Goal: Information Seeking & Learning: Learn about a topic

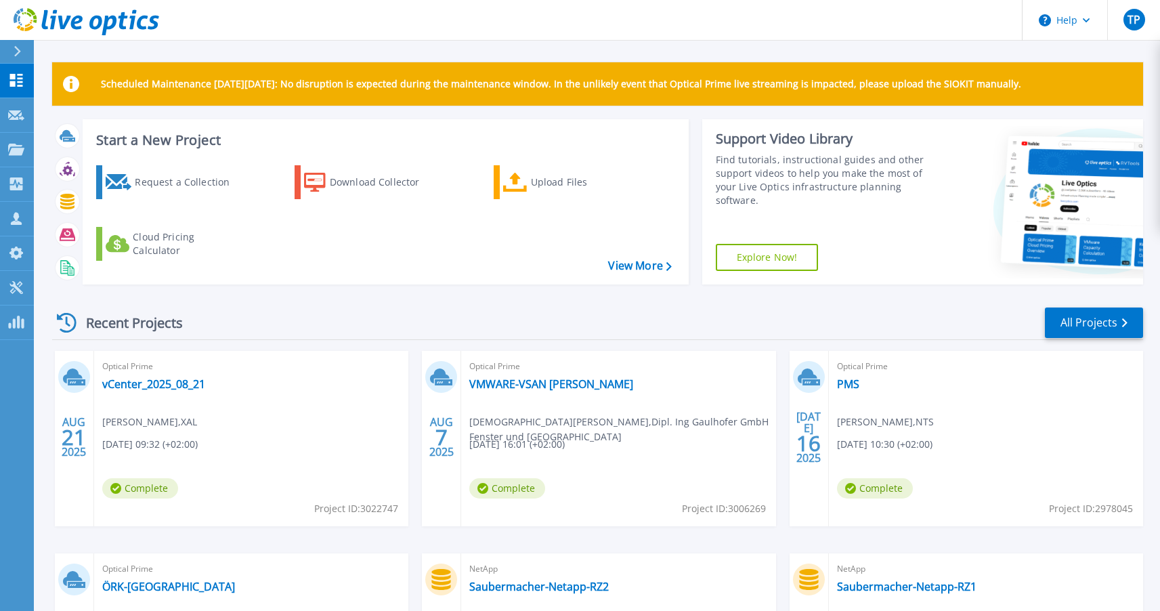
click at [413, 321] on div "Recent Projects All Projects" at bounding box center [597, 323] width 1091 height 34
click at [150, 385] on link "vCenter_2025_08_21" at bounding box center [153, 384] width 103 height 14
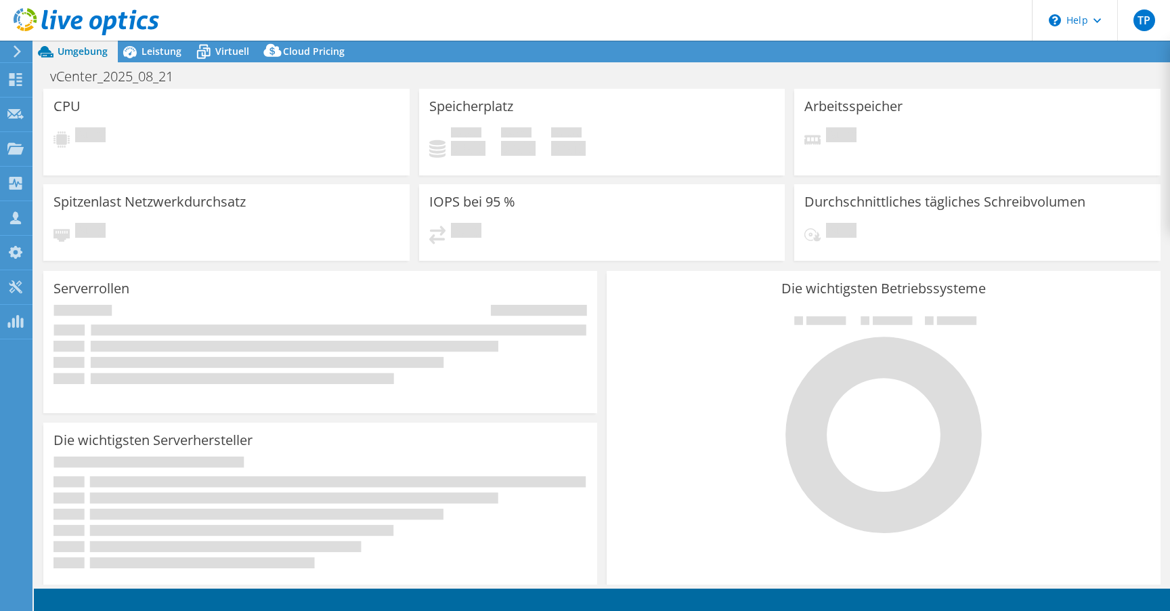
select select "USD"
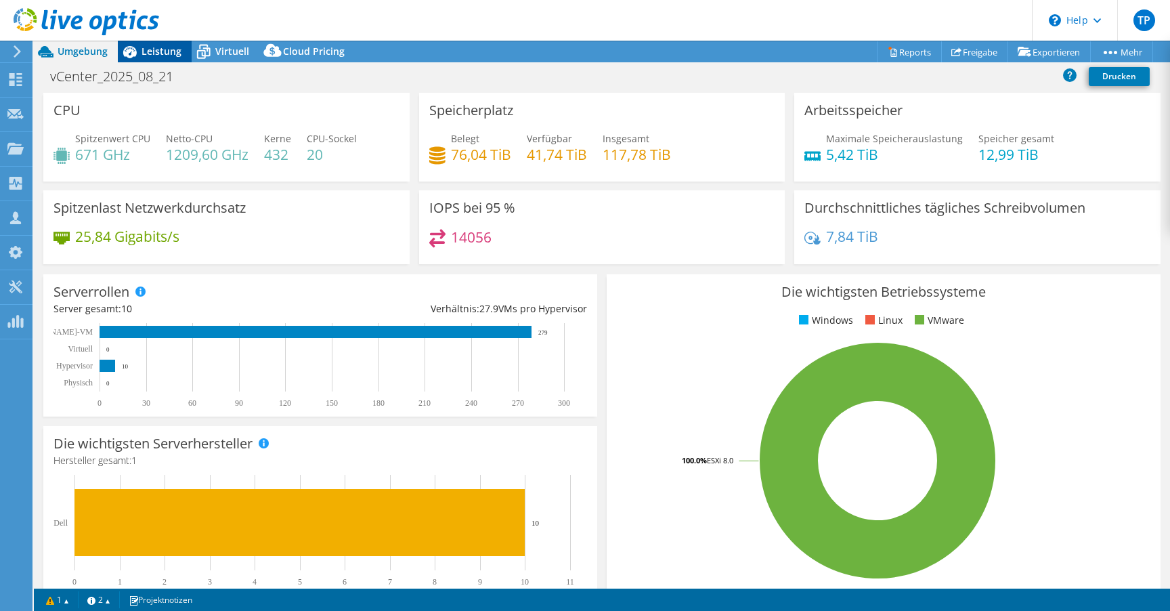
click at [167, 60] on div "Leistung" at bounding box center [155, 52] width 74 height 22
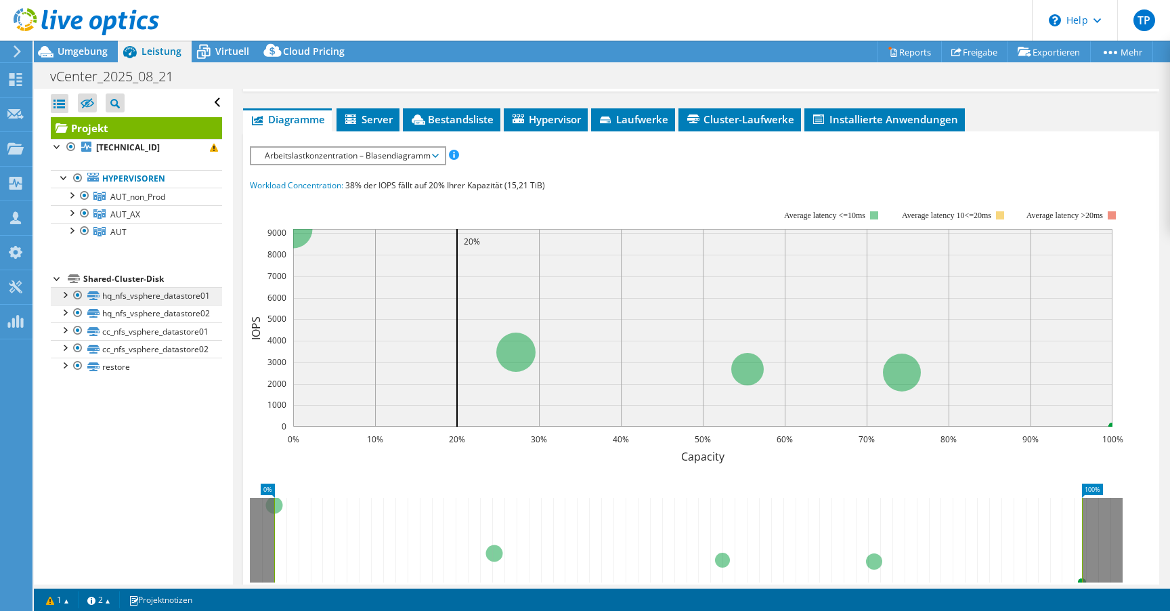
scroll to position [20, 0]
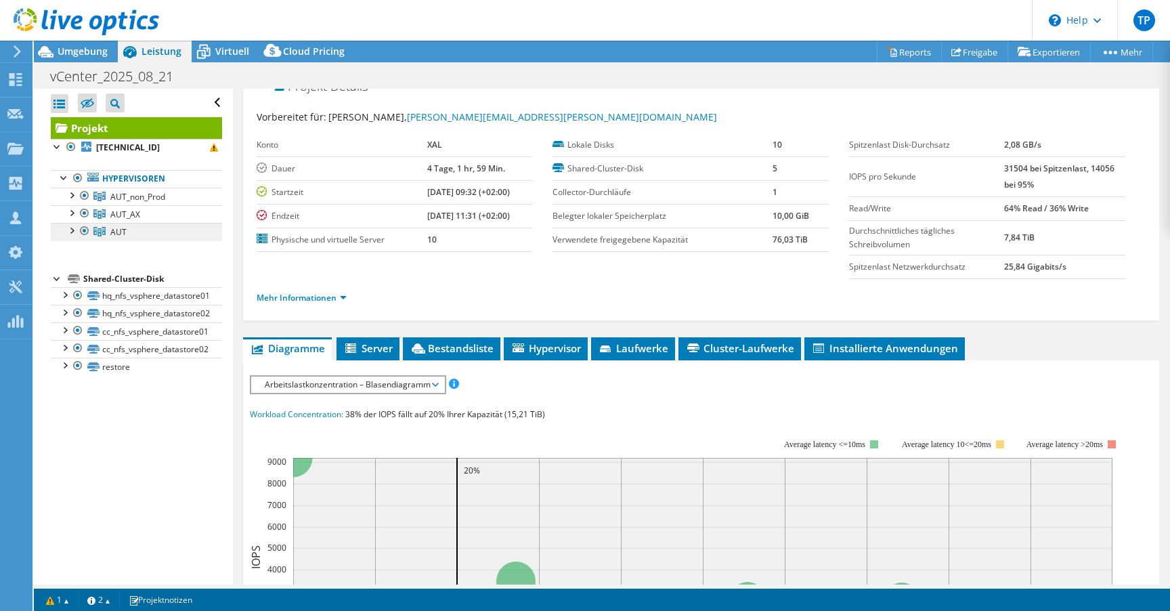
click at [129, 228] on link "AUT" at bounding box center [136, 232] width 171 height 18
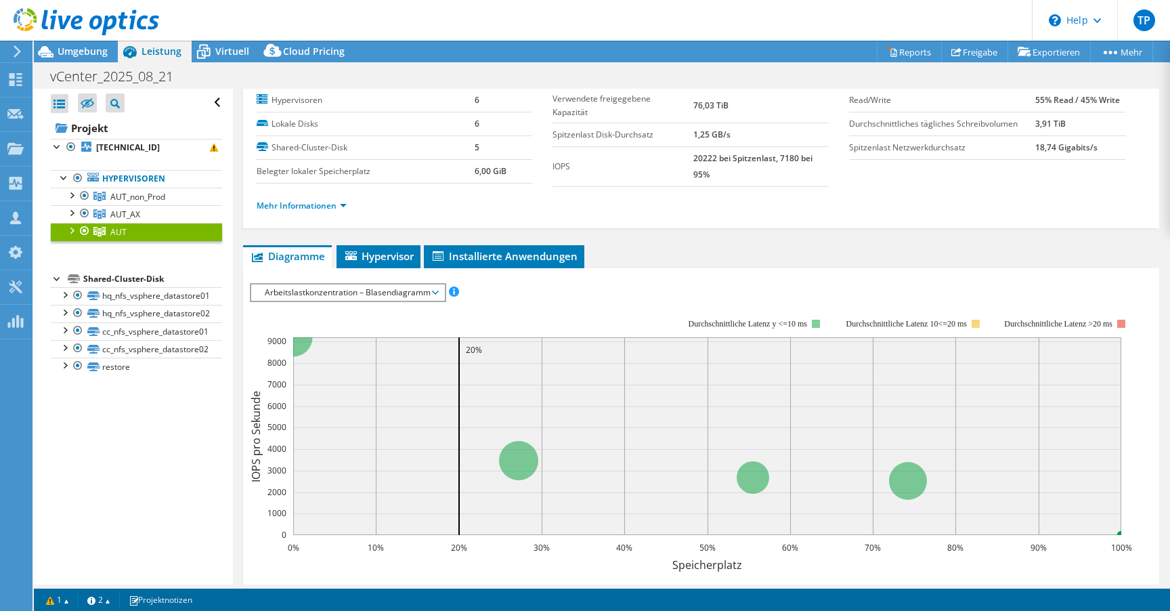
scroll to position [41, 0]
click at [341, 296] on span "Arbeitslastkonzentration – Blasendiagramm" at bounding box center [347, 292] width 179 height 16
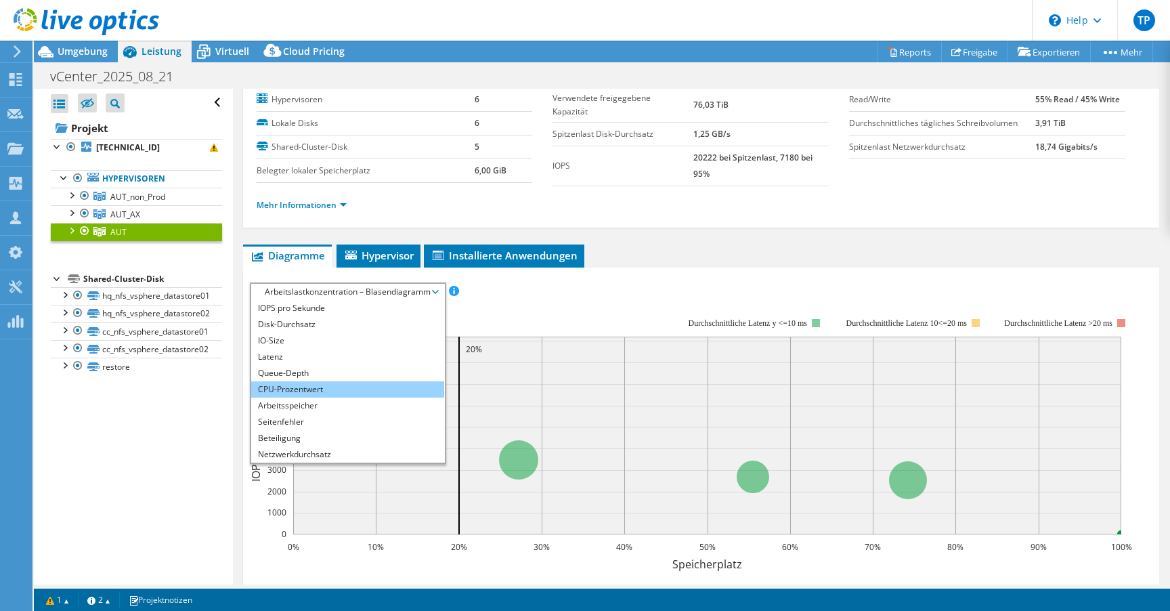
click at [303, 387] on li "CPU-Prozentwert" at bounding box center [347, 389] width 193 height 16
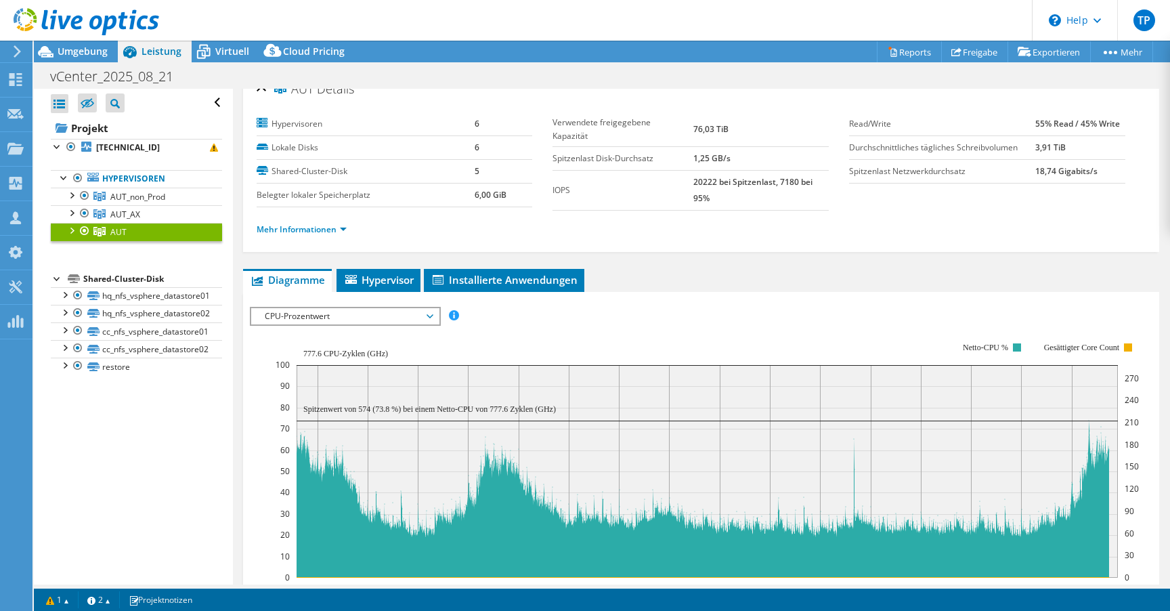
scroll to position [0, 0]
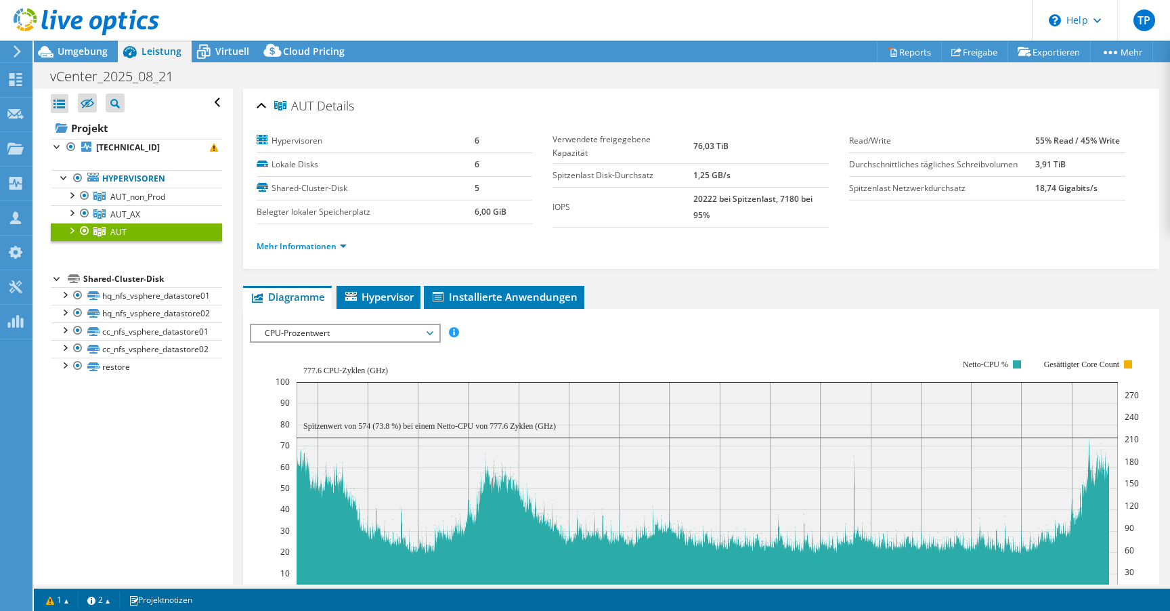
click at [73, 234] on div at bounding box center [71, 230] width 14 height 14
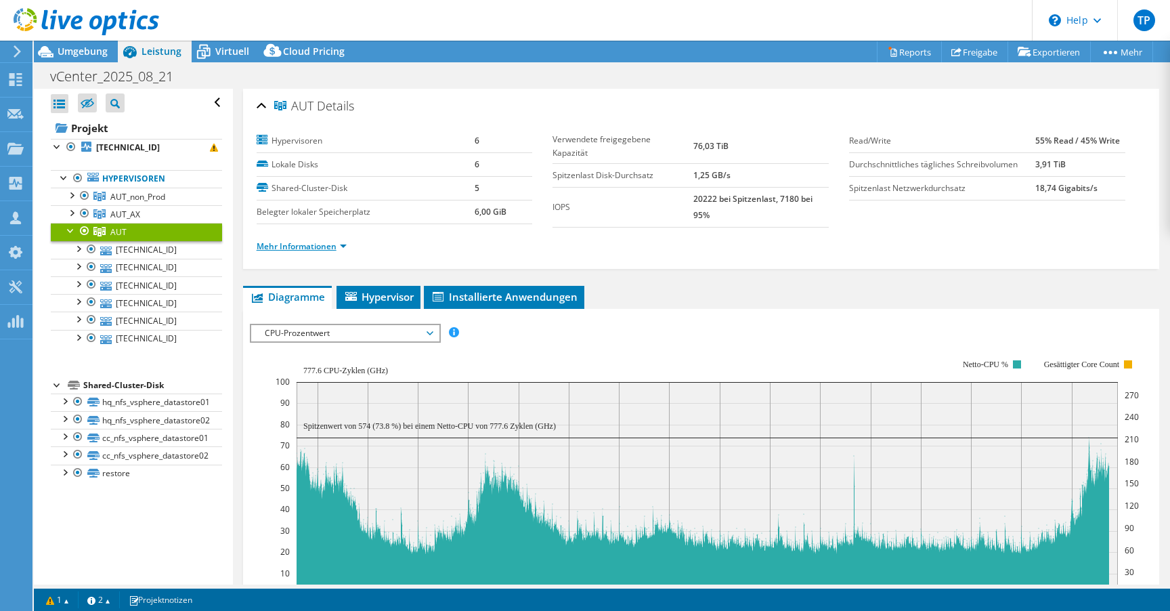
click at [335, 245] on link "Mehr Informationen" at bounding box center [302, 246] width 90 height 12
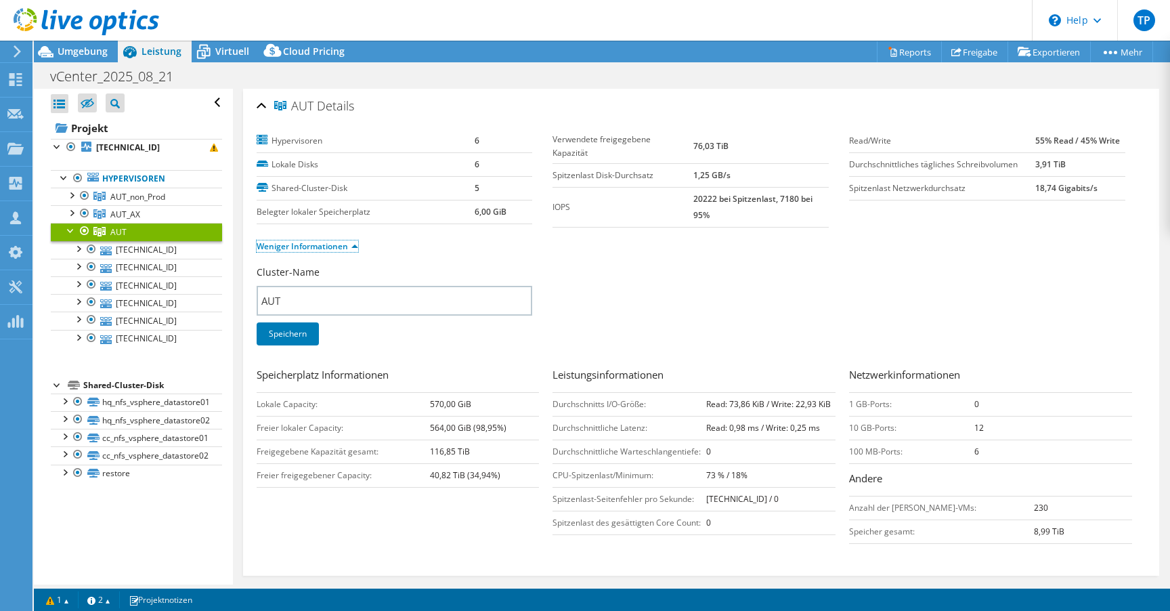
drag, startPoint x: 314, startPoint y: 240, endPoint x: 506, endPoint y: 148, distance: 213.5
click at [316, 240] on link "Weniger Informationen" at bounding box center [308, 246] width 102 height 12
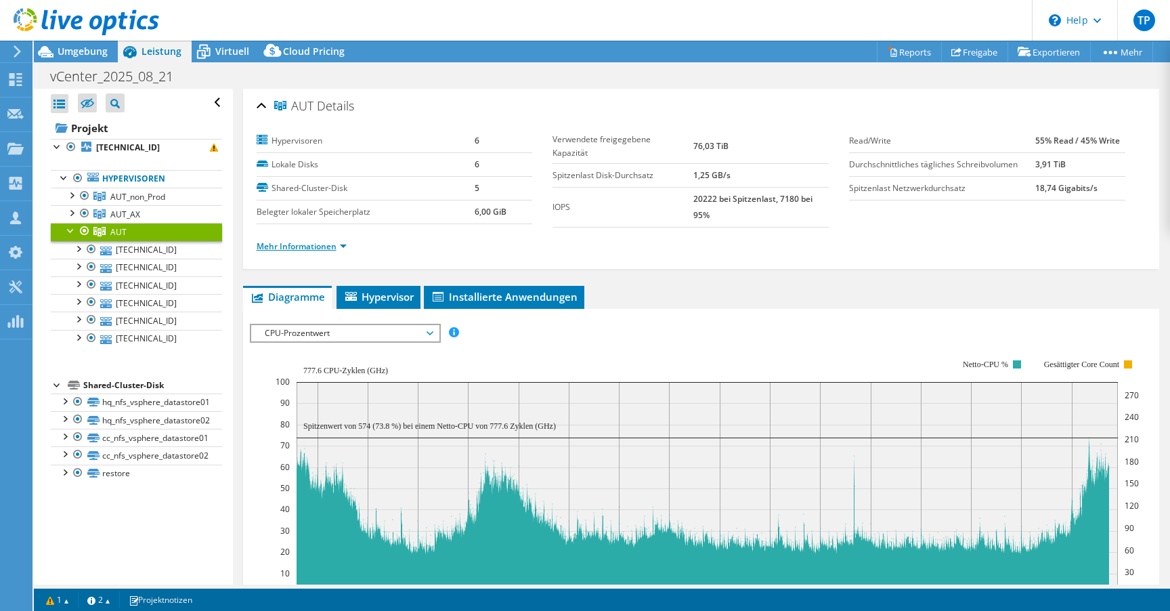
click at [329, 246] on link "Mehr Informationen" at bounding box center [302, 246] width 90 height 12
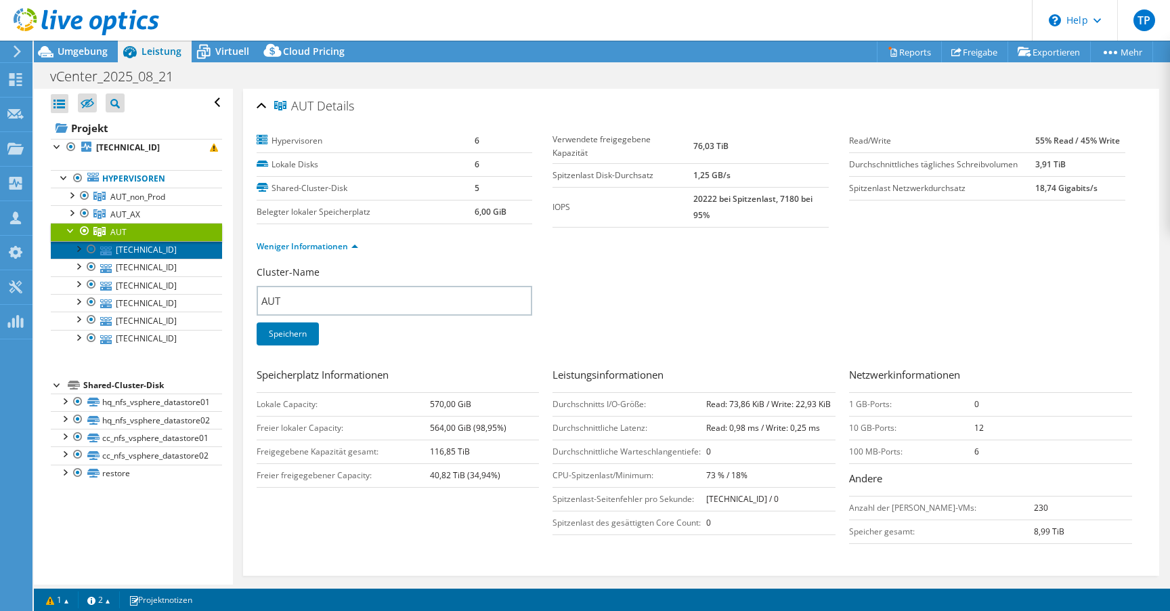
click at [142, 252] on link "[TECHNICAL_ID]" at bounding box center [136, 250] width 171 height 18
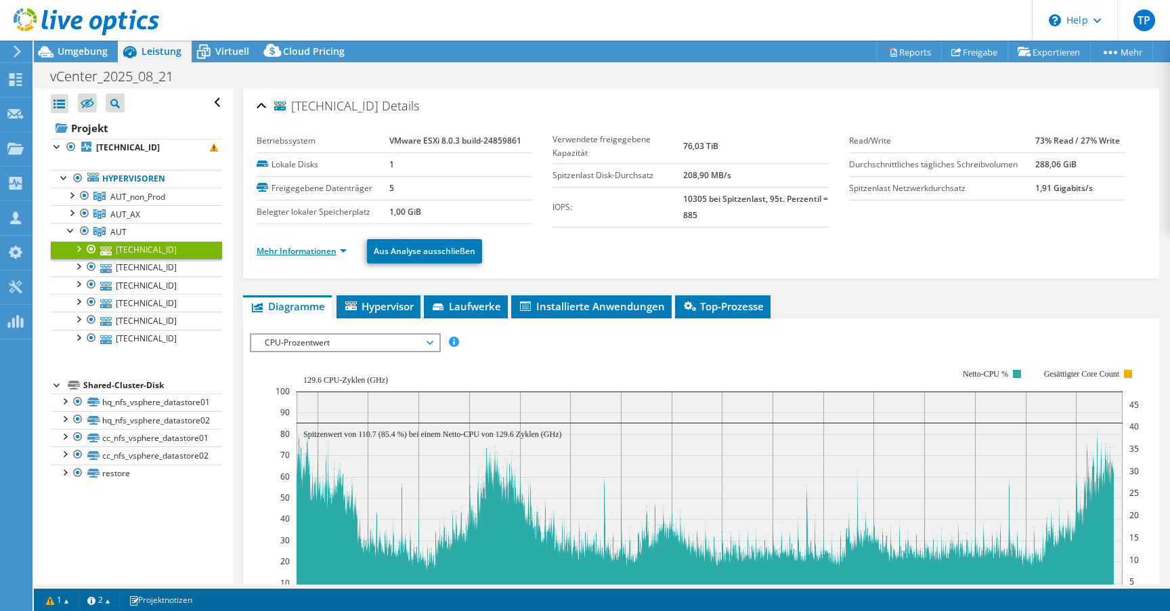
click at [337, 249] on link "Mehr Informationen" at bounding box center [302, 251] width 90 height 12
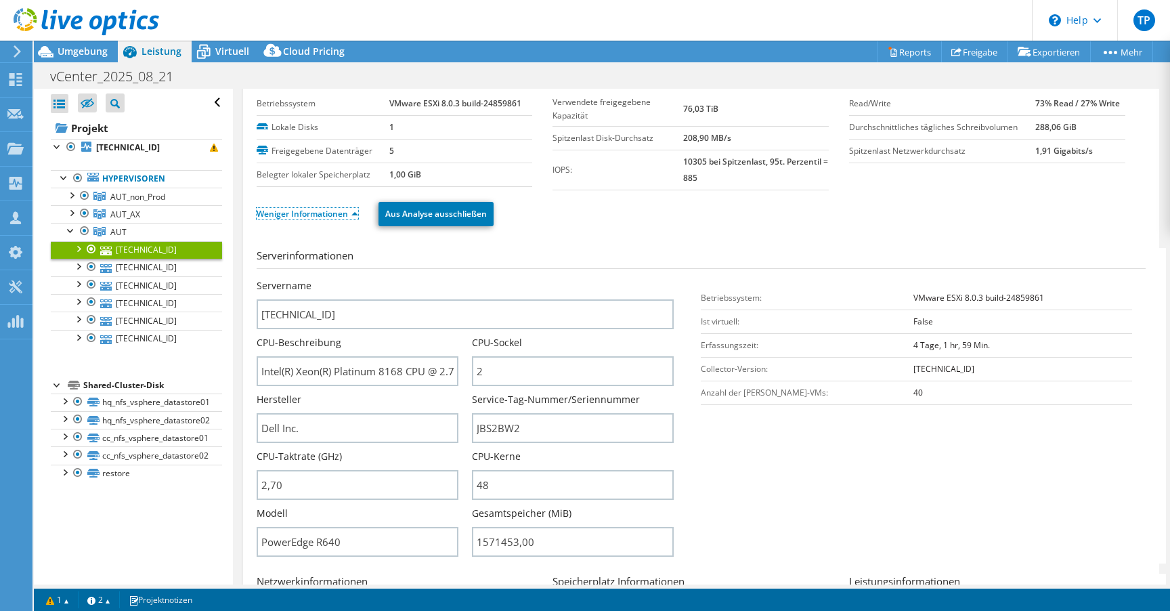
scroll to position [82, 0]
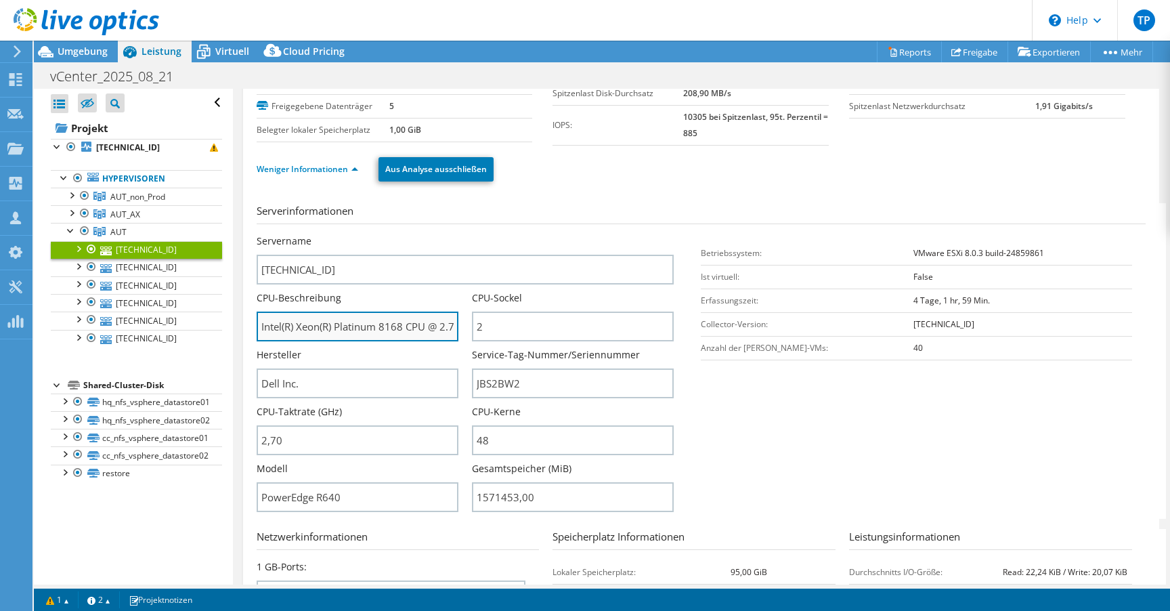
click at [320, 335] on input "Intel(R) Xeon(R) Platinum 8168 CPU @ 2.70GHz 269 GHz" at bounding box center [358, 326] width 202 height 30
drag, startPoint x: 316, startPoint y: 326, endPoint x: 604, endPoint y: 327, distance: 287.8
click at [604, 234] on div "Servername 10.0.50.4 CPU-Beschreibung Intel(R) Xeon(R) Platinum 8168 CPU @ 2.70…" at bounding box center [472, 234] width 431 height 0
click at [327, 323] on input "Intel(R) Xeon(R) Platinum 8168 CPU @ 2.70GHz 269 GHz" at bounding box center [358, 326] width 202 height 30
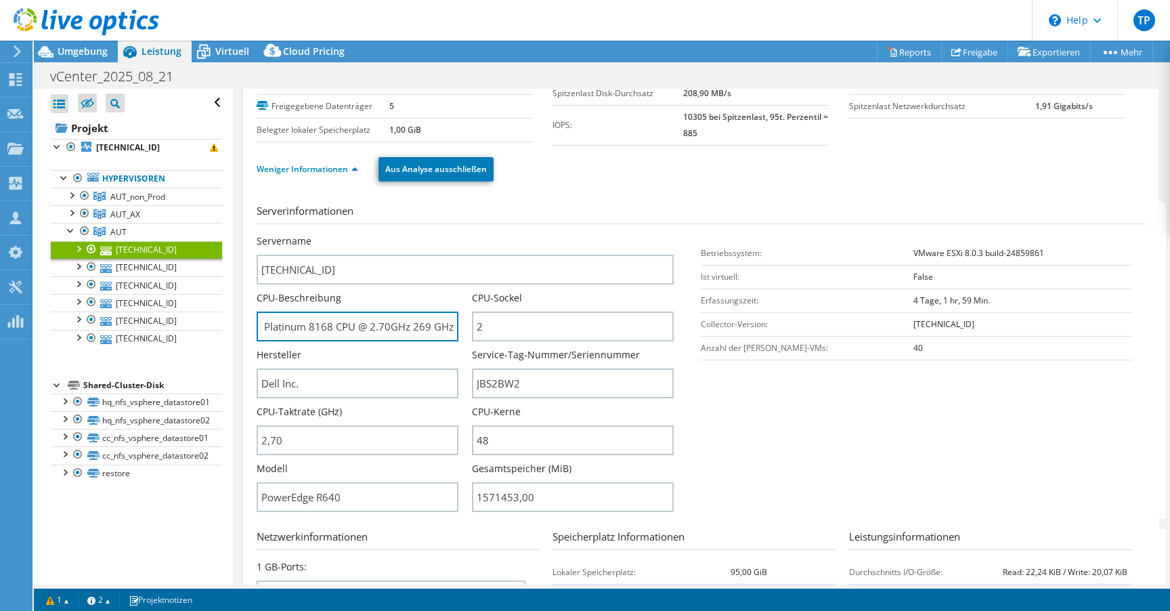
scroll to position [0, 0]
drag, startPoint x: 331, startPoint y: 325, endPoint x: 205, endPoint y: 325, distance: 125.9
click at [205, 325] on div "Alle öffnen Alle schließen Ausgeschlossene Knoten verbergen Projektbaumfilter" at bounding box center [602, 337] width 1136 height 496
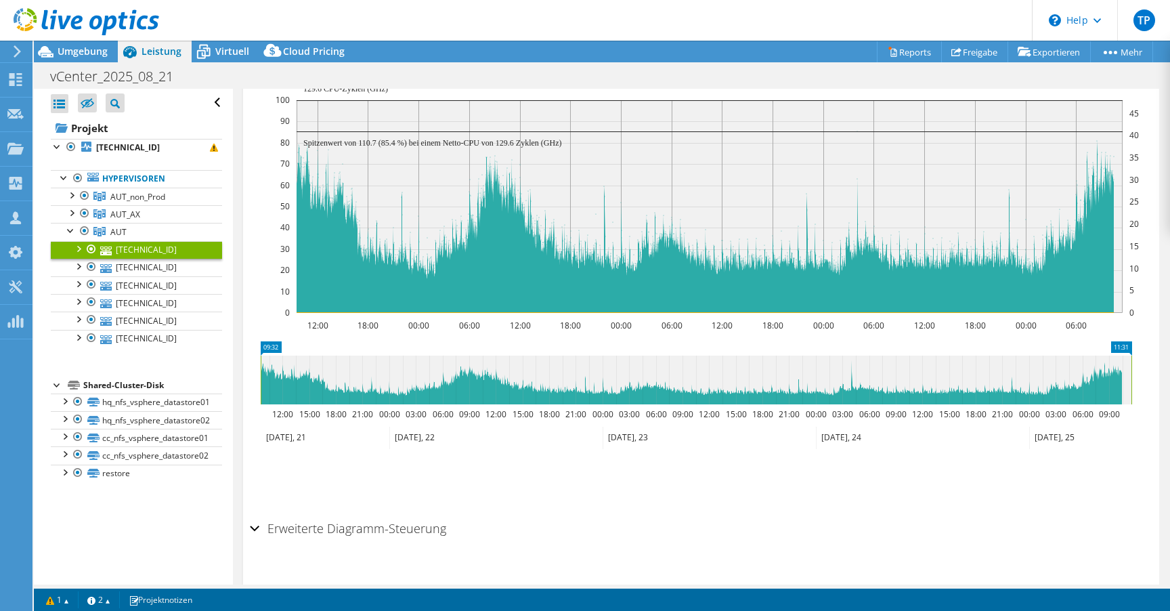
scroll to position [903, 0]
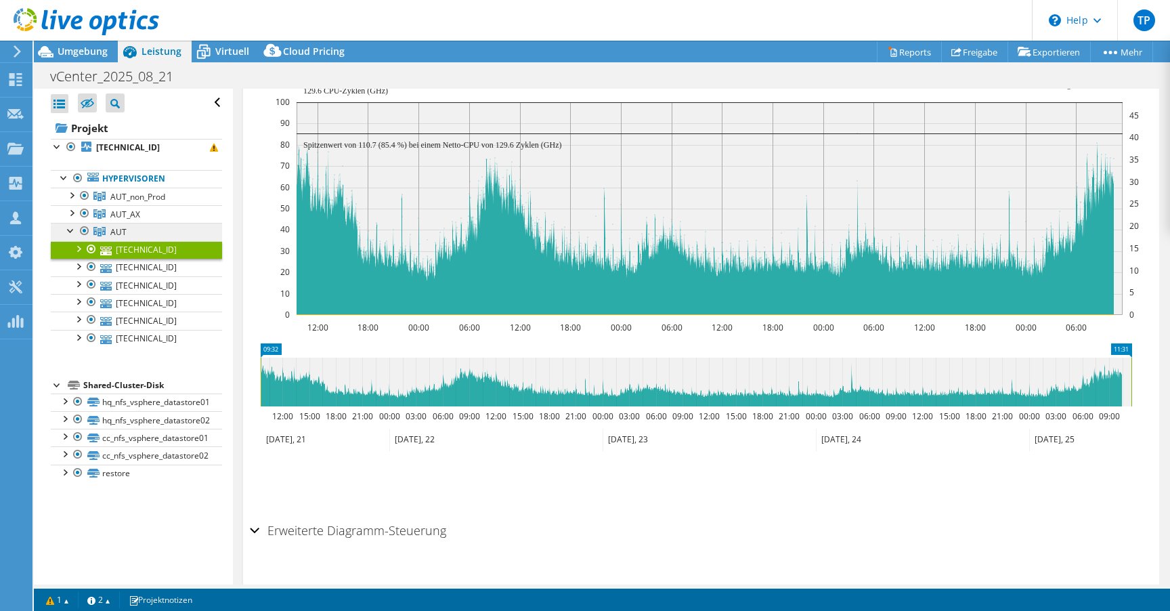
click at [148, 225] on link "AUT" at bounding box center [136, 232] width 171 height 18
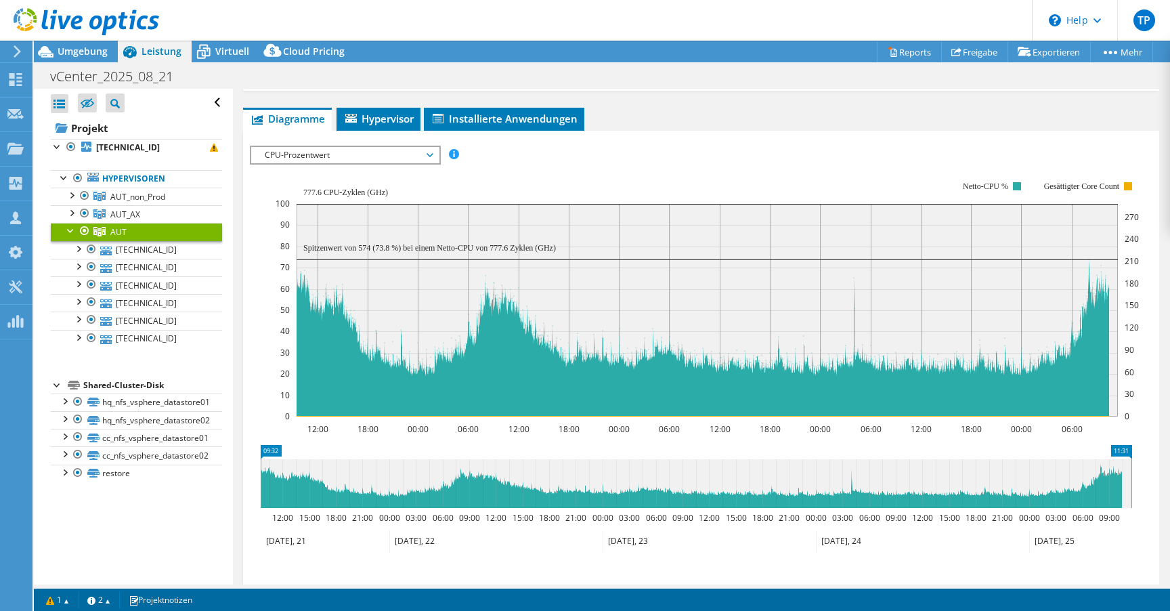
scroll to position [162, 0]
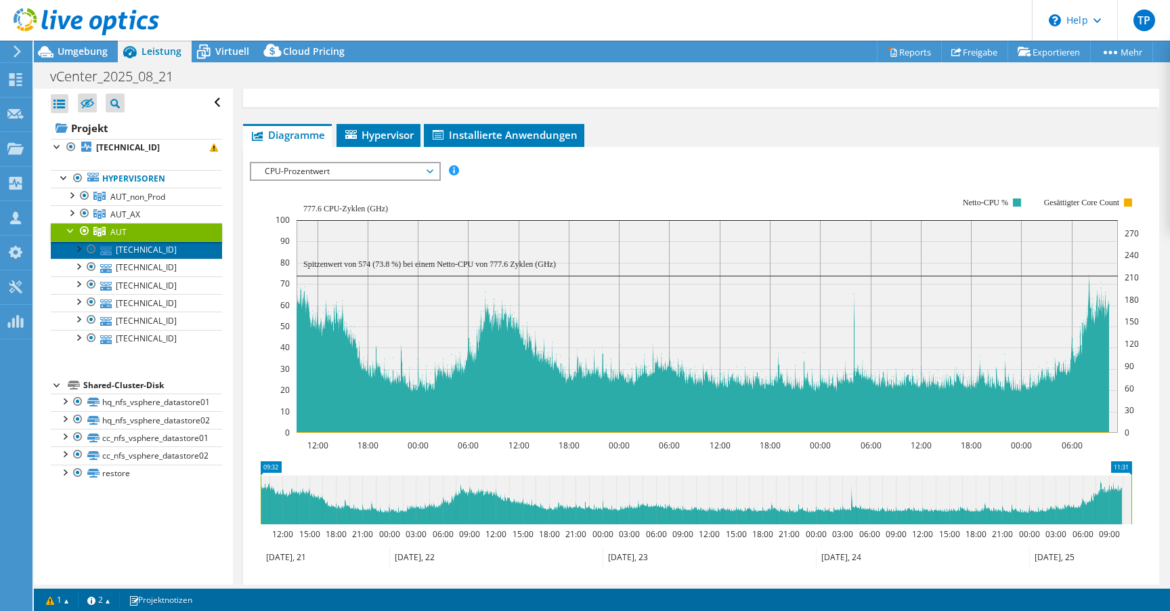
click at [149, 254] on link "[TECHNICAL_ID]" at bounding box center [136, 250] width 171 height 18
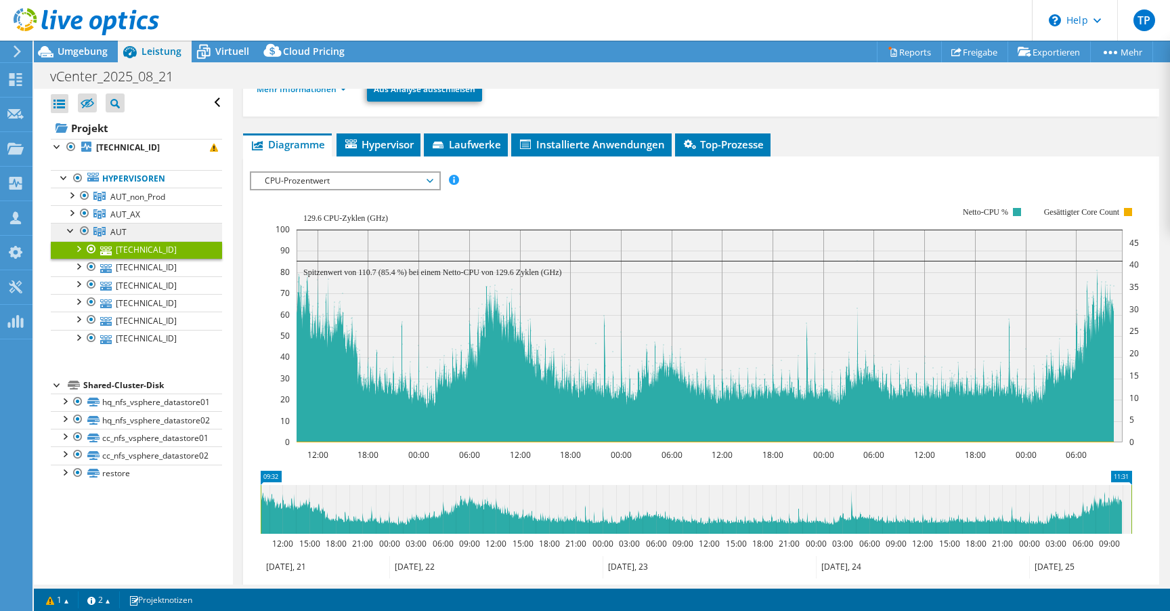
click at [151, 235] on link "AUT" at bounding box center [136, 232] width 171 height 18
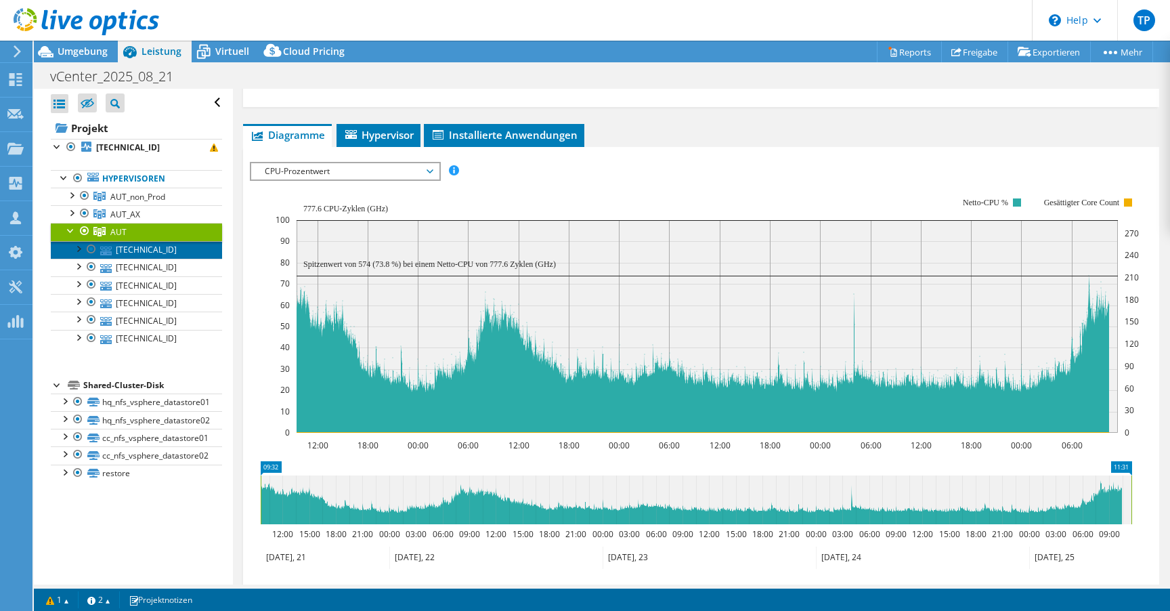
click at [127, 249] on link "[TECHNICAL_ID]" at bounding box center [136, 250] width 171 height 18
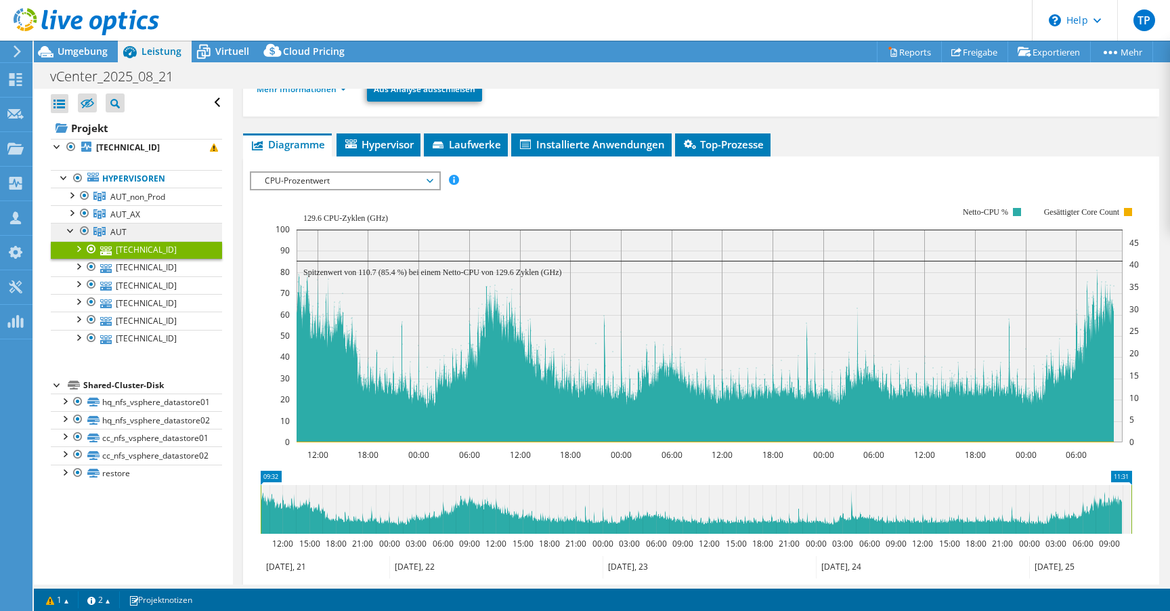
click at [162, 232] on link "AUT" at bounding box center [136, 232] width 171 height 18
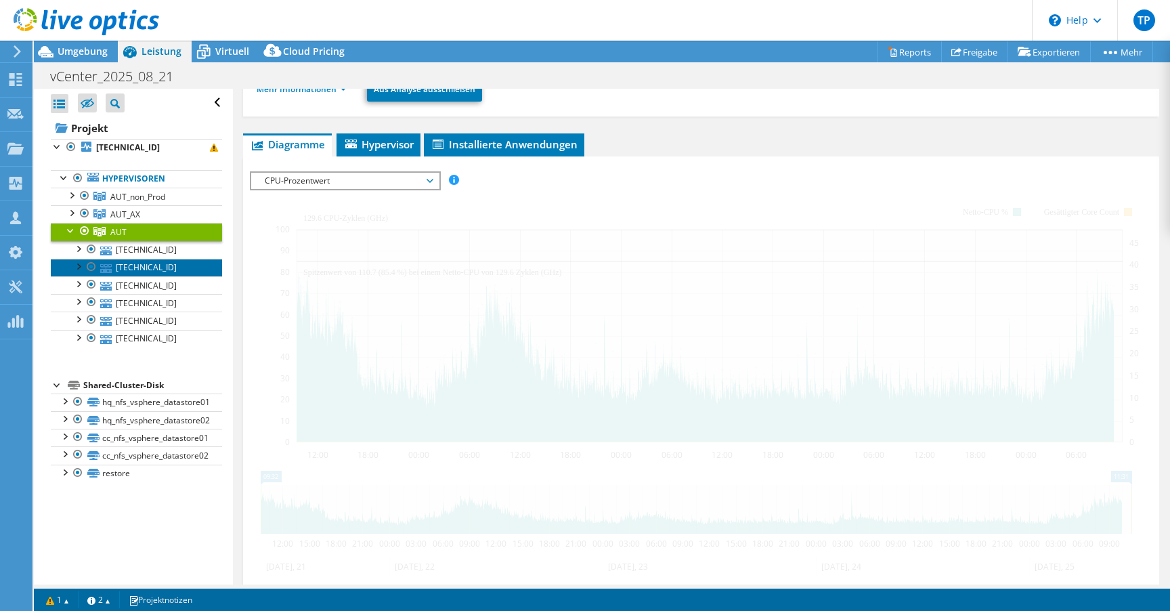
click at [142, 261] on link "[TECHNICAL_ID]" at bounding box center [136, 268] width 171 height 18
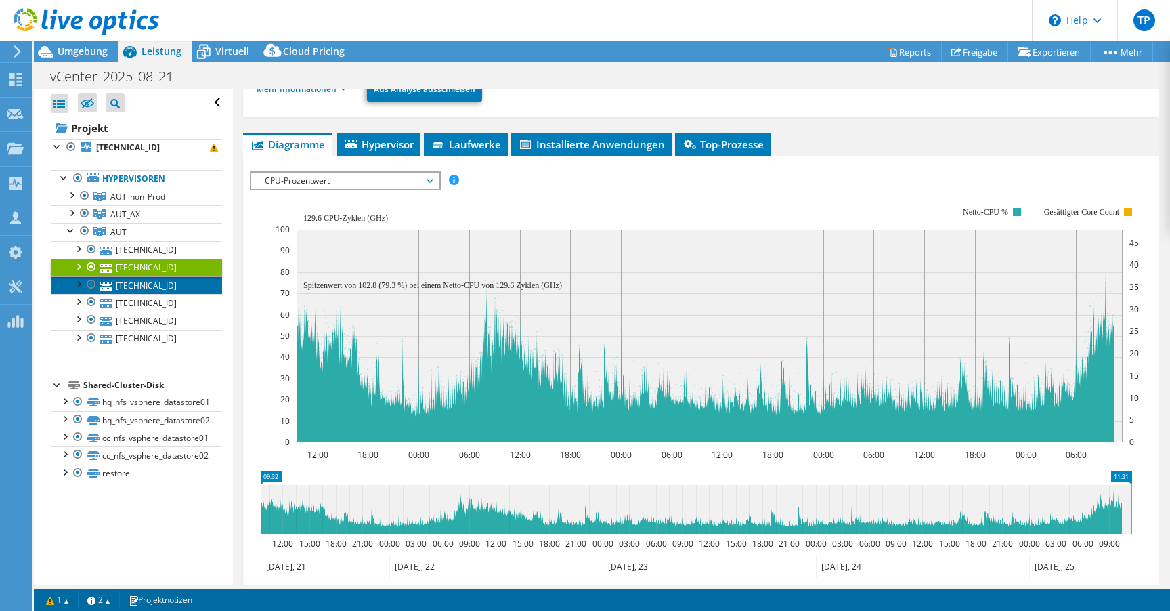
click at [150, 289] on link "[TECHNICAL_ID]" at bounding box center [136, 285] width 171 height 18
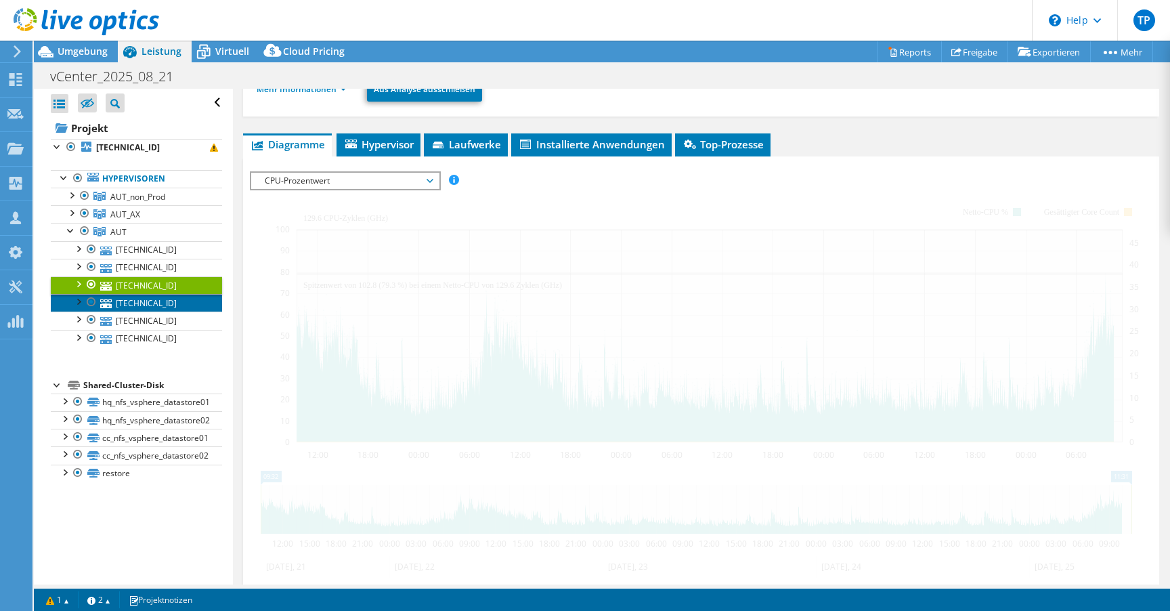
click at [150, 303] on link "[TECHNICAL_ID]" at bounding box center [136, 303] width 171 height 18
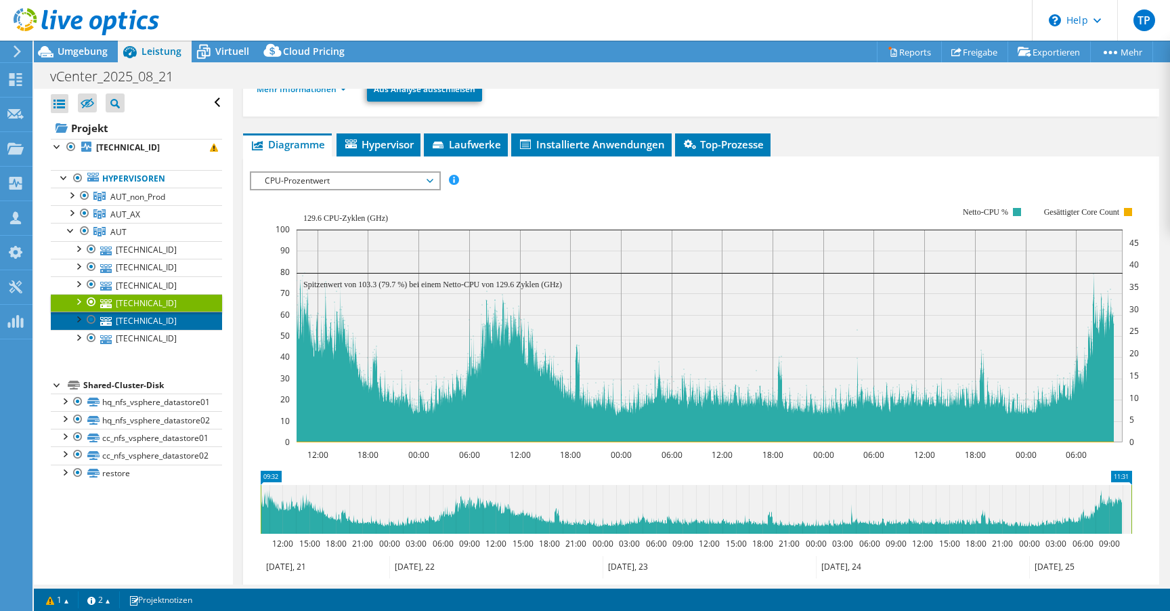
click at [154, 324] on link "[TECHNICAL_ID]" at bounding box center [136, 320] width 171 height 18
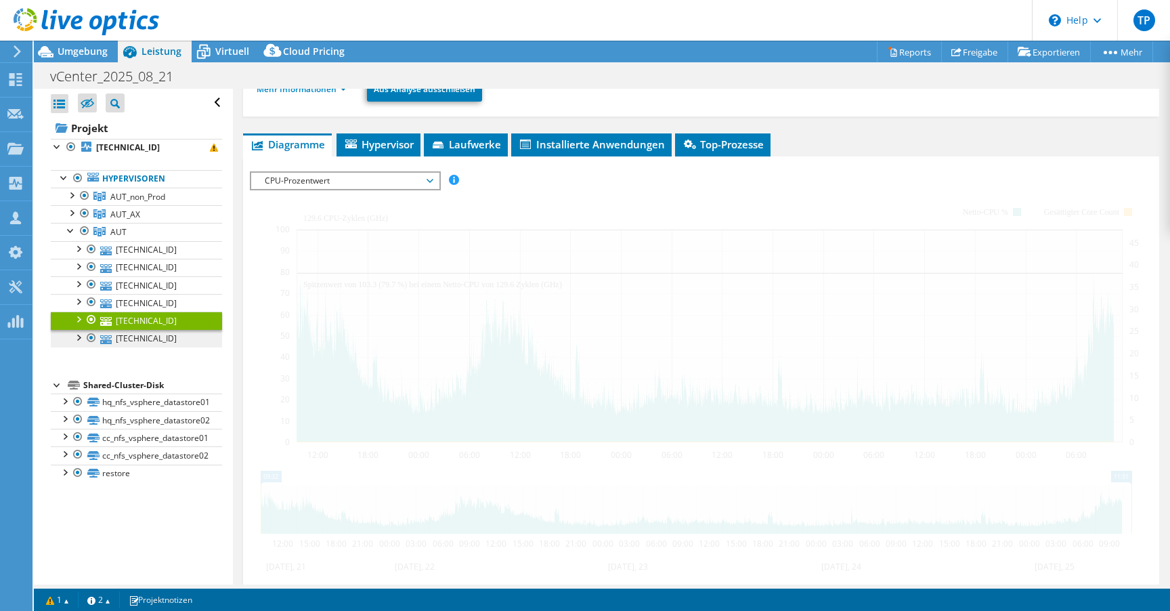
click at [148, 335] on link "[TECHNICAL_ID]" at bounding box center [136, 339] width 171 height 18
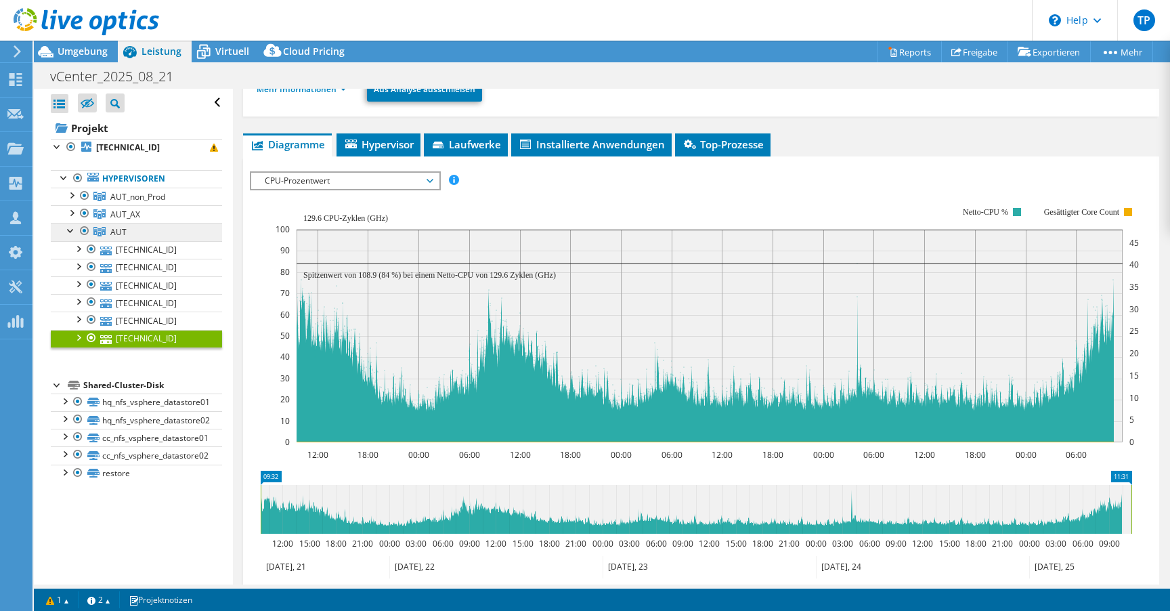
click at [131, 237] on link "AUT" at bounding box center [136, 232] width 171 height 18
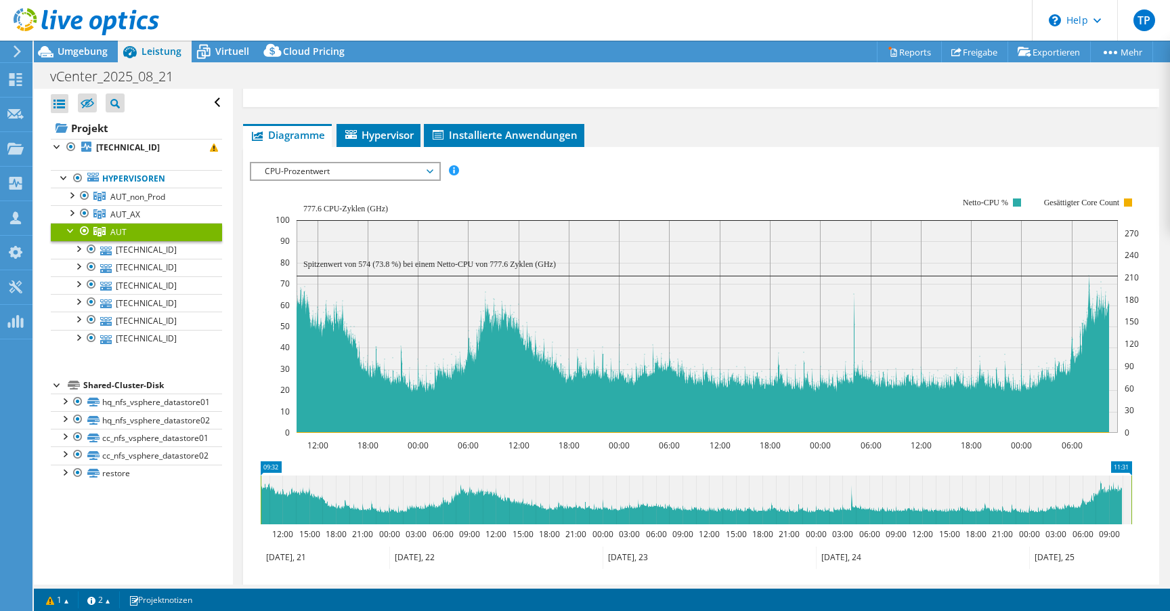
click at [355, 162] on div "CPU-Prozentwert IOPS pro Sekunde Disk-Durchsatz IO-Size Latenz Queue-Depth CPU-…" at bounding box center [345, 171] width 191 height 19
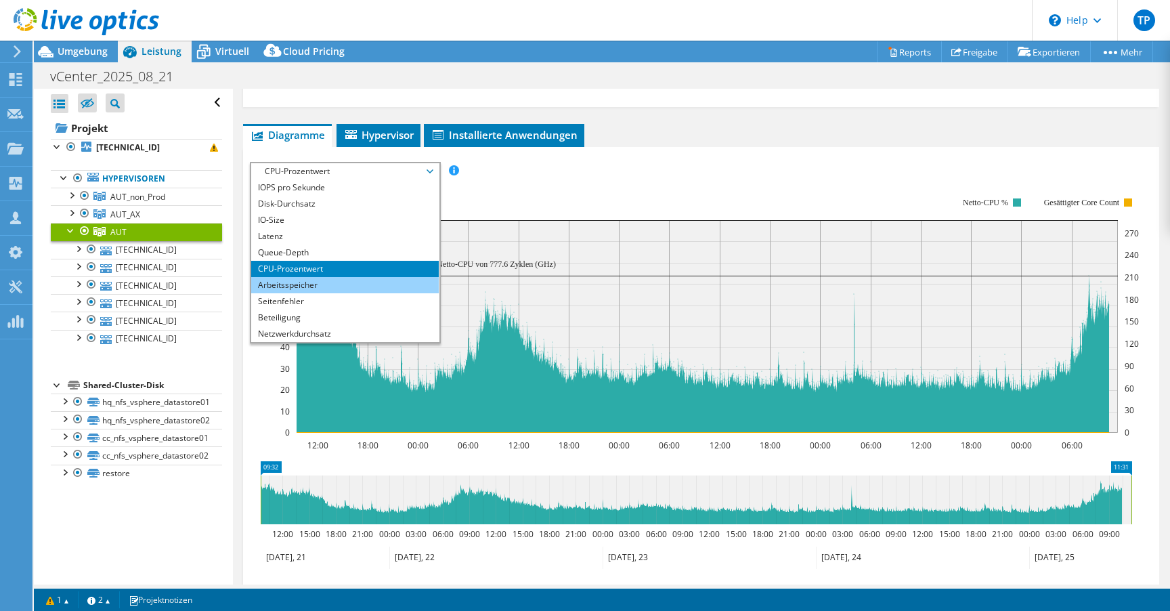
click at [309, 289] on li "Arbeitsspeicher" at bounding box center [345, 285] width 188 height 16
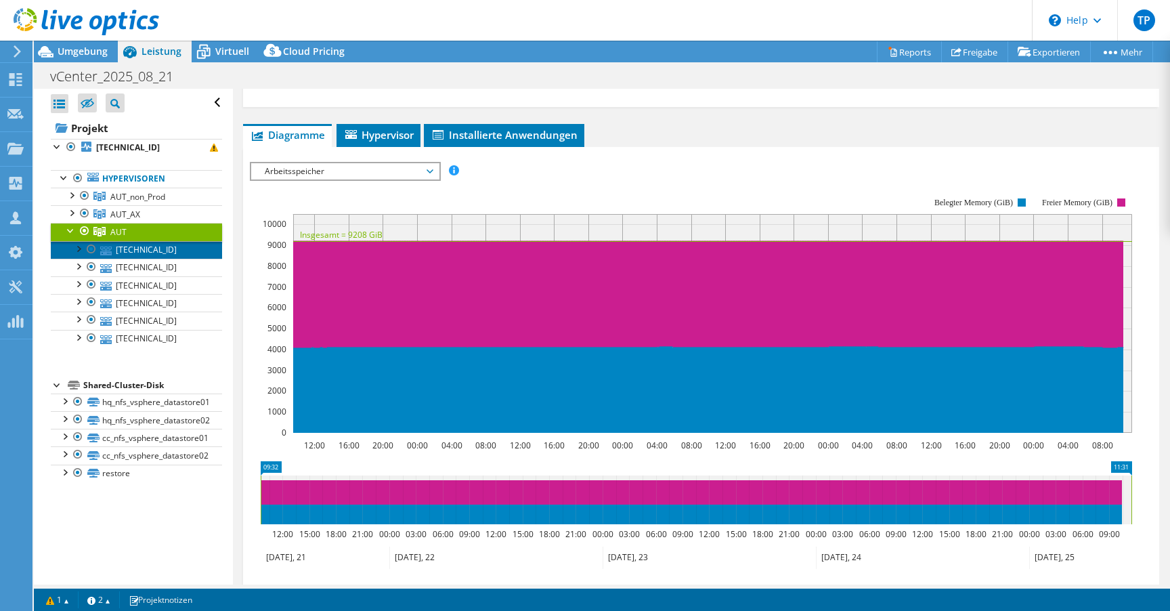
click at [142, 249] on link "[TECHNICAL_ID]" at bounding box center [136, 250] width 171 height 18
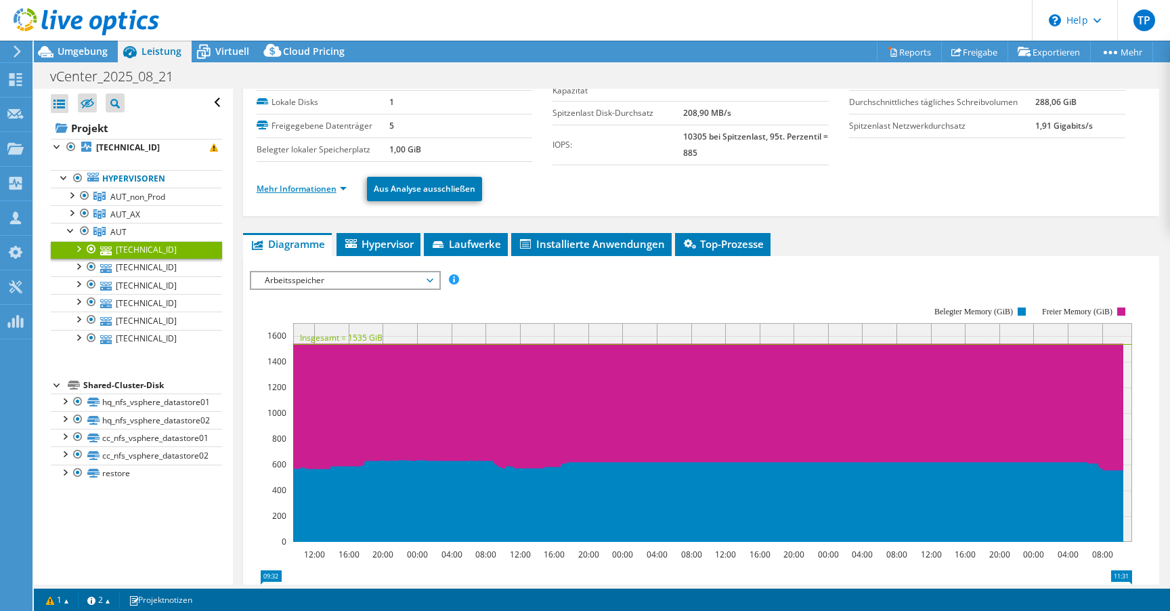
scroll to position [41, 0]
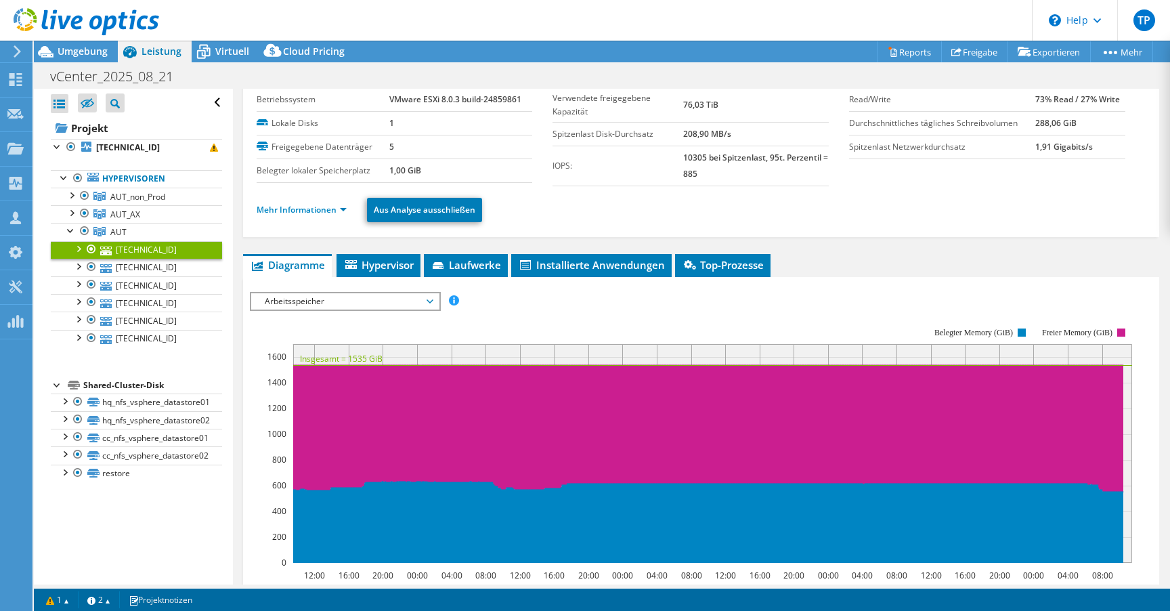
click at [325, 202] on li "Mehr Informationen" at bounding box center [306, 209] width 98 height 15
click at [326, 209] on link "Mehr Informationen" at bounding box center [302, 210] width 90 height 12
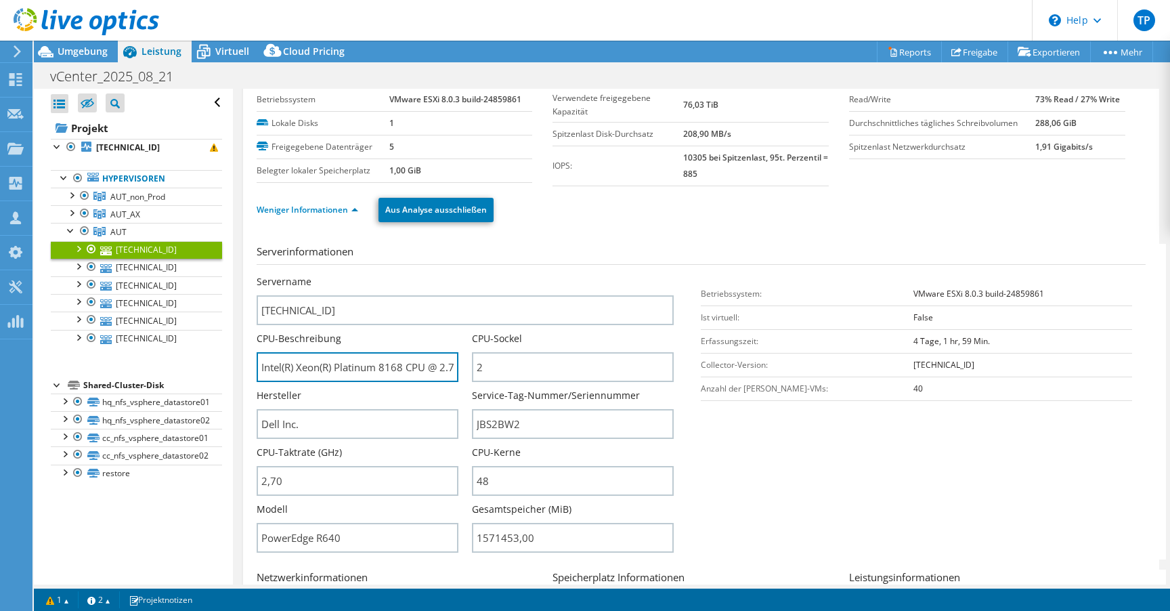
drag, startPoint x: 405, startPoint y: 366, endPoint x: 378, endPoint y: 292, distance: 79.3
click at [198, 368] on div "Alle öffnen Alle schließen Ausgeschlossene Knoten verbergen Projektbaumfilter" at bounding box center [602, 337] width 1136 height 496
click at [70, 215] on div at bounding box center [71, 212] width 14 height 14
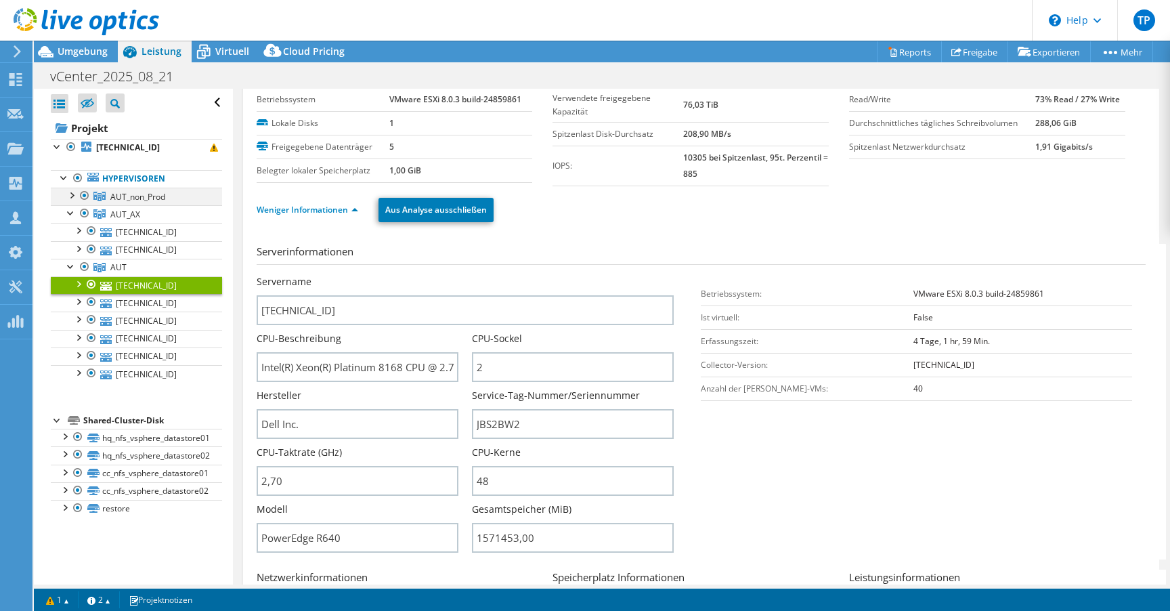
click at [69, 195] on div at bounding box center [71, 195] width 14 height 14
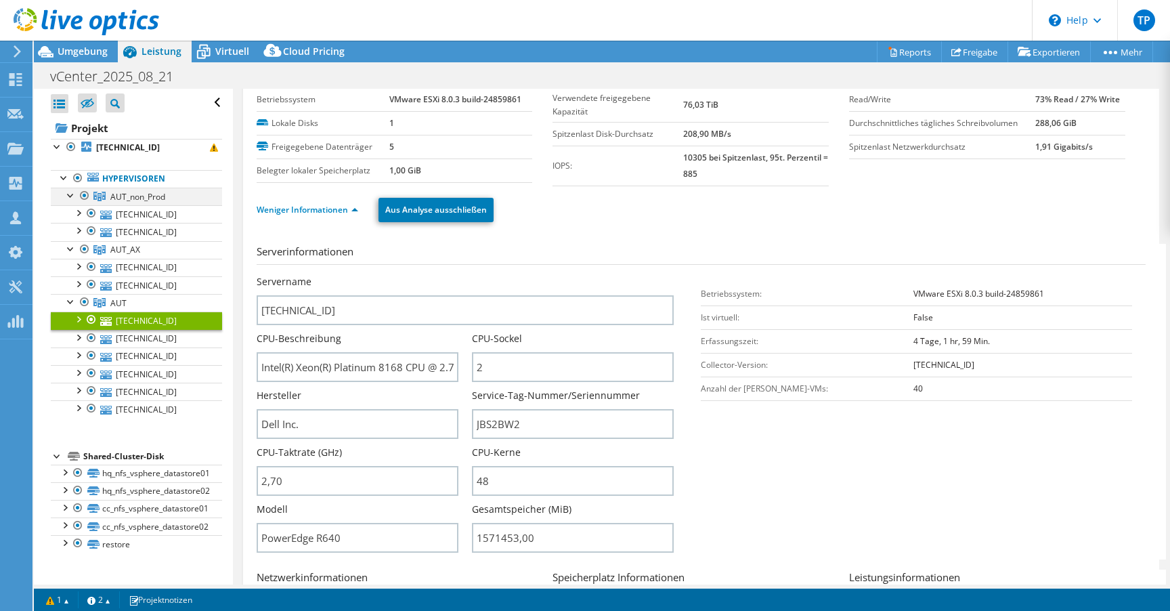
click at [69, 195] on div at bounding box center [71, 195] width 14 height 14
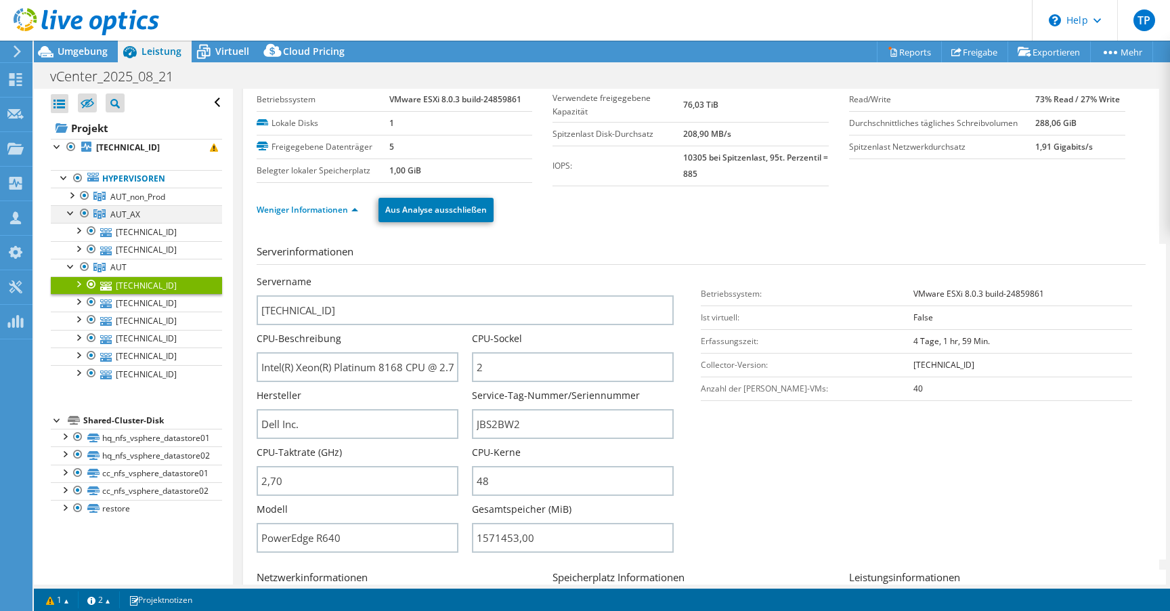
click at [72, 217] on div at bounding box center [71, 212] width 14 height 14
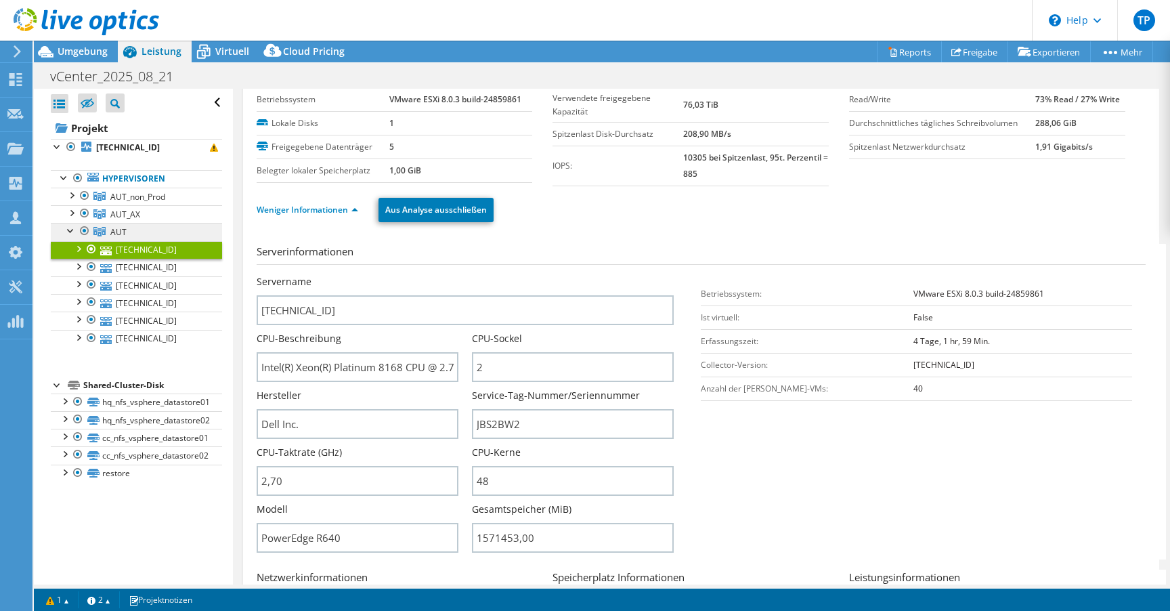
click at [142, 236] on link "AUT" at bounding box center [136, 232] width 171 height 18
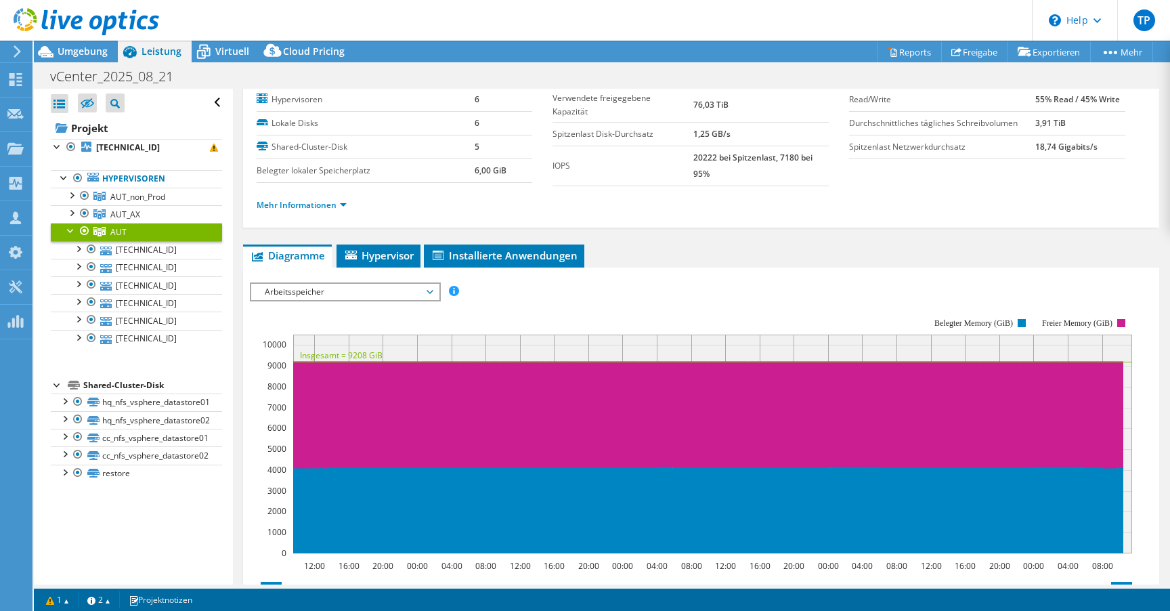
click at [360, 295] on span "Arbeitsspeicher" at bounding box center [345, 292] width 174 height 16
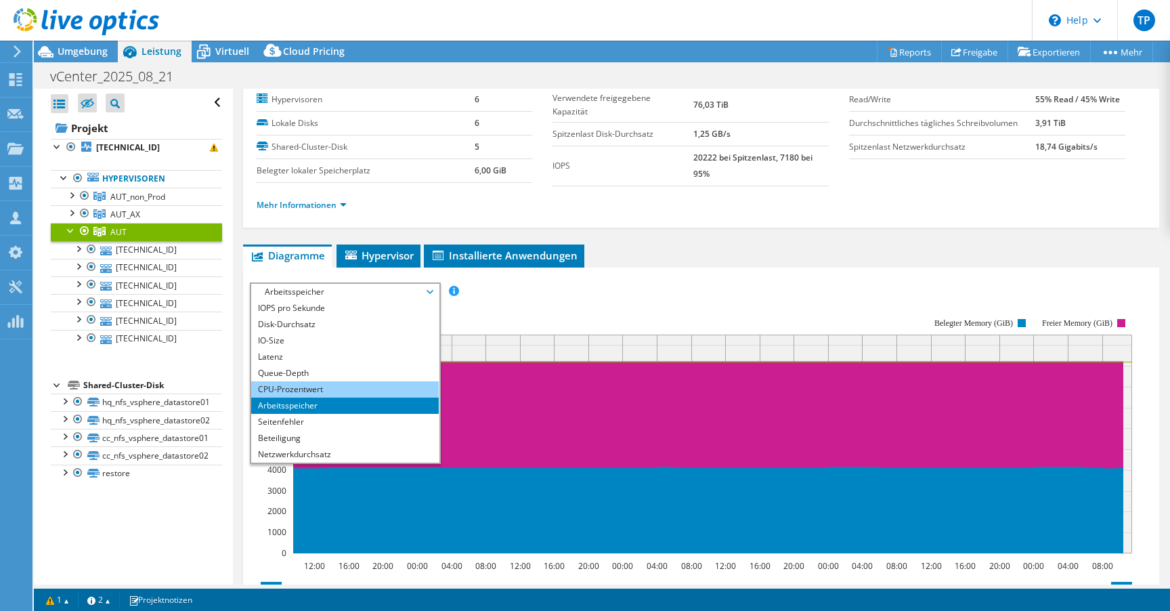
click at [315, 393] on li "CPU-Prozentwert" at bounding box center [345, 389] width 188 height 16
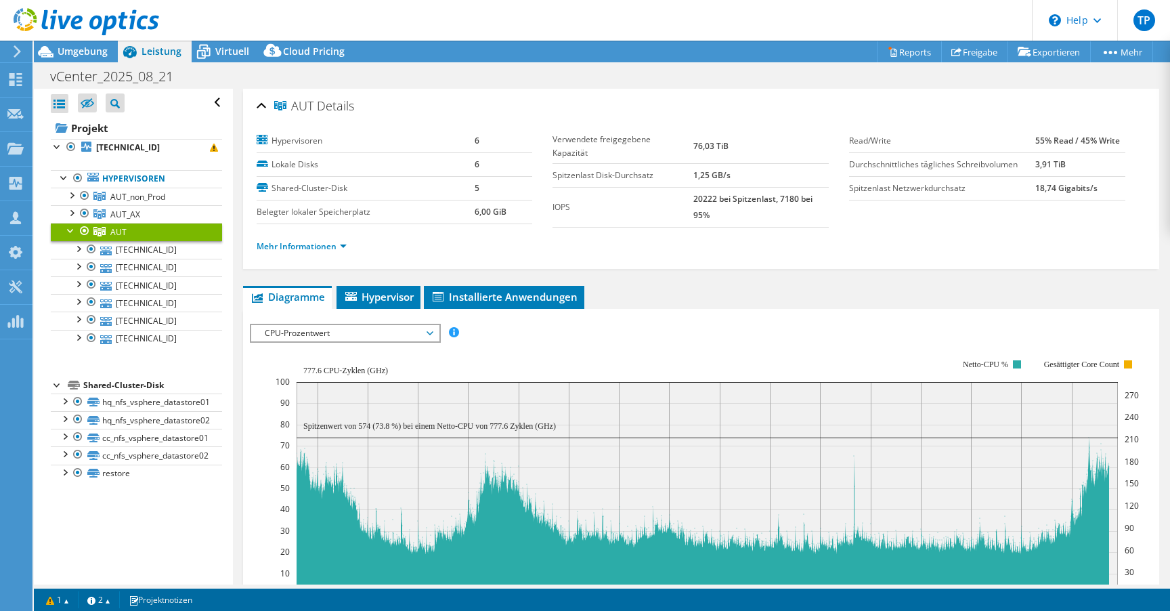
select select "USD"
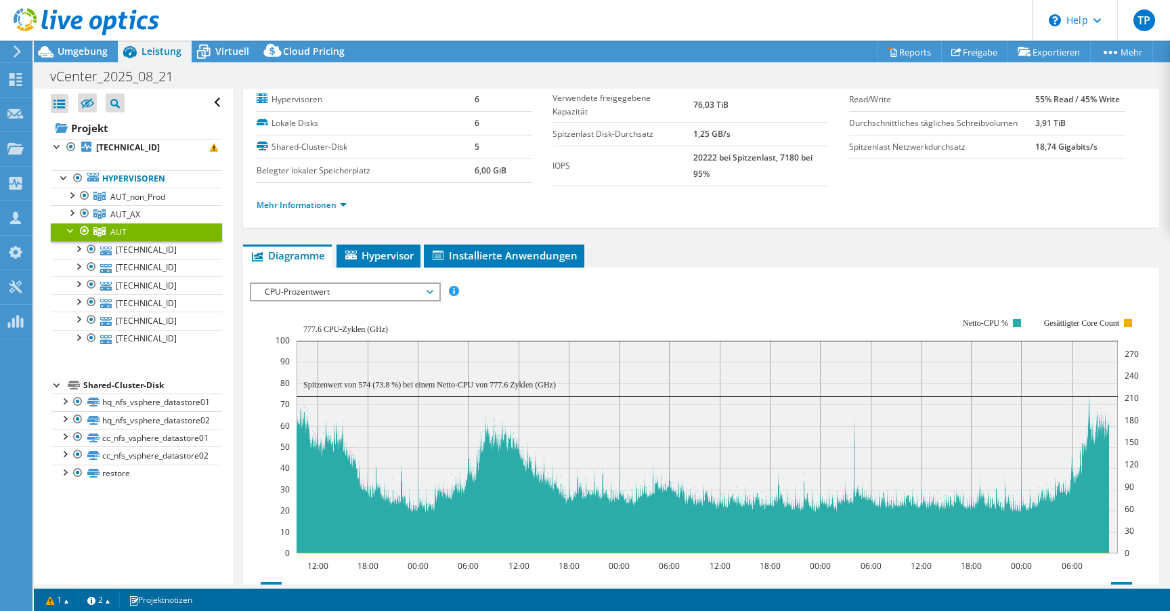
click at [355, 294] on span "CPU-Prozentwert" at bounding box center [345, 292] width 174 height 16
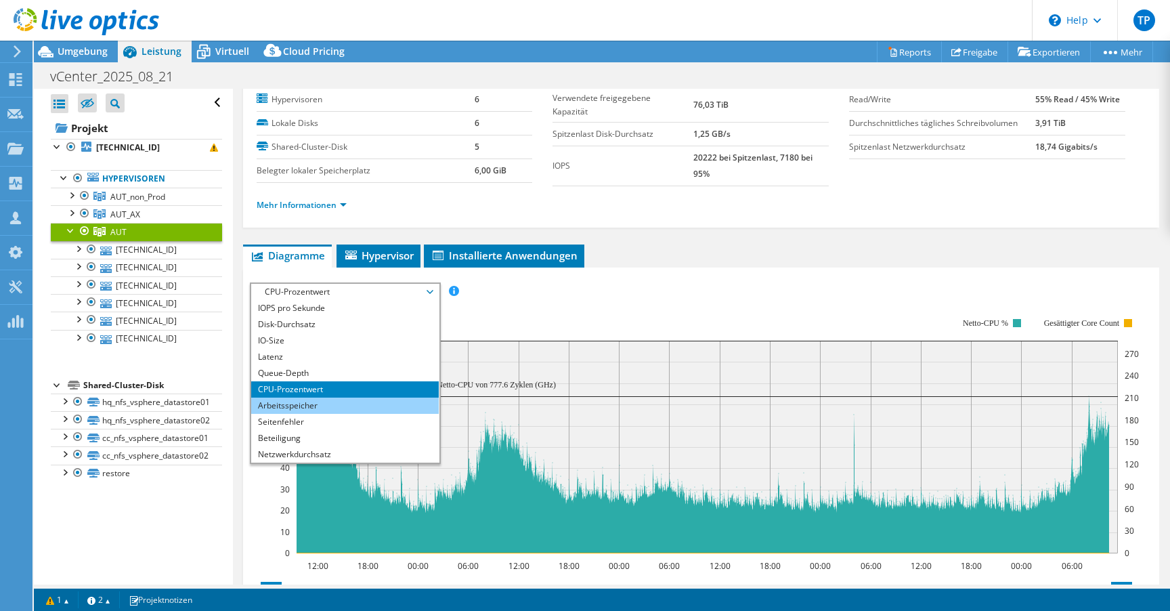
click at [324, 408] on li "Arbeitsspeicher" at bounding box center [345, 405] width 188 height 16
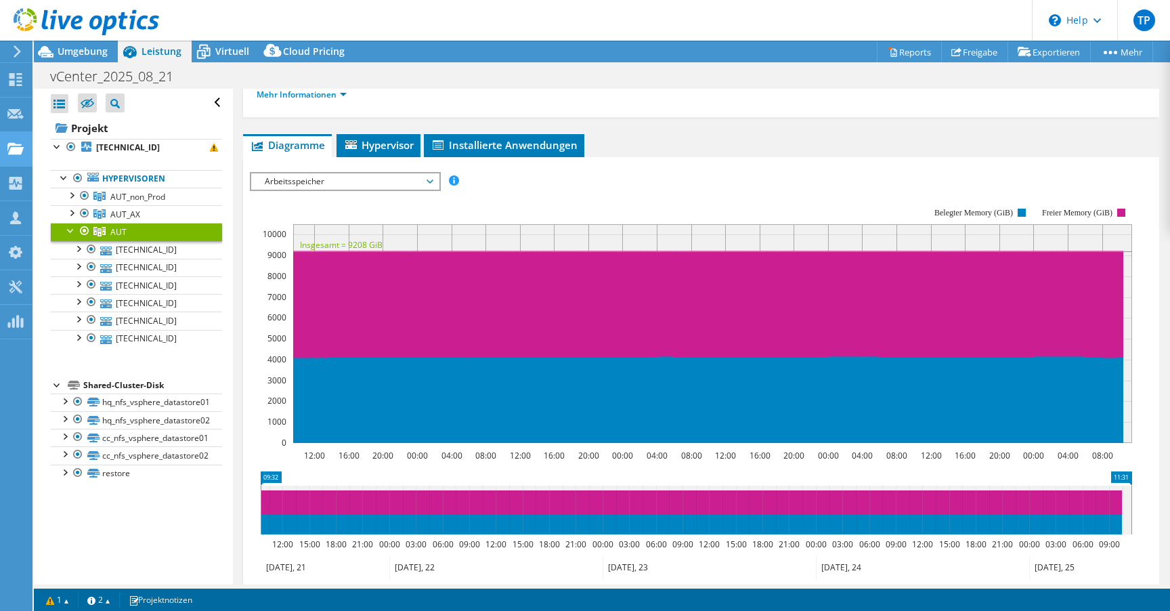
scroll to position [0, 0]
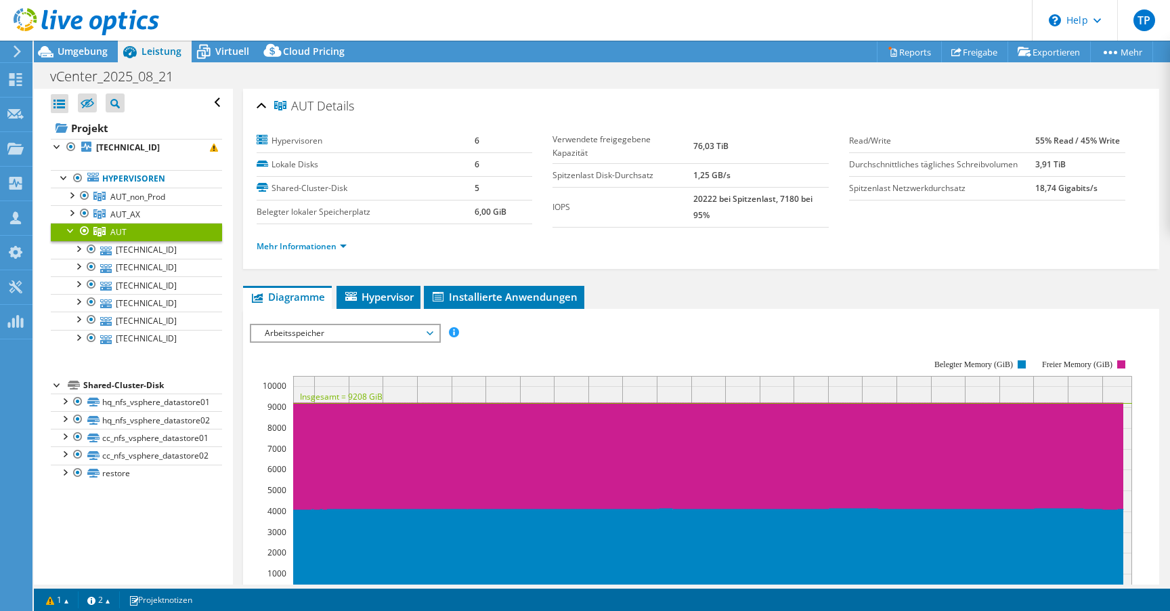
click at [361, 332] on span "Arbeitsspeicher" at bounding box center [345, 333] width 174 height 16
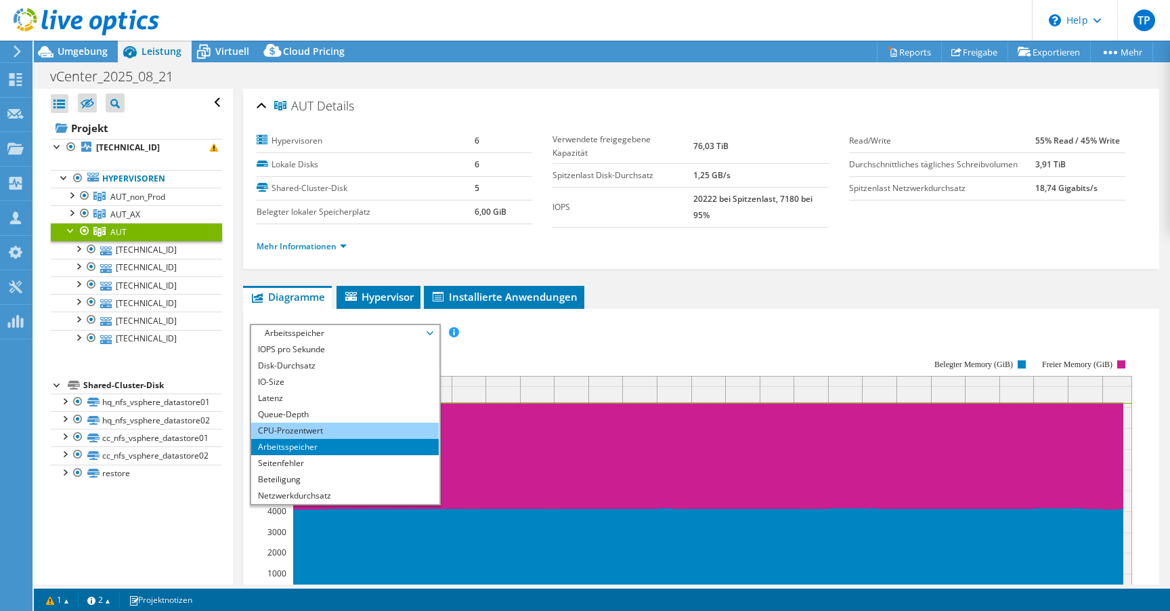
click at [316, 433] on li "CPU-Prozentwert" at bounding box center [345, 431] width 188 height 16
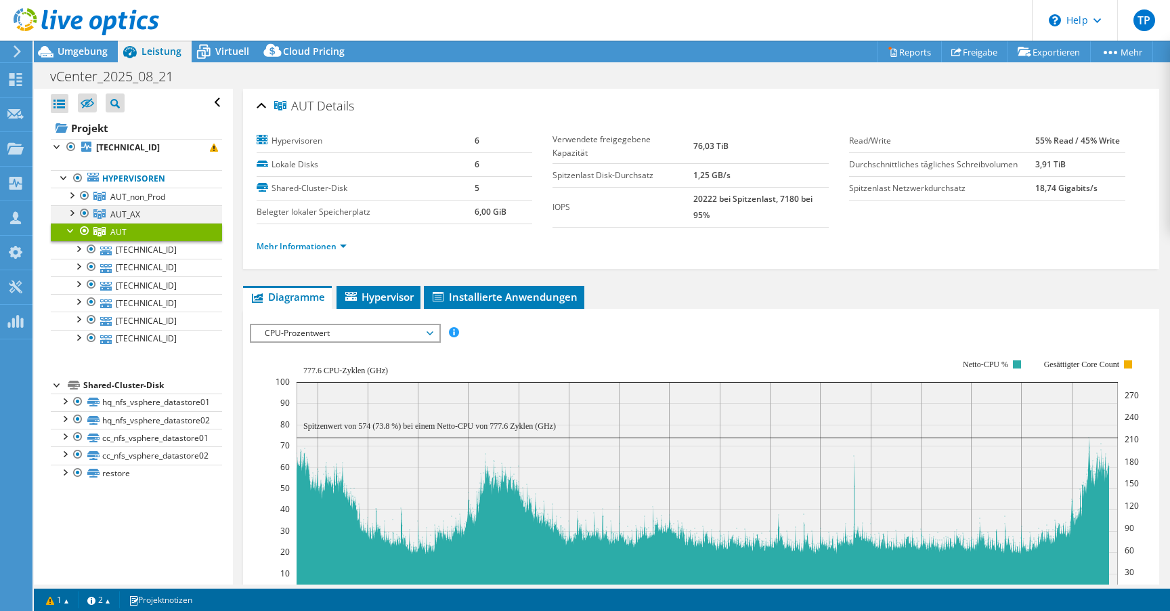
click at [71, 213] on div at bounding box center [71, 212] width 14 height 14
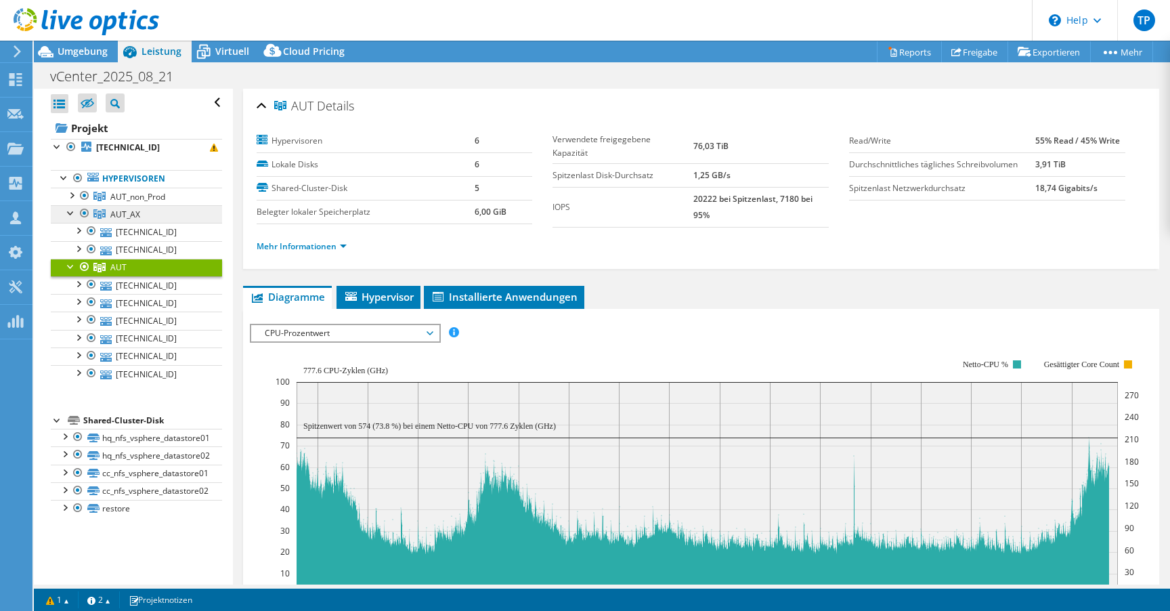
click at [145, 213] on link "AUT_AX" at bounding box center [136, 214] width 171 height 18
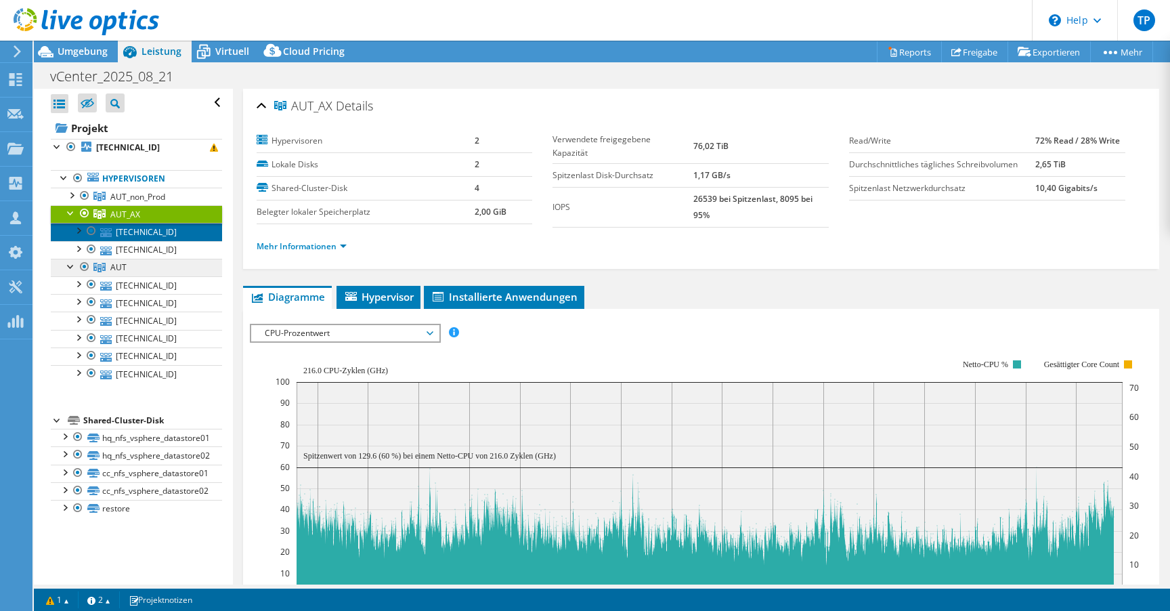
drag, startPoint x: 123, startPoint y: 234, endPoint x: 137, endPoint y: 265, distance: 34.9
click at [124, 234] on link "[TECHNICAL_ID]" at bounding box center [136, 232] width 171 height 18
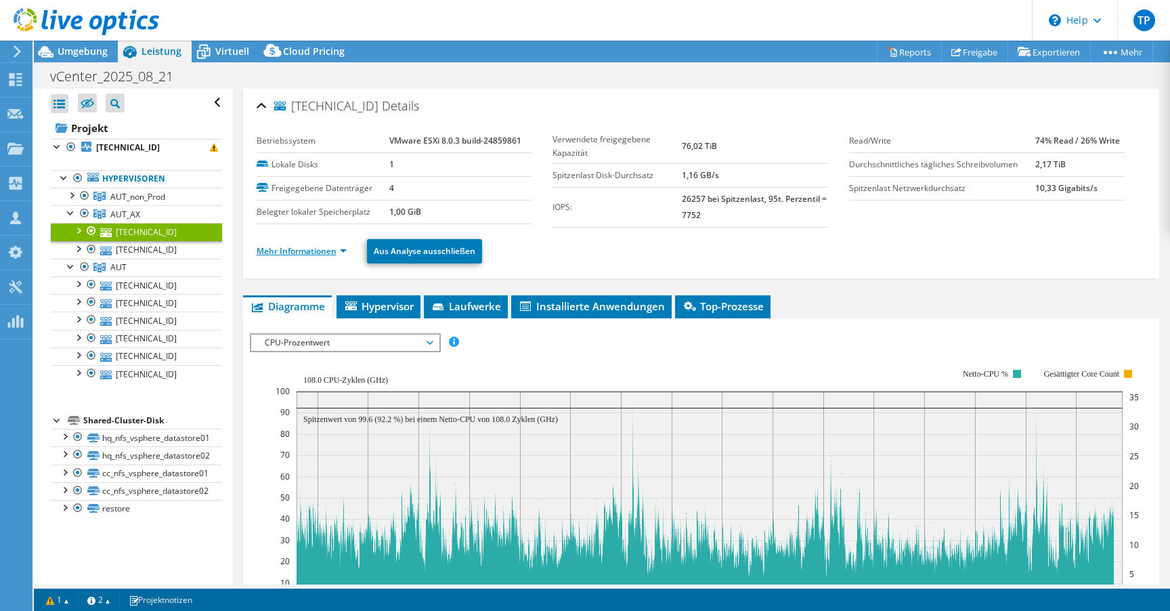
click at [339, 246] on link "Mehr Informationen" at bounding box center [302, 251] width 90 height 12
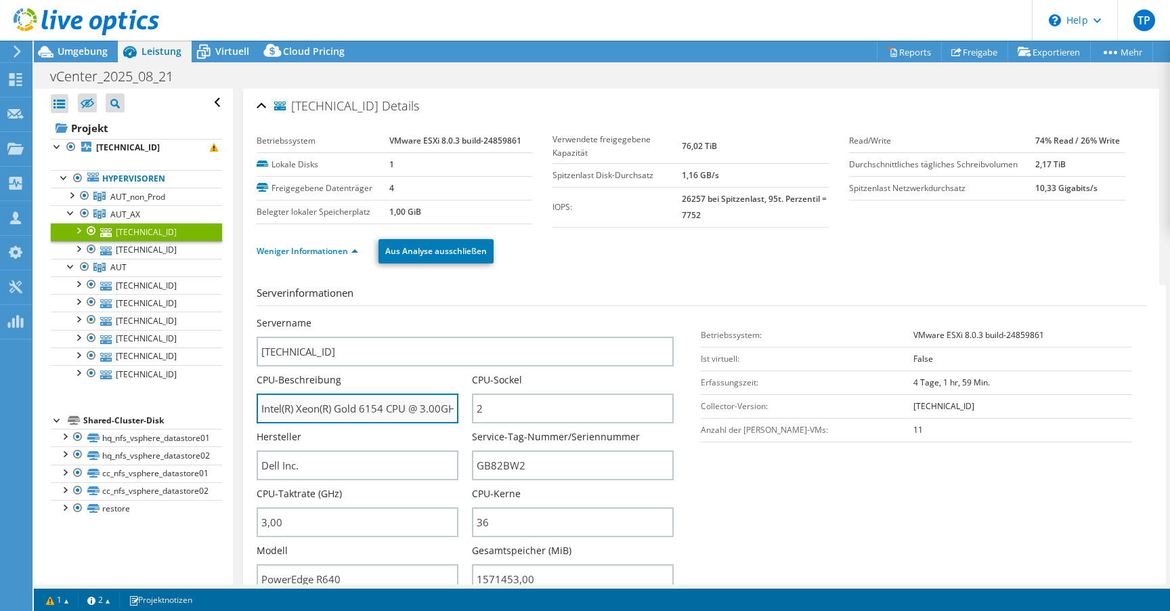
click at [374, 418] on input "Intel(R) Xeon(R) Gold 6154 CPU @ 3.00GHz 299 GHz" at bounding box center [358, 408] width 202 height 30
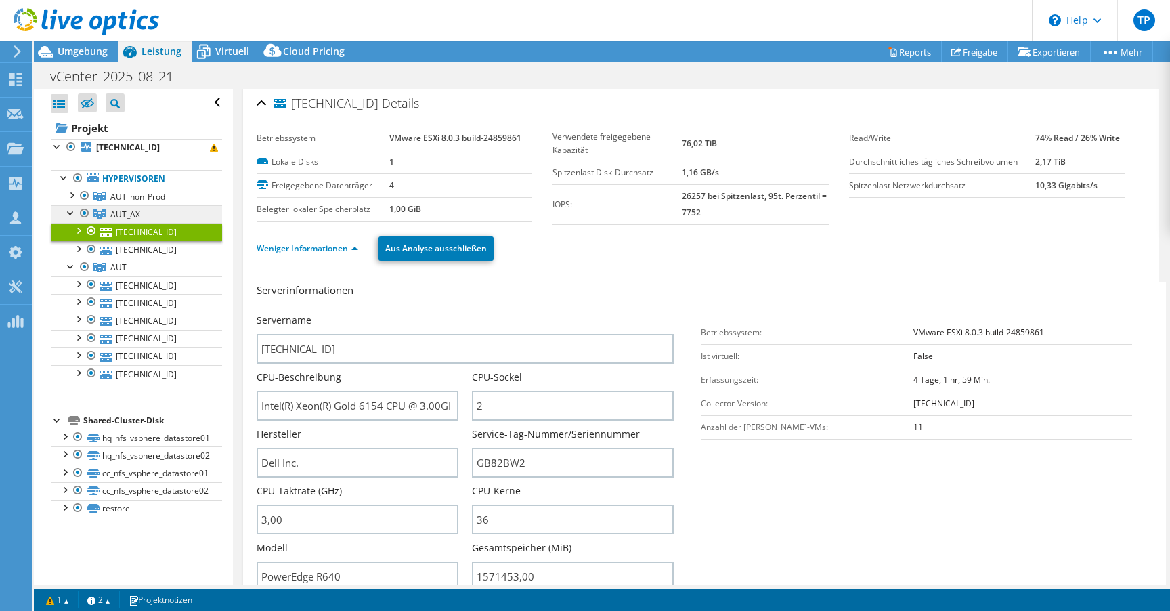
click at [141, 214] on link "AUT_AX" at bounding box center [136, 214] width 171 height 18
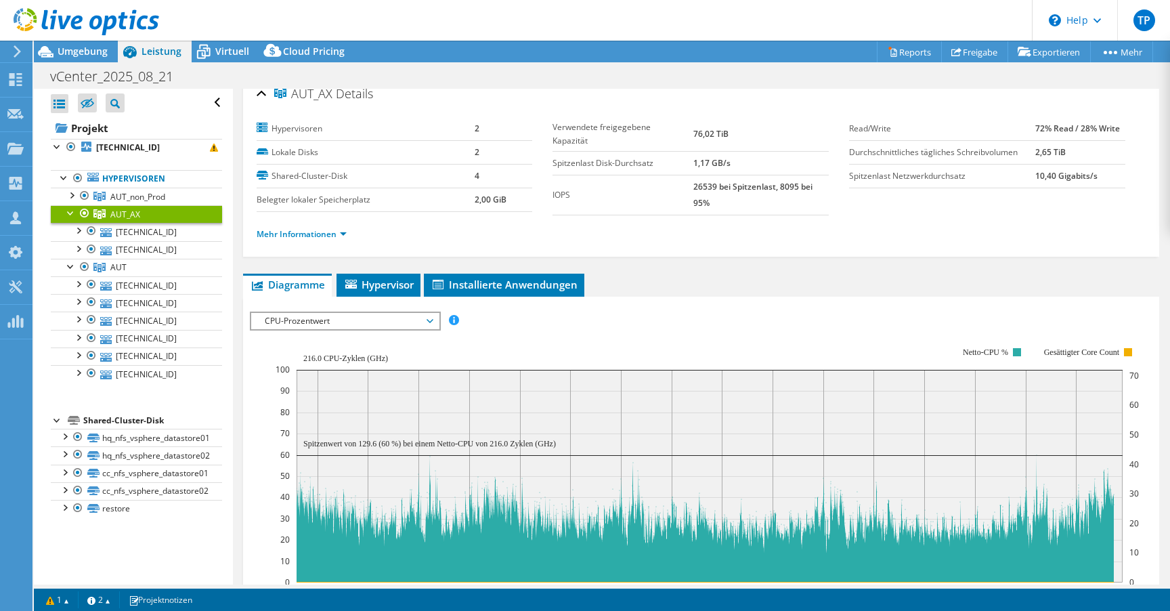
scroll to position [97, 0]
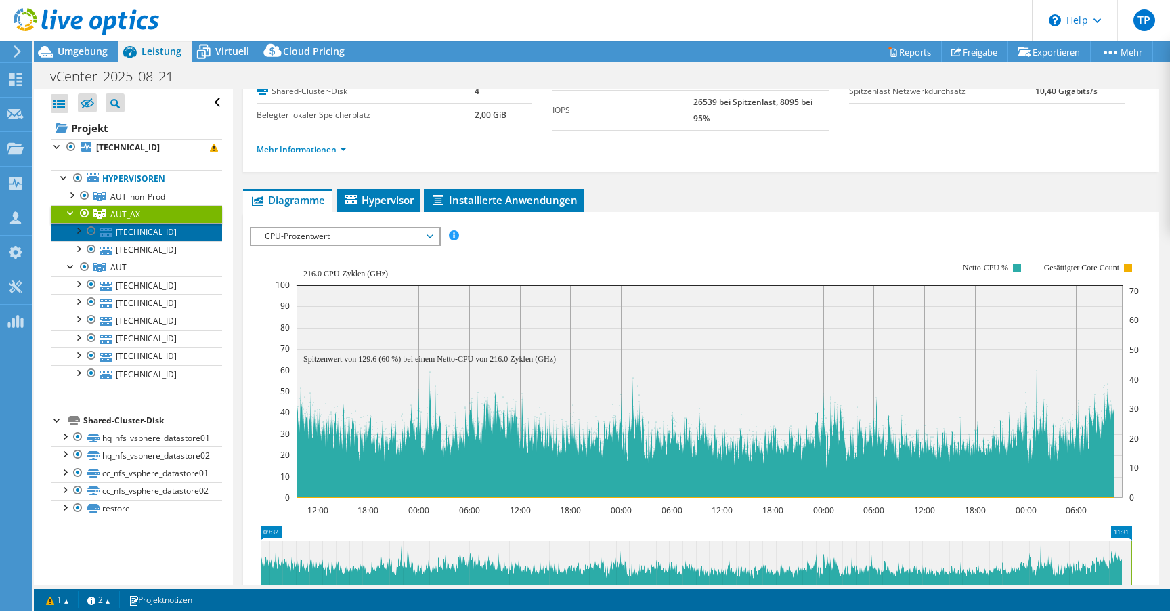
click at [169, 232] on link "[TECHNICAL_ID]" at bounding box center [136, 232] width 171 height 18
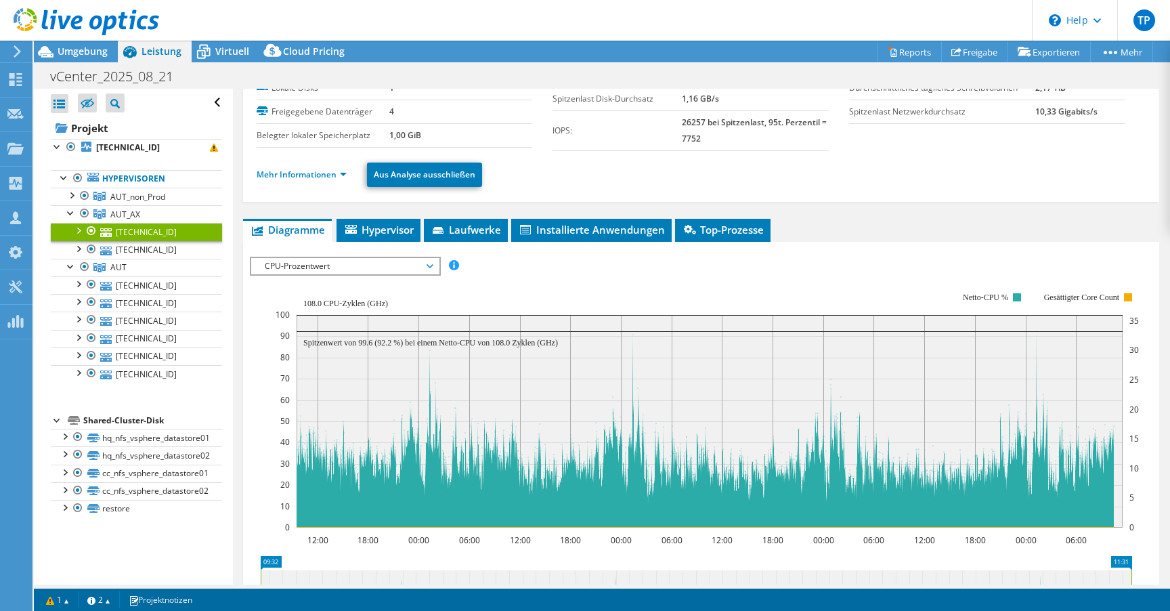
scroll to position [0, 0]
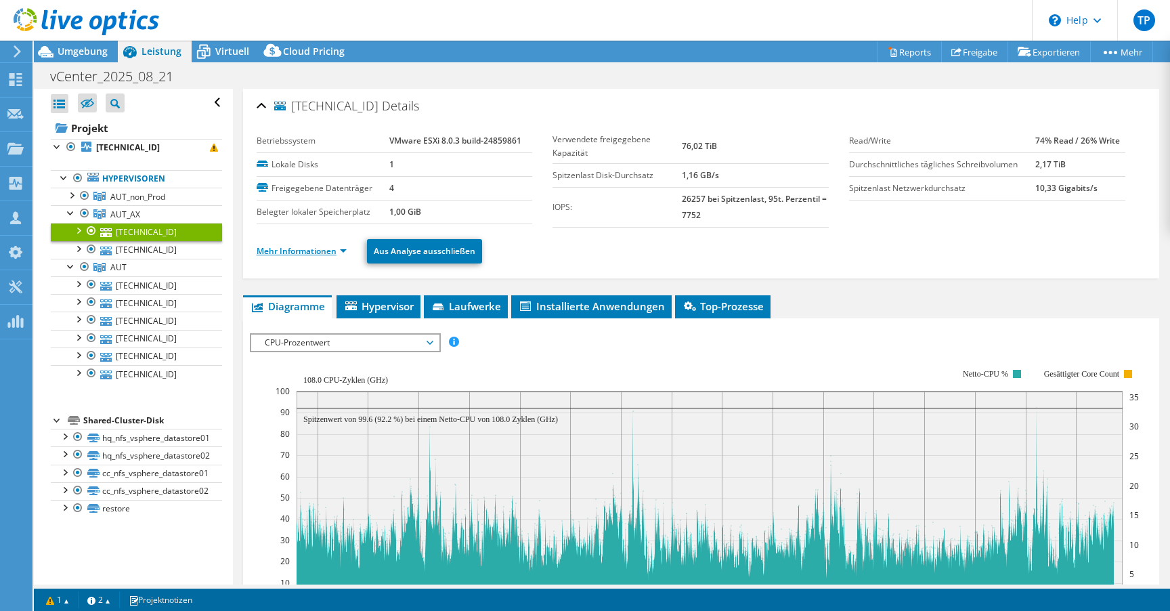
click at [299, 249] on link "Mehr Informationen" at bounding box center [302, 251] width 90 height 12
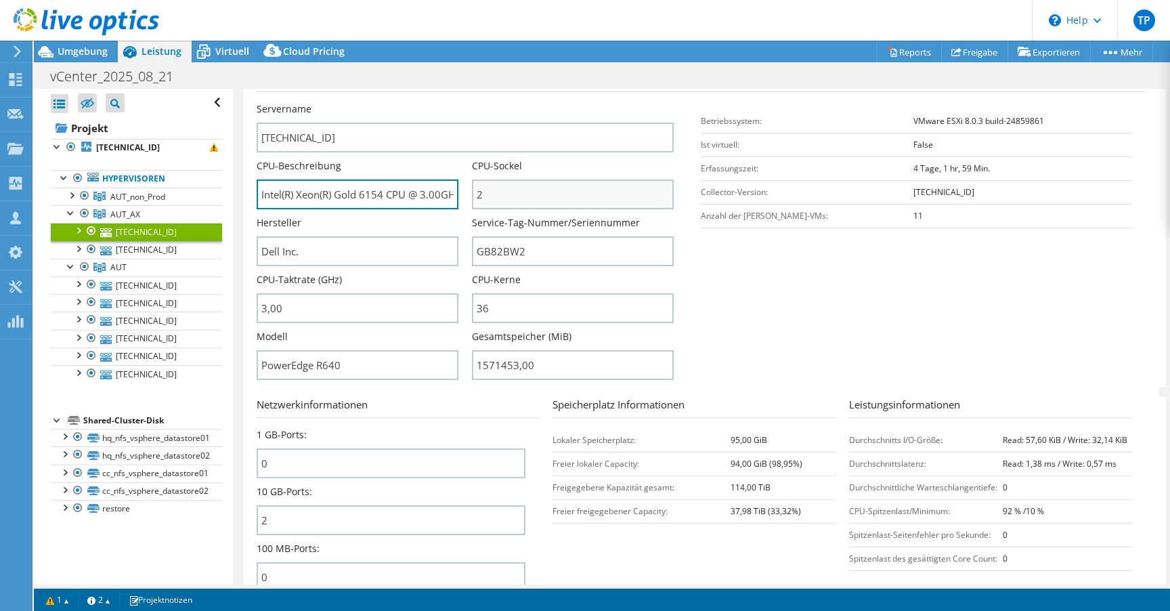
scroll to position [0, 51]
drag, startPoint x: 377, startPoint y: 195, endPoint x: 559, endPoint y: 199, distance: 182.2
click at [559, 102] on div "Servername 10.0.50.2 CPU-Beschreibung Intel(R) Xeon(R) Gold 6154 CPU @ 3.00GHz …" at bounding box center [472, 102] width 431 height 0
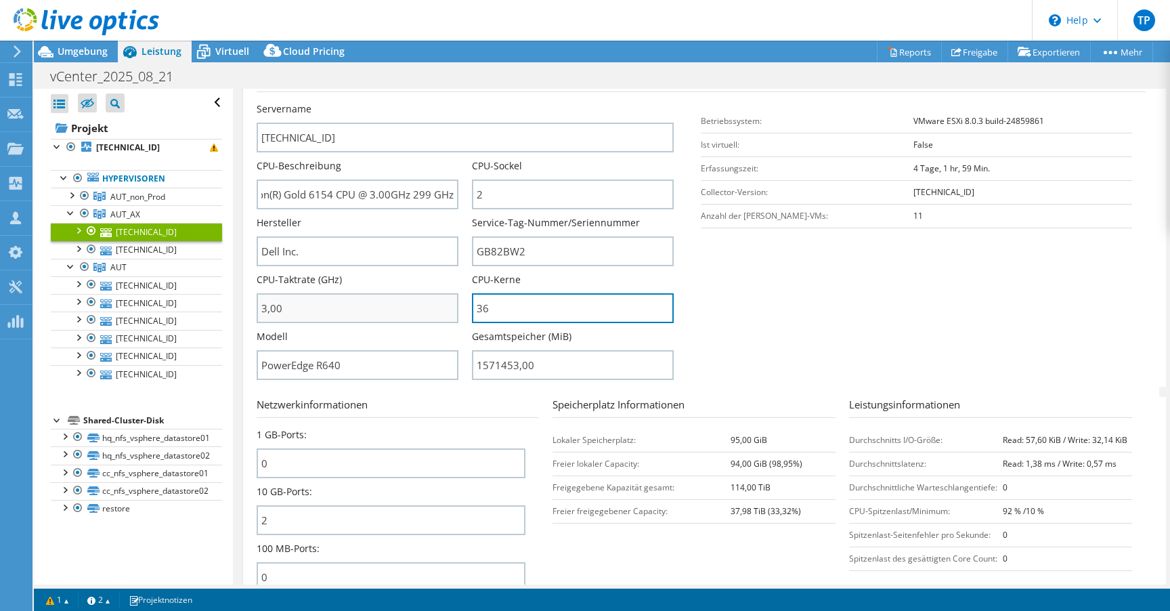
scroll to position [0, 0]
drag, startPoint x: 508, startPoint y: 307, endPoint x: 350, endPoint y: 345, distance: 162.3
click at [374, 102] on div "Servername 10.0.50.2 CPU-Beschreibung Intel(R) Xeon(R) Gold 6154 CPU @ 3.00GHz …" at bounding box center [472, 102] width 431 height 0
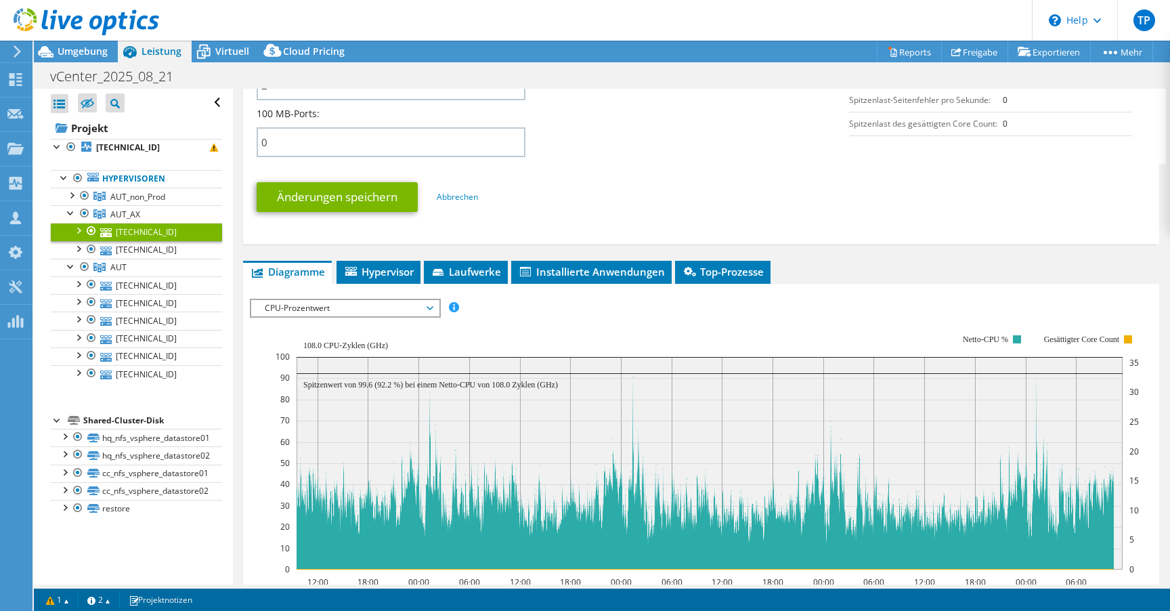
scroll to position [847, 0]
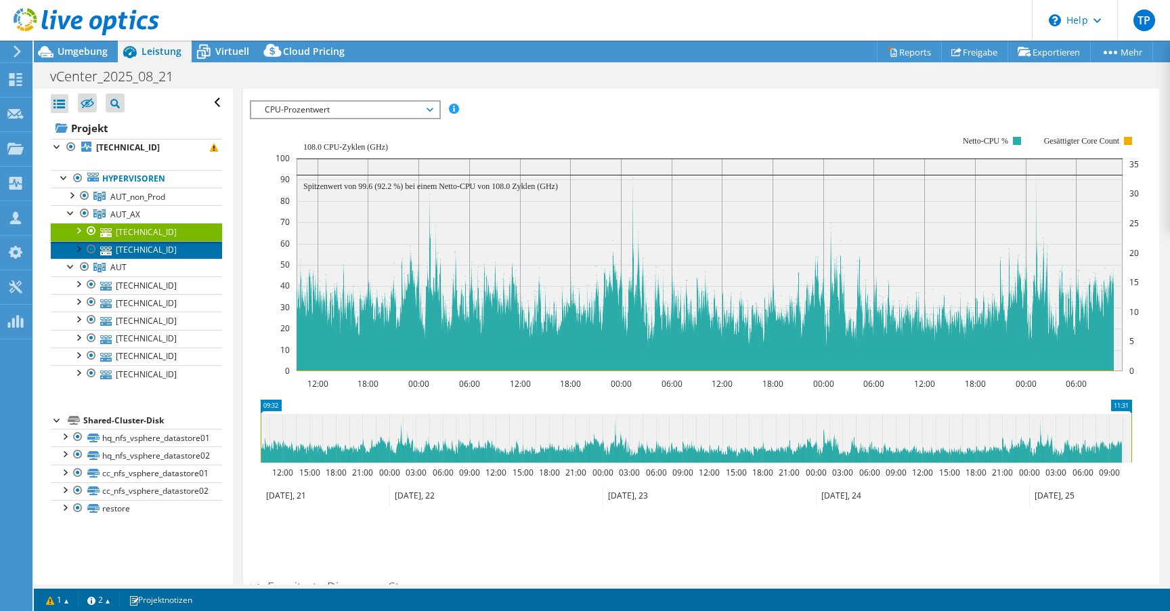
drag, startPoint x: 121, startPoint y: 246, endPoint x: 128, endPoint y: 232, distance: 16.7
click at [121, 246] on link "[TECHNICAL_ID]" at bounding box center [136, 250] width 171 height 18
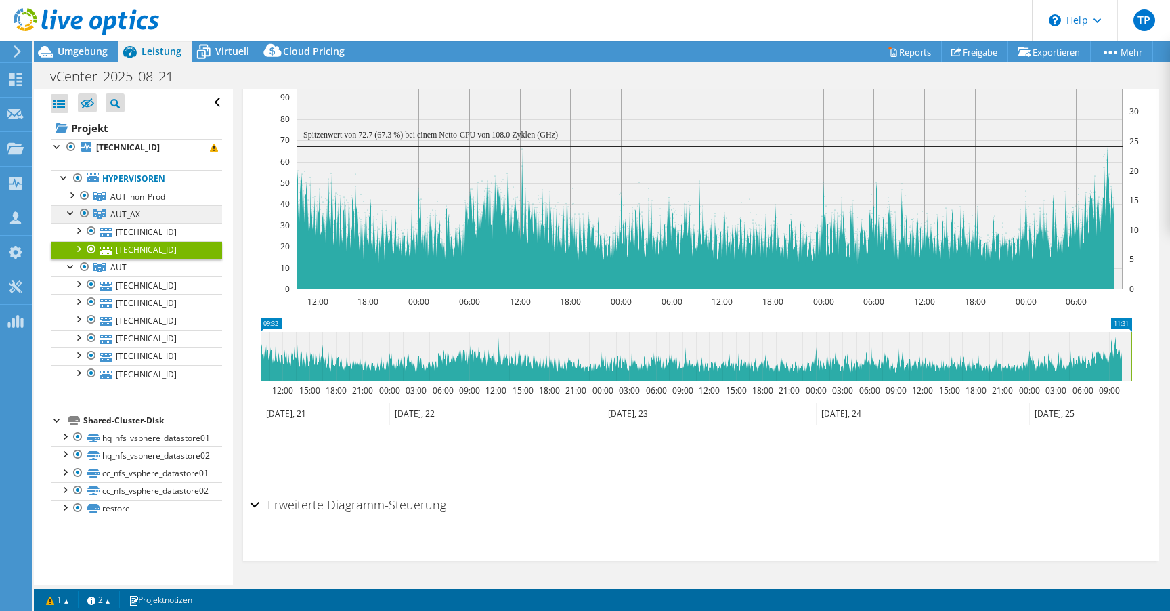
click at [134, 210] on span "AUT_AX" at bounding box center [125, 215] width 30 height 12
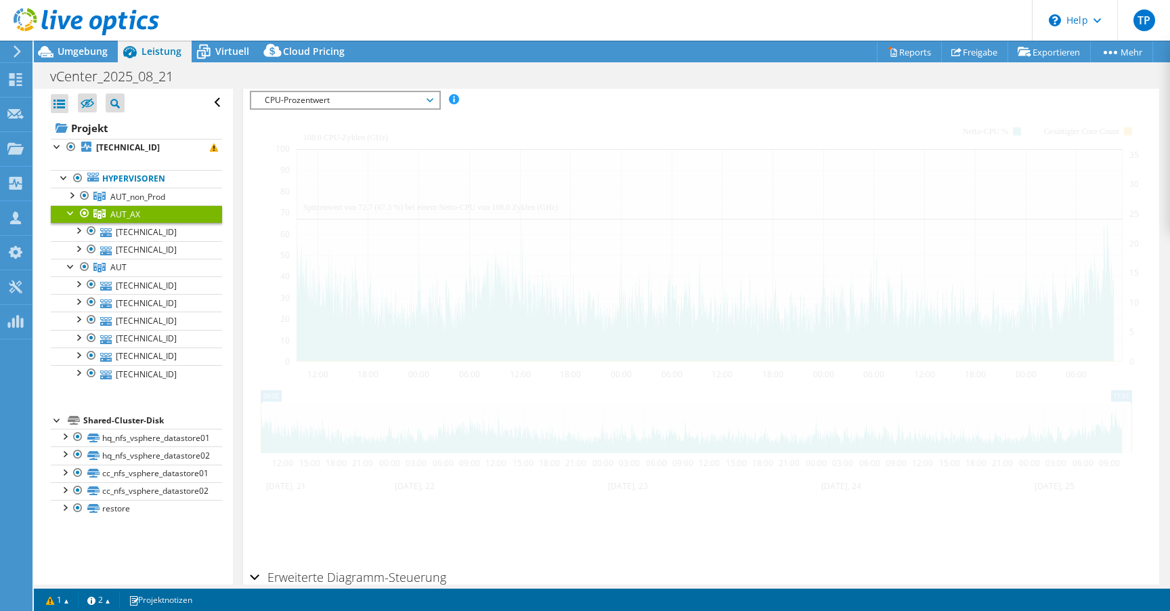
scroll to position [223, 0]
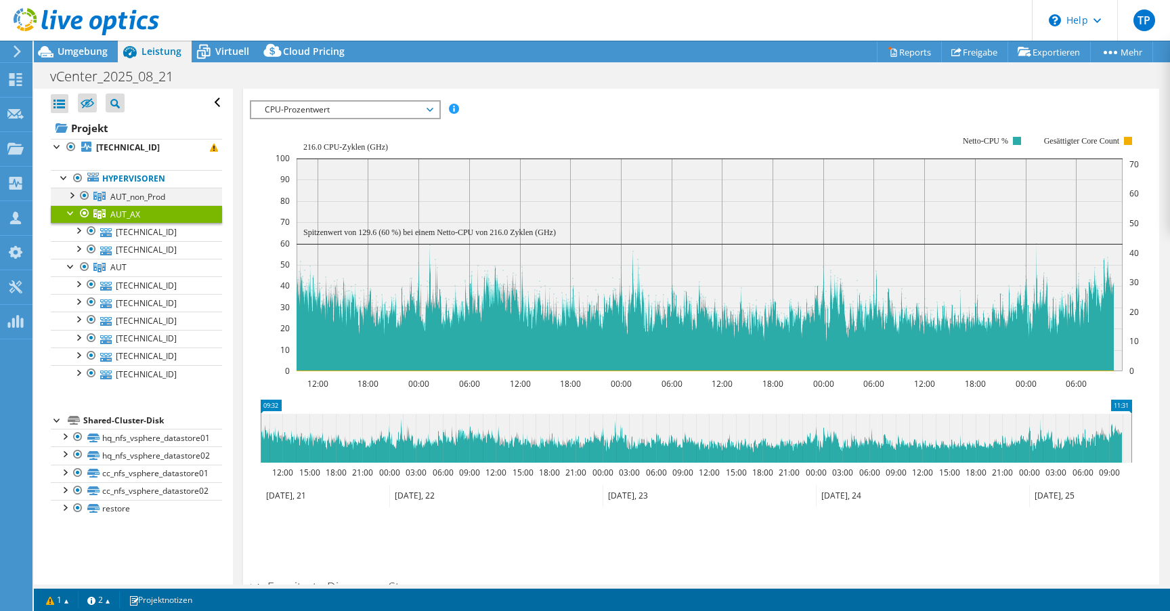
click at [68, 198] on div at bounding box center [71, 195] width 14 height 14
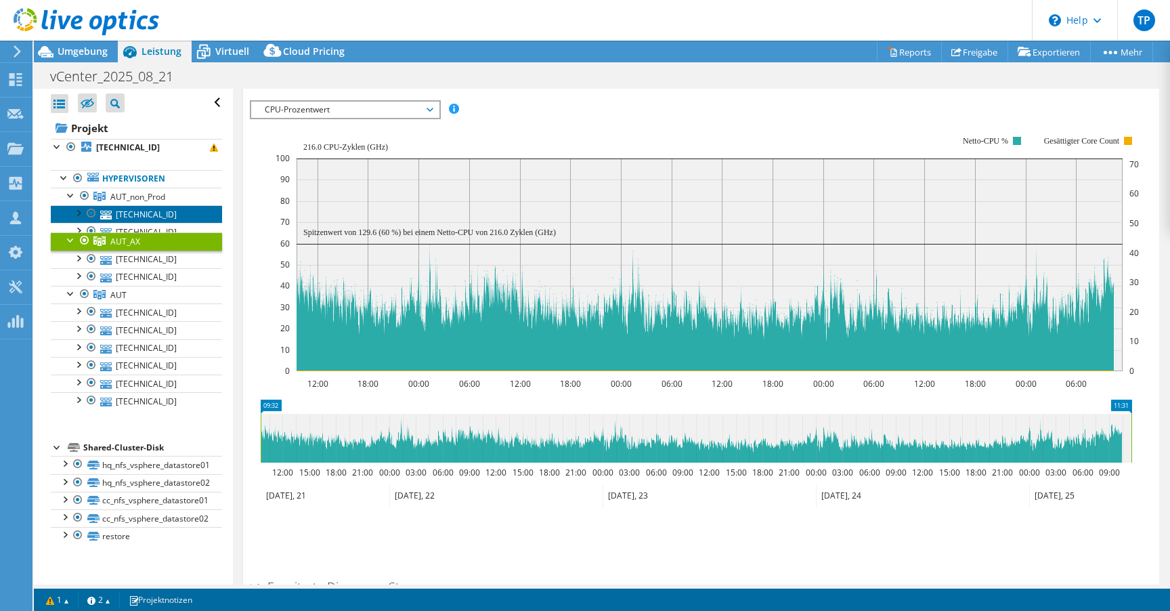
click at [120, 219] on link "[TECHNICAL_ID]" at bounding box center [136, 214] width 171 height 18
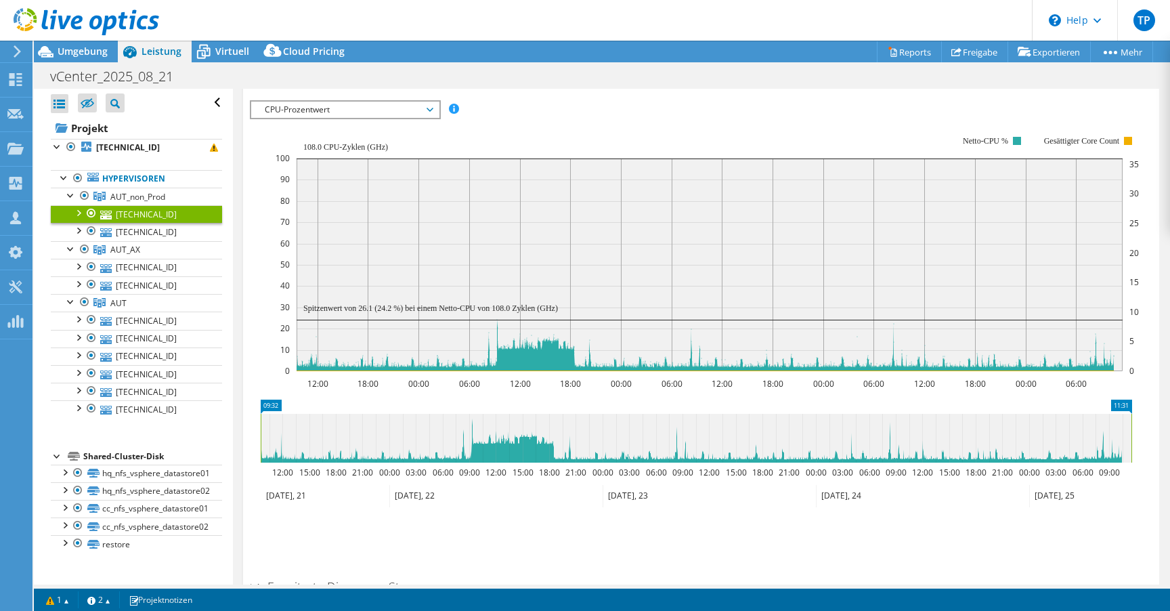
scroll to position [233, 0]
click at [142, 272] on link "[TECHNICAL_ID]" at bounding box center [136, 268] width 171 height 18
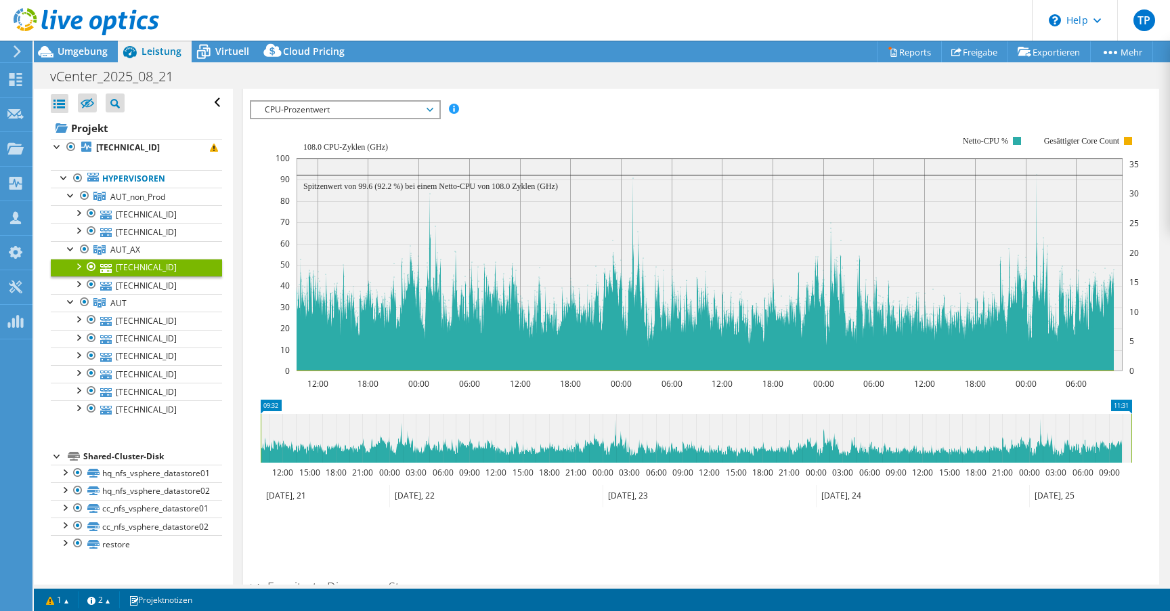
click at [416, 115] on span "CPU-Prozentwert" at bounding box center [345, 110] width 174 height 16
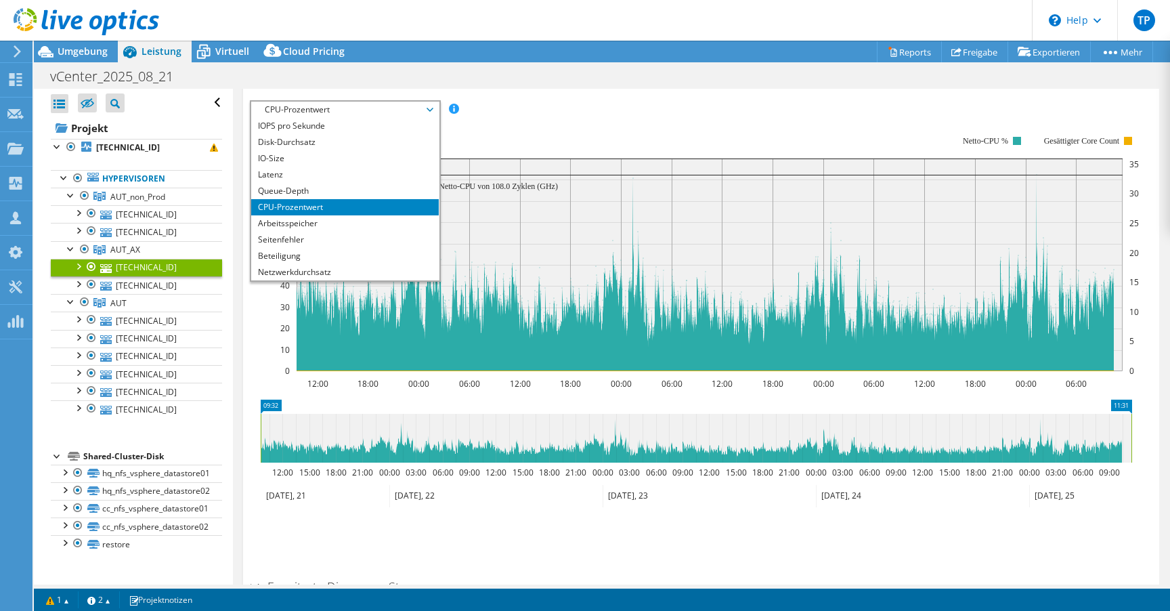
drag, startPoint x: 554, startPoint y: 131, endPoint x: 278, endPoint y: 211, distance: 287.6
click at [553, 131] on rect at bounding box center [707, 253] width 863 height 271
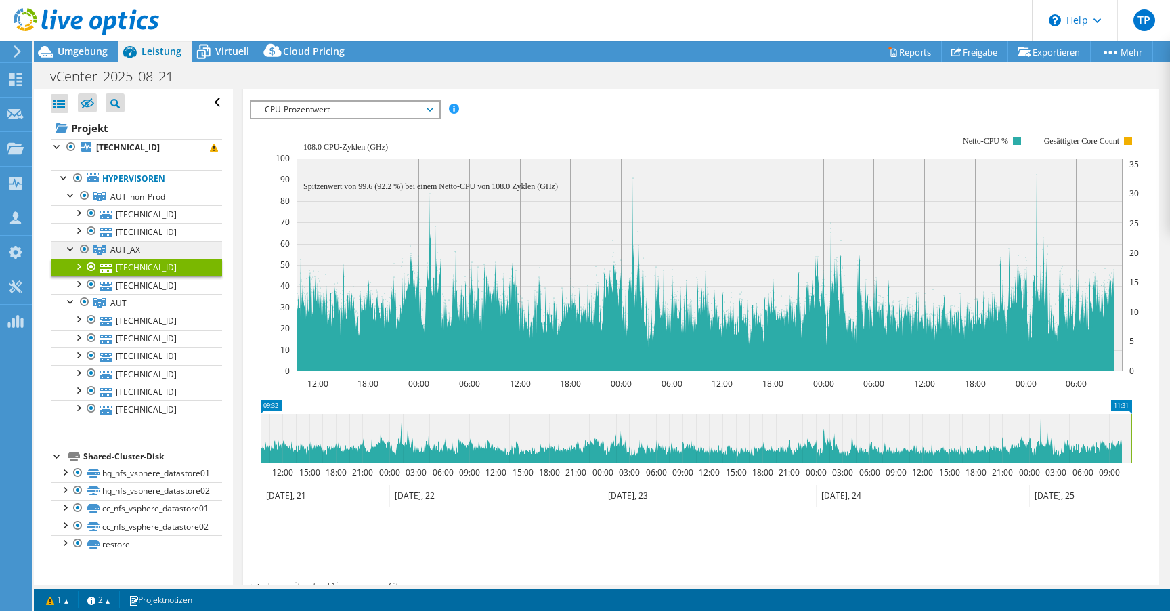
click at [162, 249] on link "AUT_AX" at bounding box center [136, 250] width 171 height 18
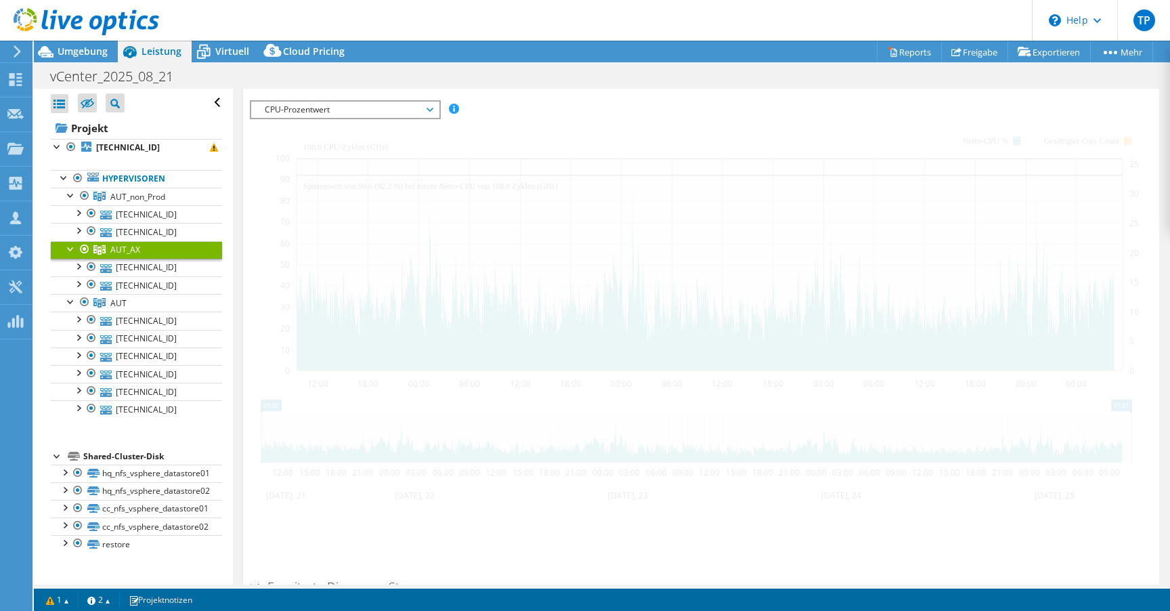
scroll to position [223, 0]
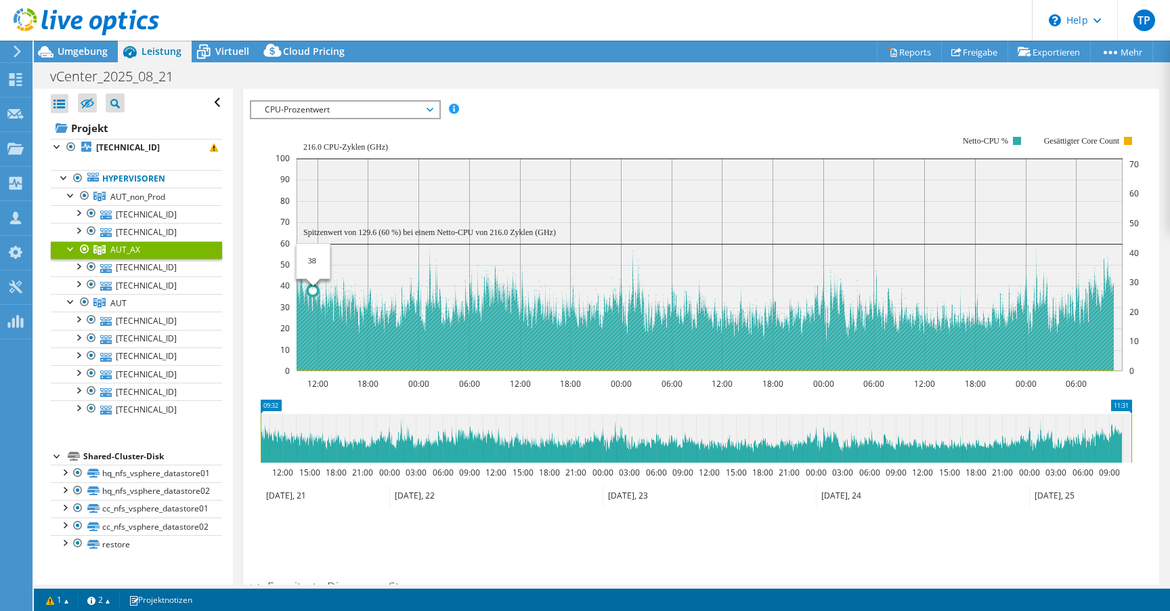
click at [314, 290] on circle at bounding box center [312, 290] width 11 height 11
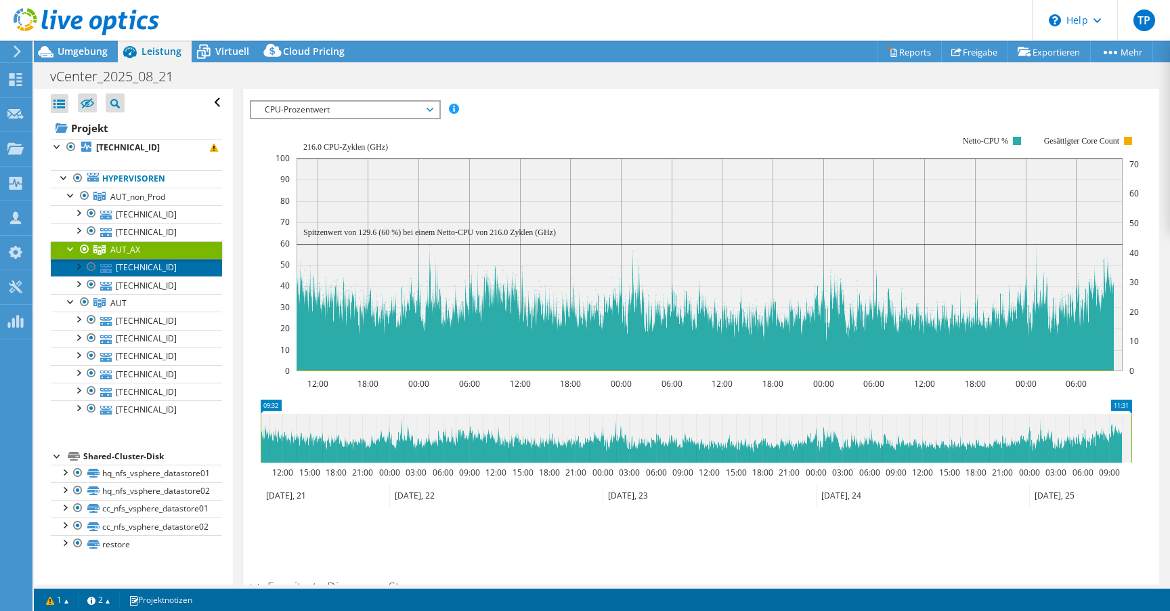
click at [147, 268] on link "[TECHNICAL_ID]" at bounding box center [136, 268] width 171 height 18
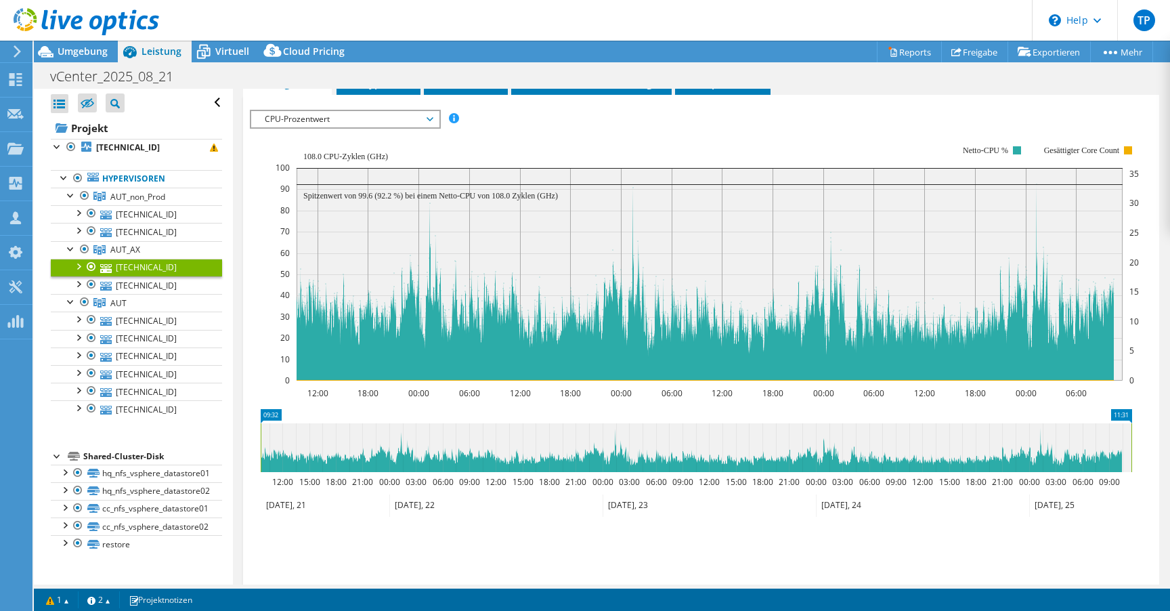
scroll to position [233, 0]
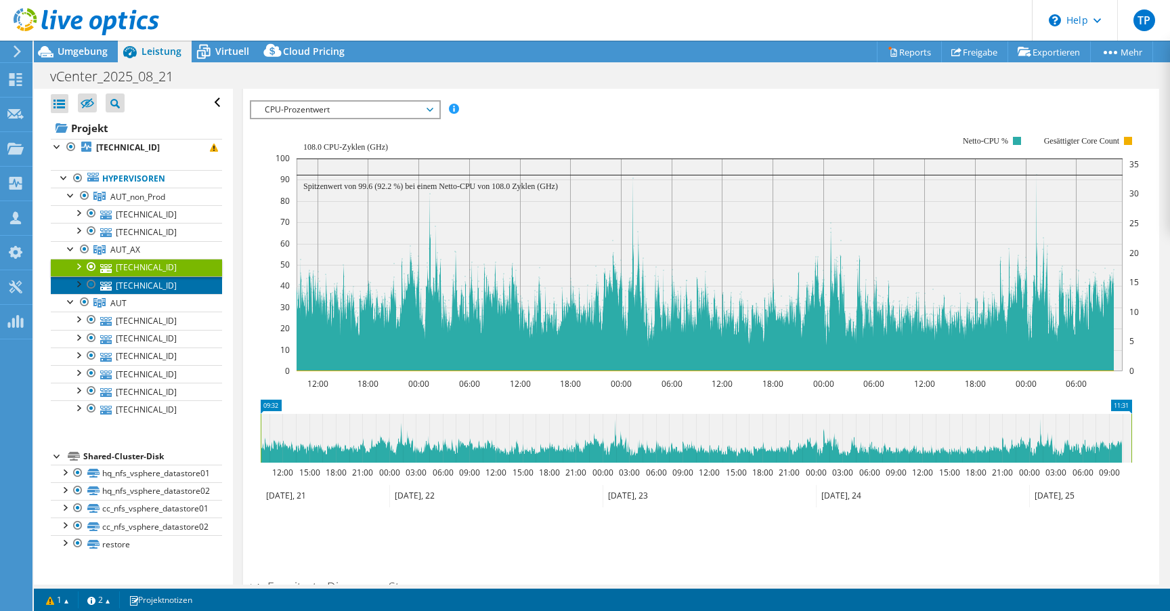
click at [129, 284] on link "[TECHNICAL_ID]" at bounding box center [136, 285] width 171 height 18
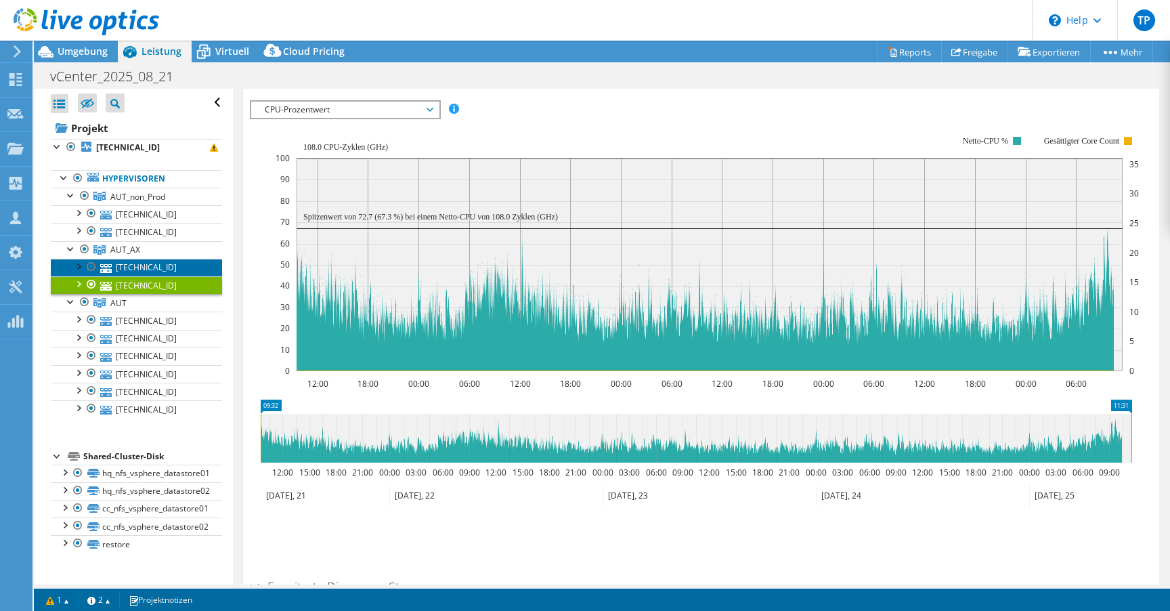
click at [147, 265] on link "[TECHNICAL_ID]" at bounding box center [136, 268] width 171 height 18
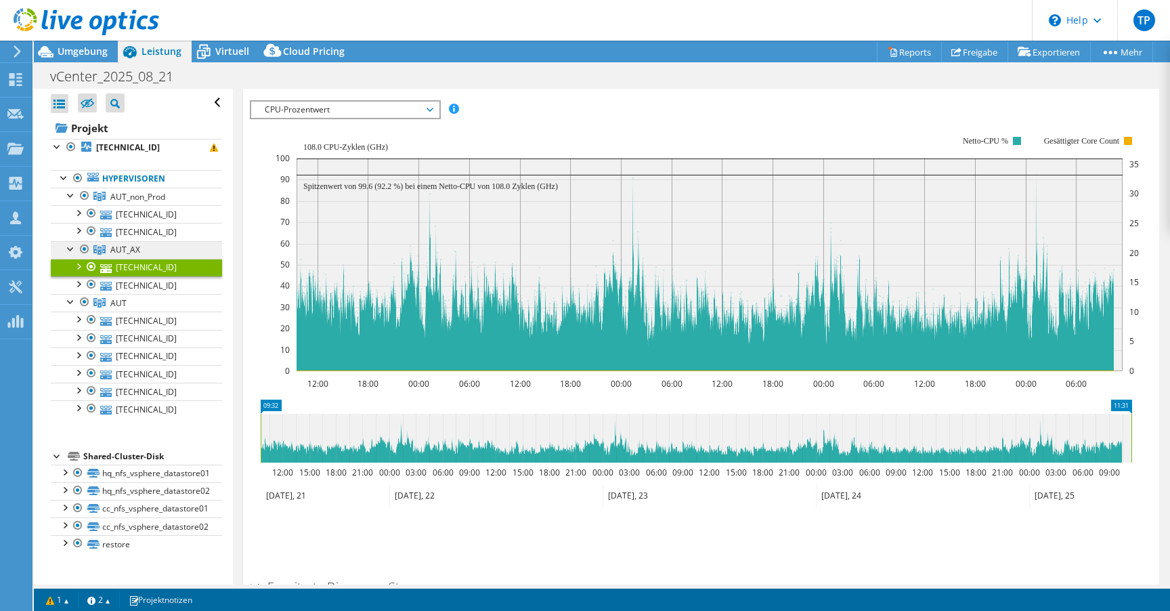
click at [148, 250] on link "AUT_AX" at bounding box center [136, 250] width 171 height 18
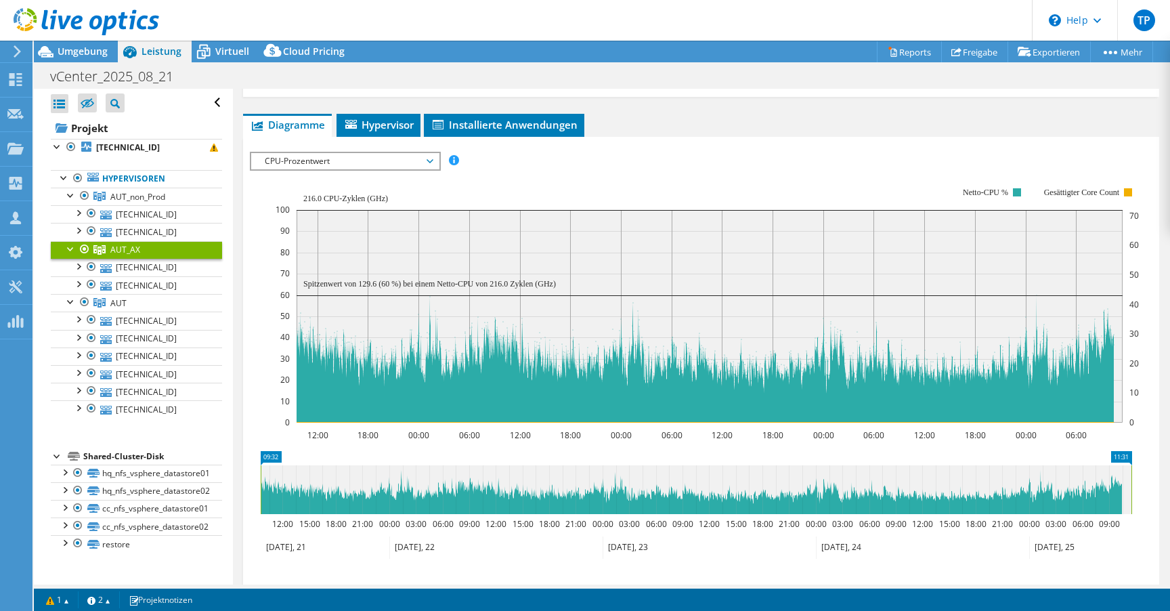
scroll to position [0, 0]
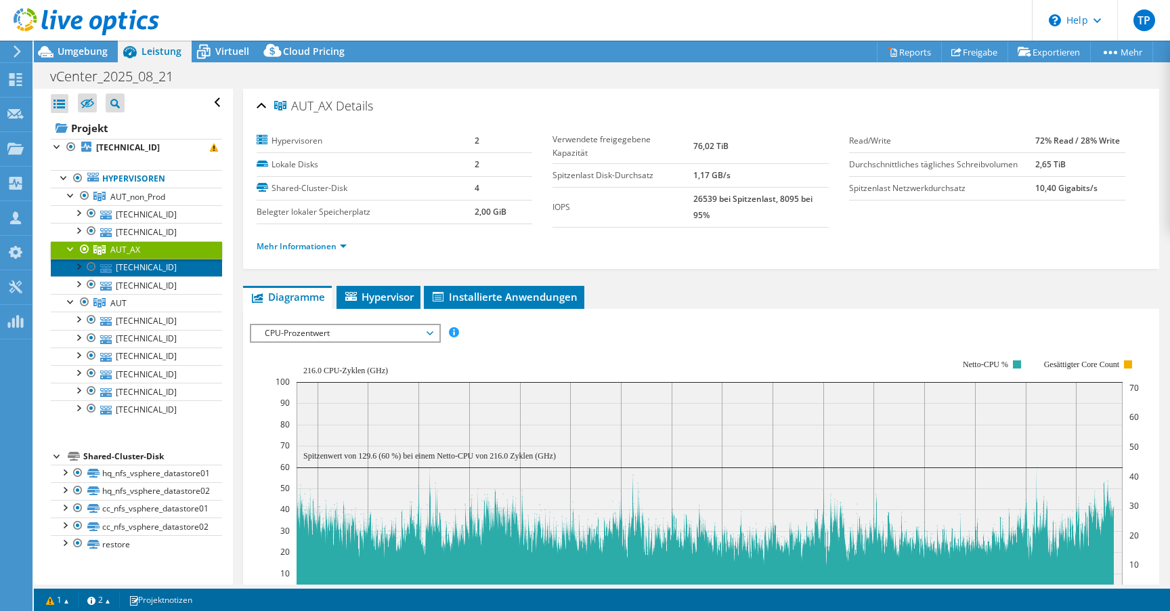
click at [117, 268] on link "[TECHNICAL_ID]" at bounding box center [136, 268] width 171 height 18
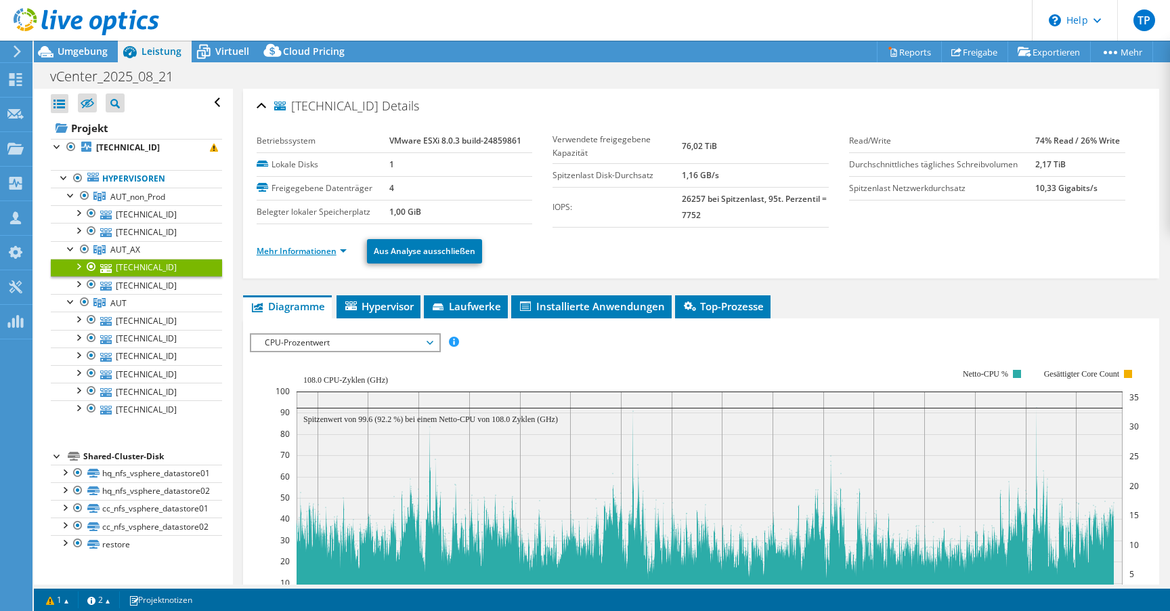
click at [319, 245] on link "Mehr Informationen" at bounding box center [302, 251] width 90 height 12
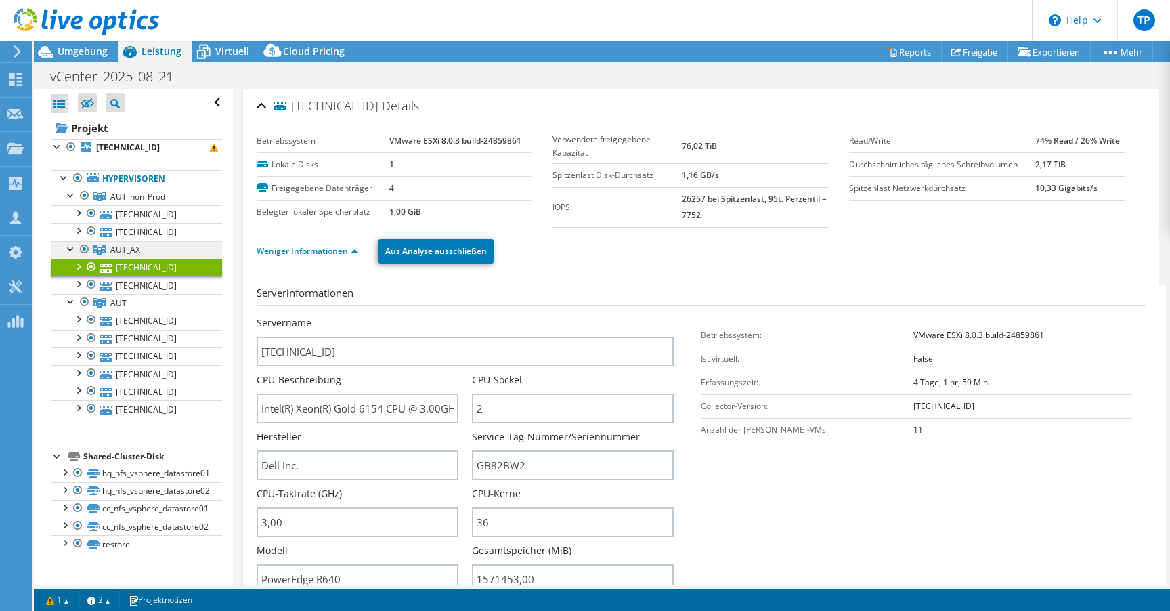
click at [130, 253] on span "AUT_AX" at bounding box center [125, 250] width 30 height 12
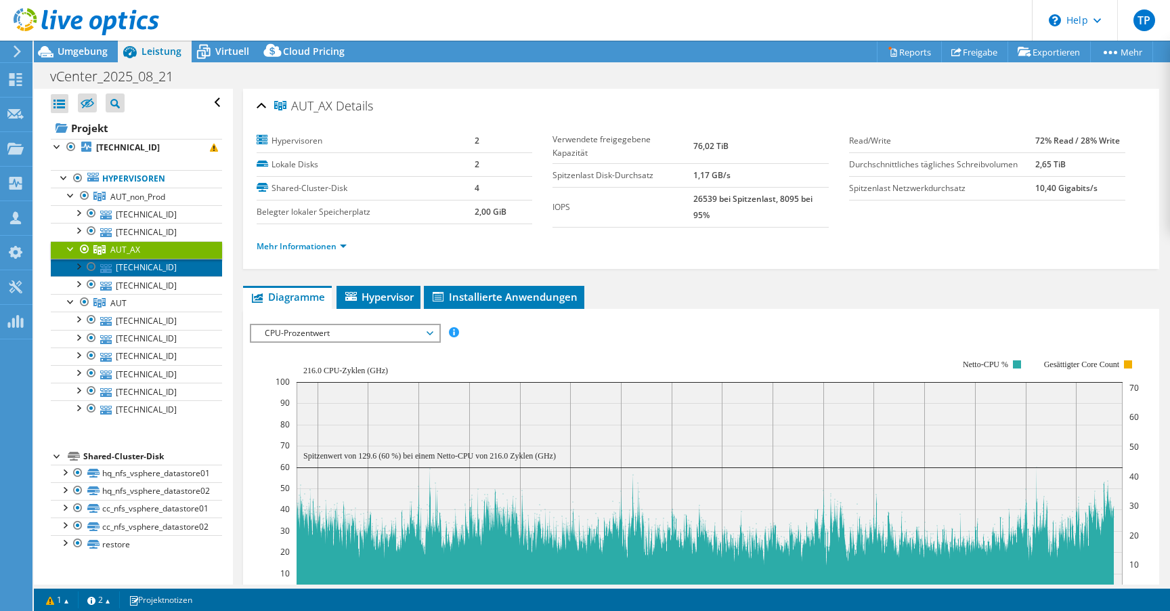
click at [142, 270] on link "[TECHNICAL_ID]" at bounding box center [136, 268] width 171 height 18
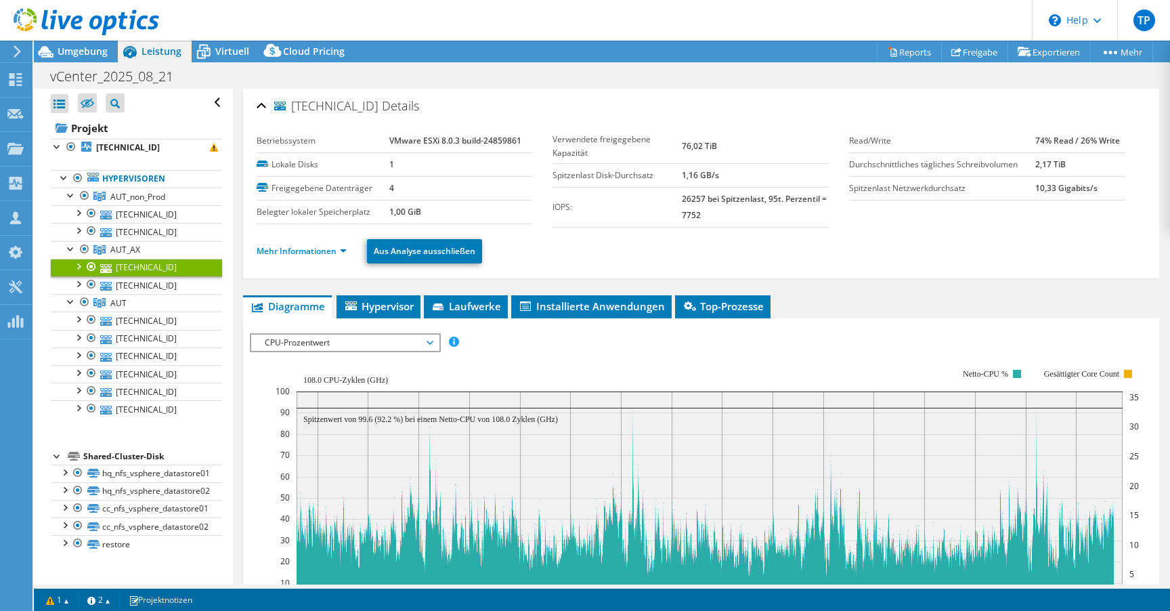
click at [361, 338] on span "CPU-Prozentwert" at bounding box center [345, 343] width 174 height 16
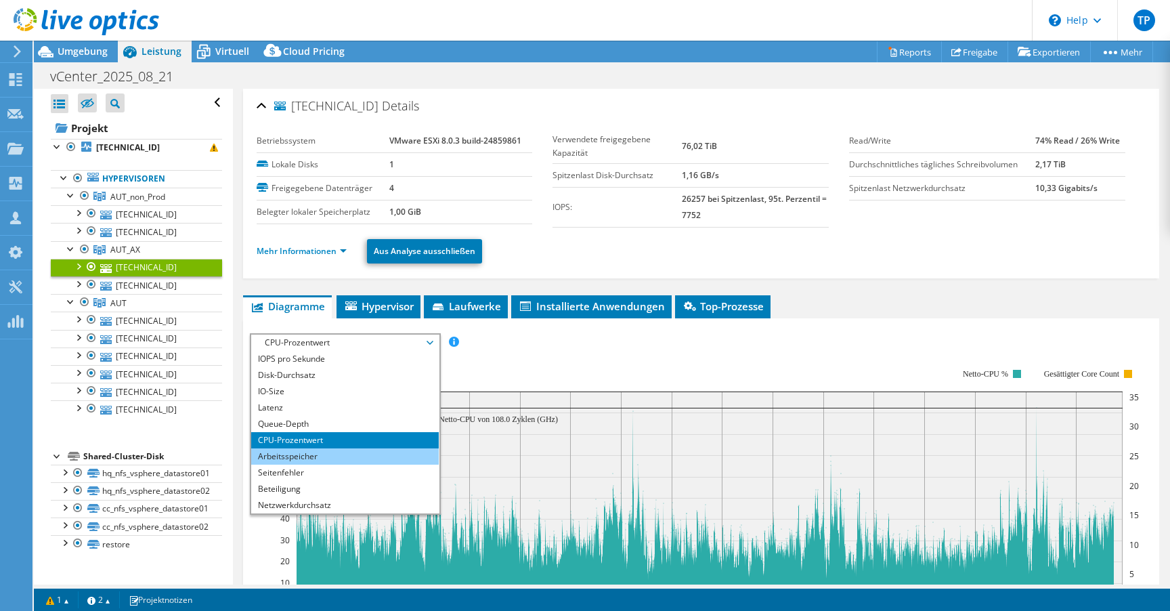
click at [321, 457] on li "Arbeitsspeicher" at bounding box center [345, 456] width 188 height 16
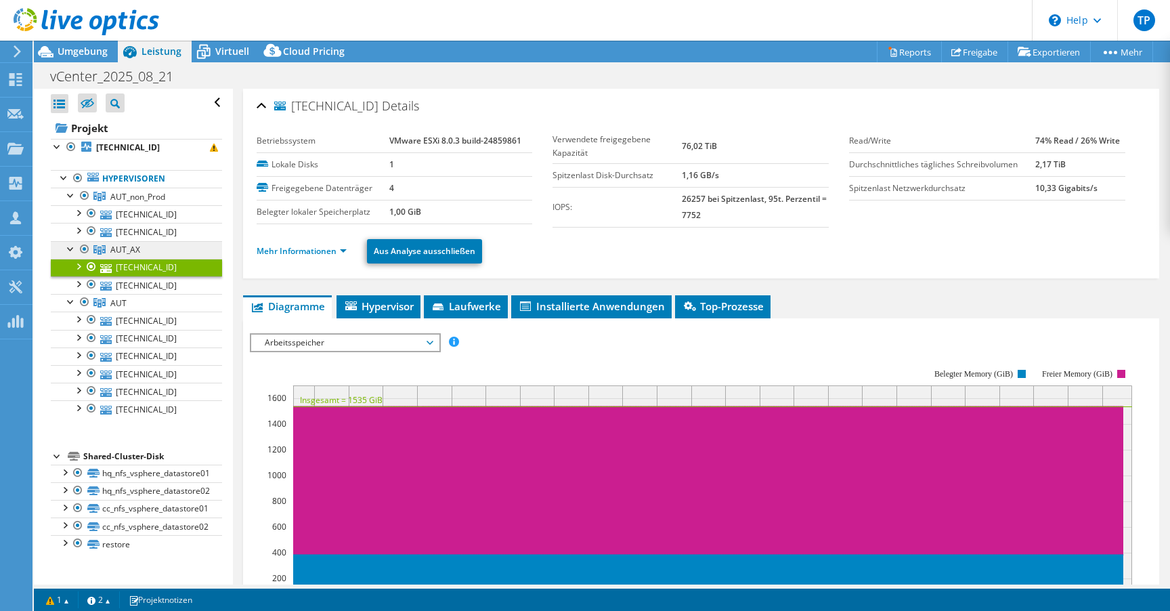
click at [180, 251] on link "AUT_AX" at bounding box center [136, 250] width 171 height 18
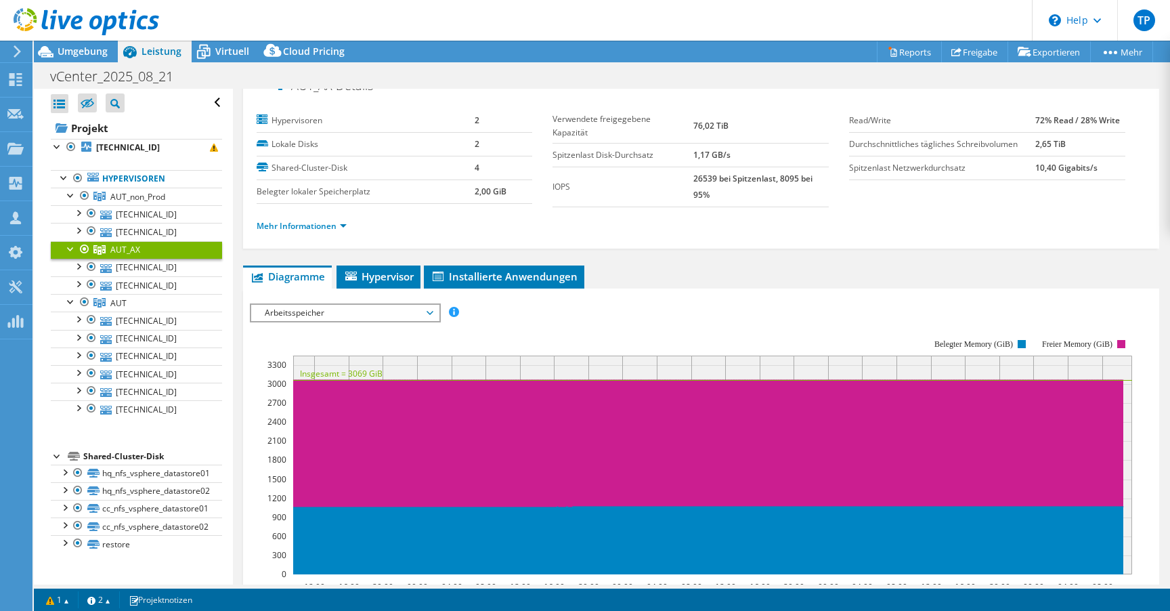
scroll to position [106, 0]
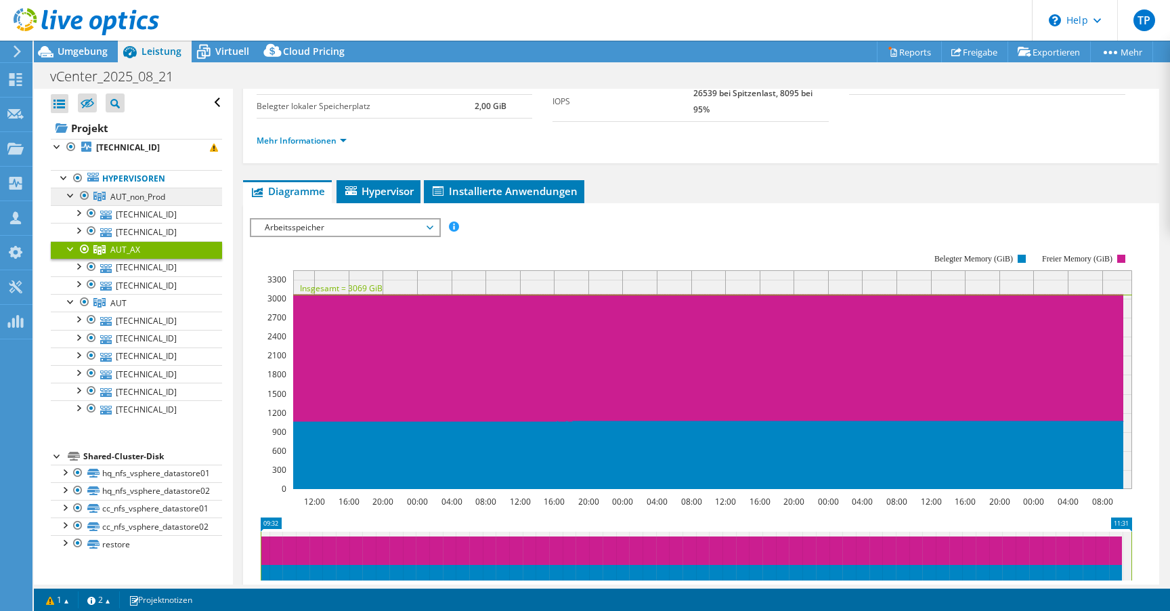
click at [137, 200] on span "AUT_non_Prod" at bounding box center [137, 197] width 55 height 12
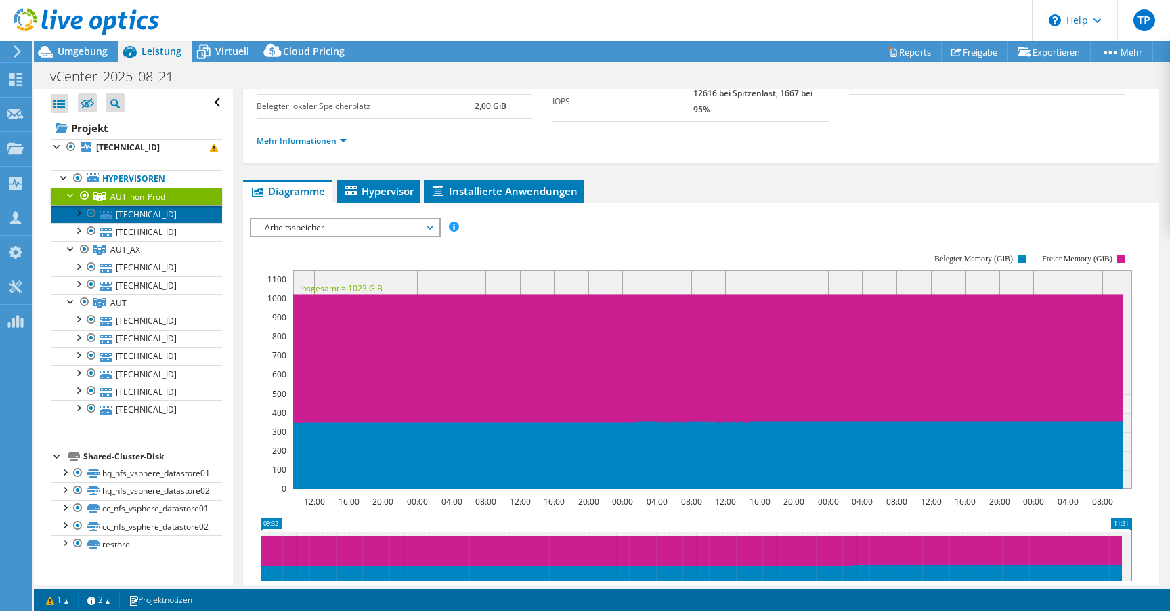
click at [139, 221] on link "[TECHNICAL_ID]" at bounding box center [136, 214] width 171 height 18
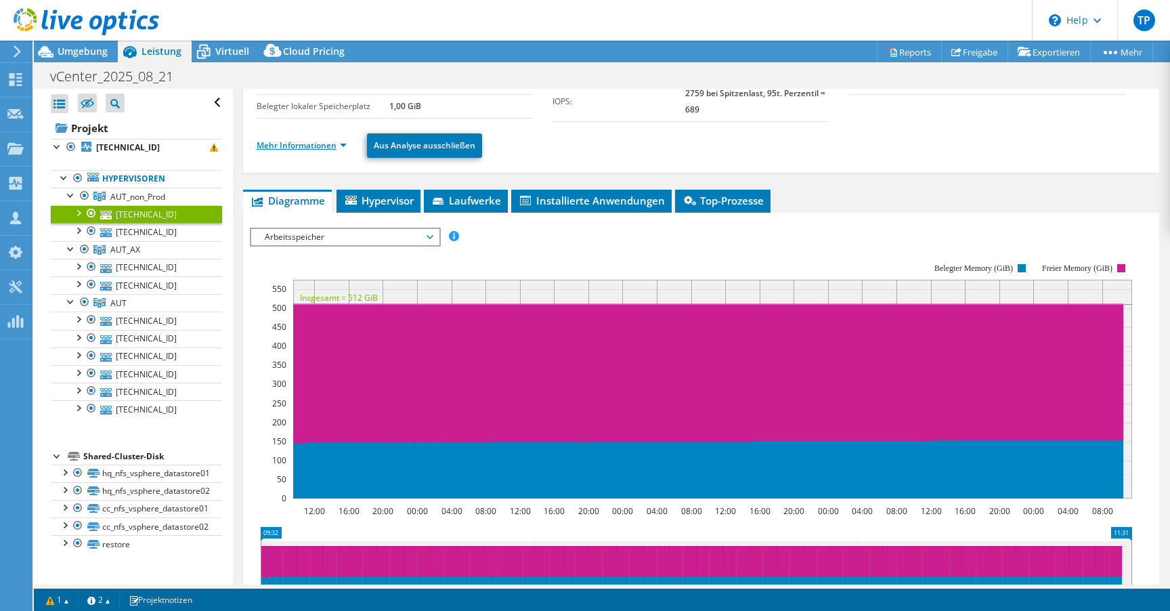
click at [318, 146] on link "Mehr Informationen" at bounding box center [302, 145] width 90 height 12
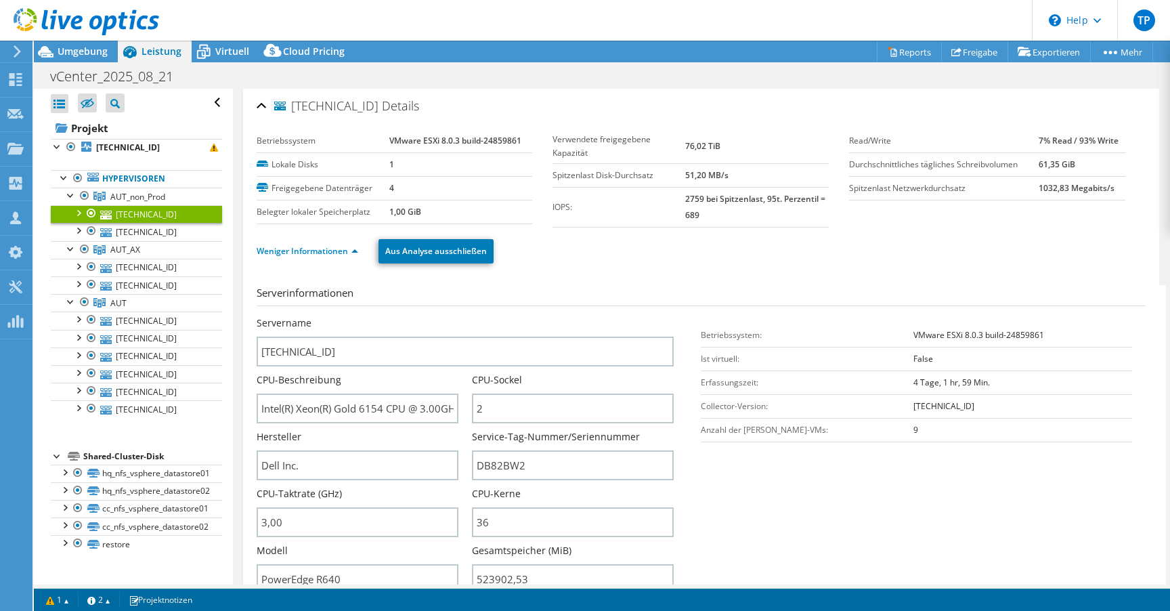
select select "USD"
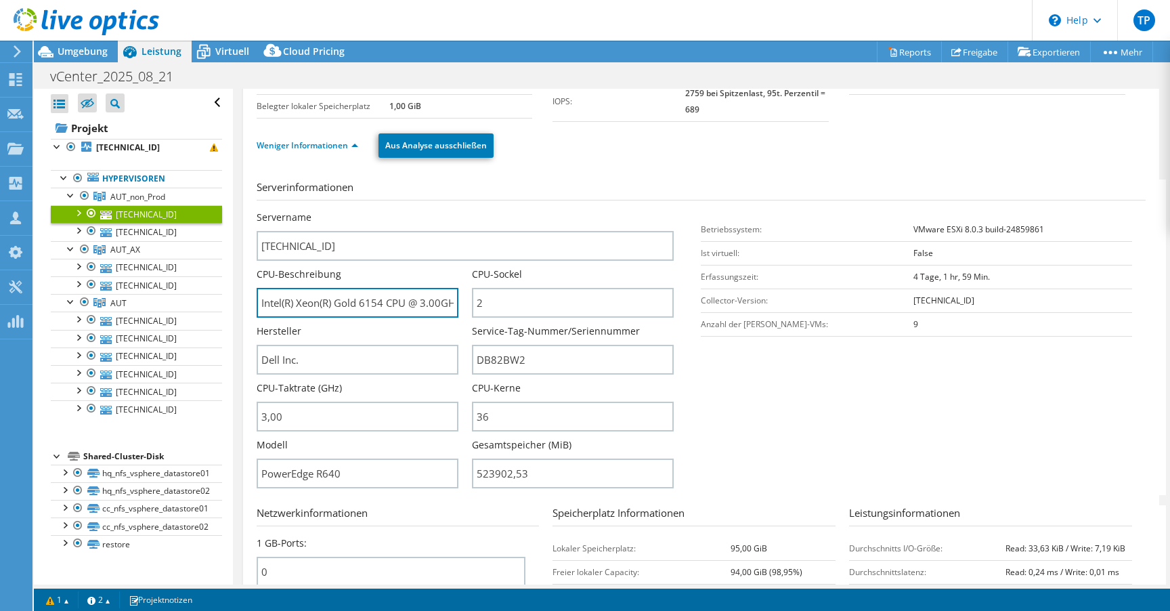
scroll to position [0, 51]
drag, startPoint x: 340, startPoint y: 299, endPoint x: 524, endPoint y: 314, distance: 184.8
click at [525, 211] on div "Servername 10.0.50.1 CPU-Beschreibung Intel(R) Xeon(R) Gold 6154 CPU @ 3.00GHz …" at bounding box center [472, 211] width 431 height 0
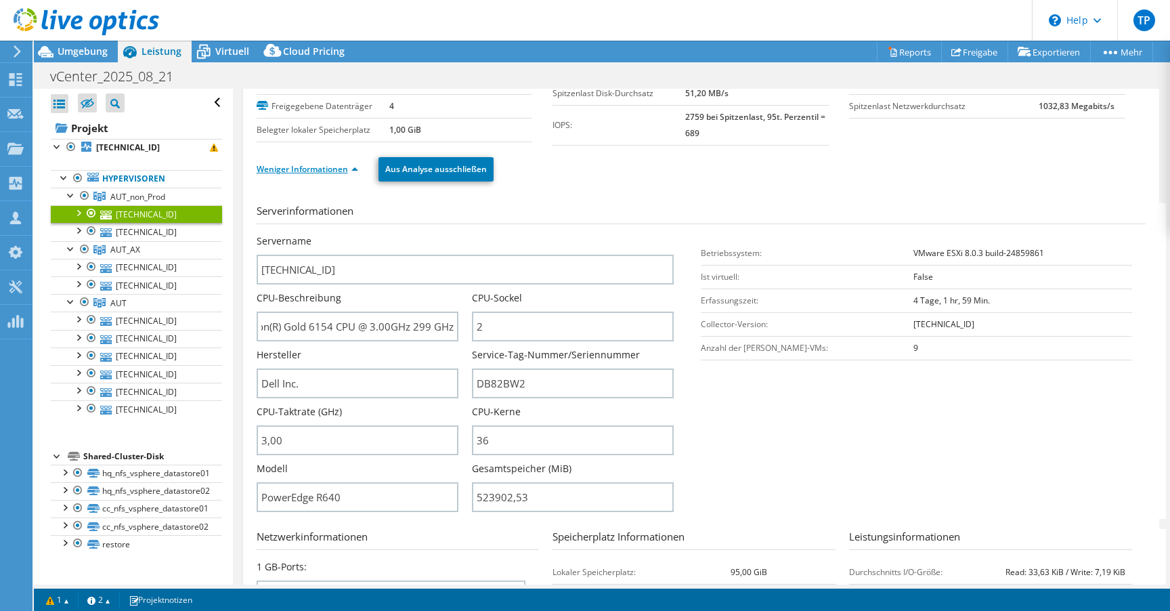
scroll to position [0, 0]
click at [322, 167] on link "Weniger Informationen" at bounding box center [308, 169] width 102 height 12
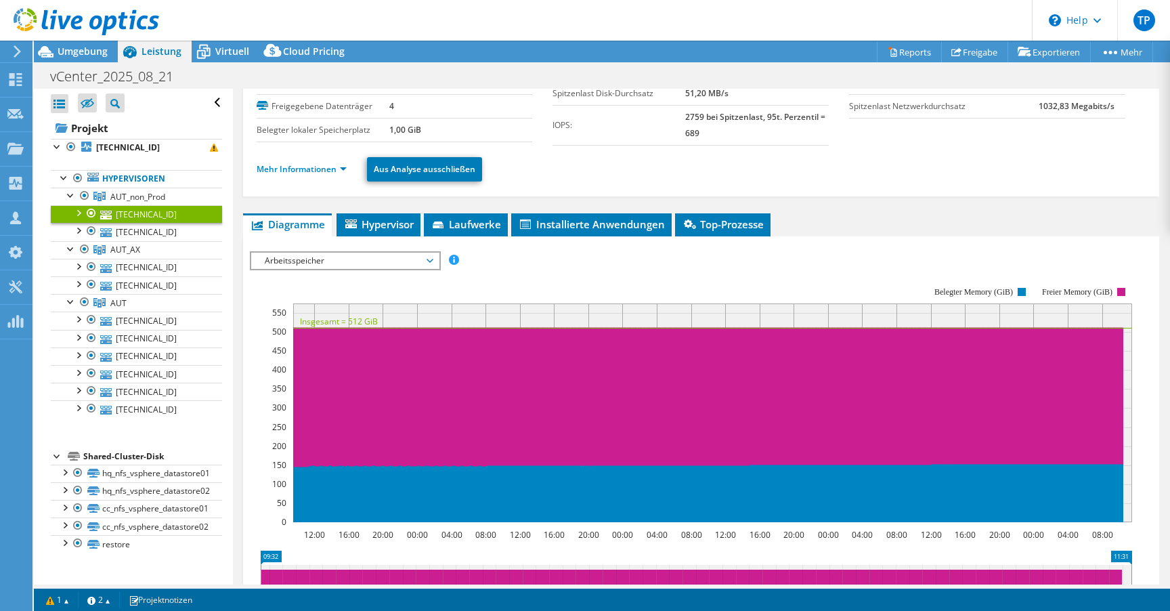
click at [343, 261] on span "Arbeitsspeicher" at bounding box center [345, 261] width 174 height 16
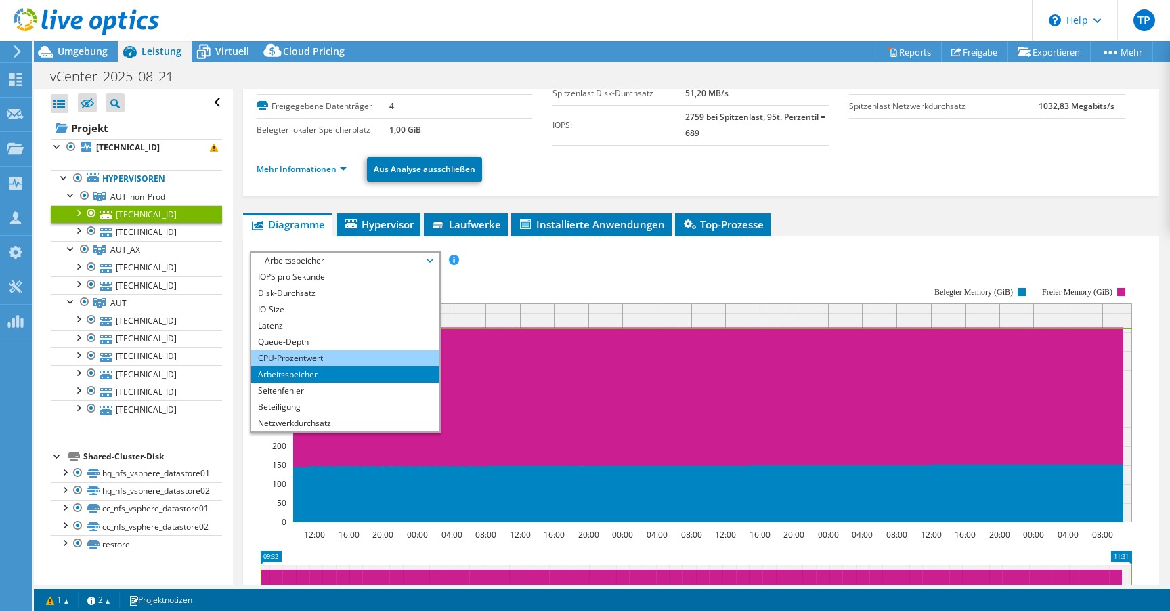
click at [308, 355] on li "CPU-Prozentwert" at bounding box center [345, 358] width 188 height 16
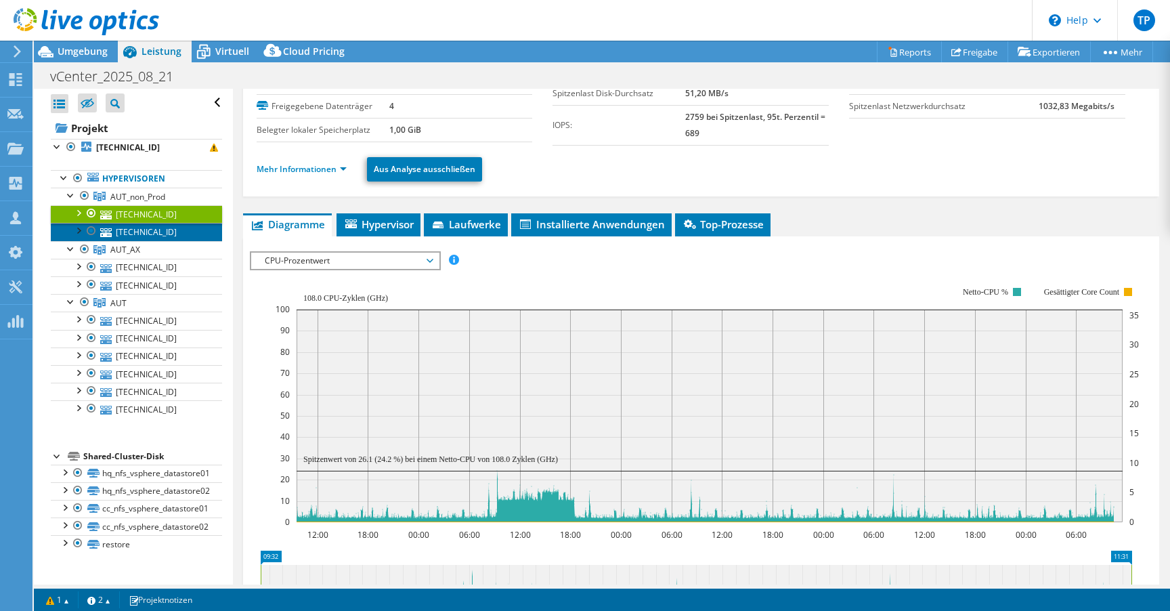
click at [145, 228] on link "[TECHNICAL_ID]" at bounding box center [136, 232] width 171 height 18
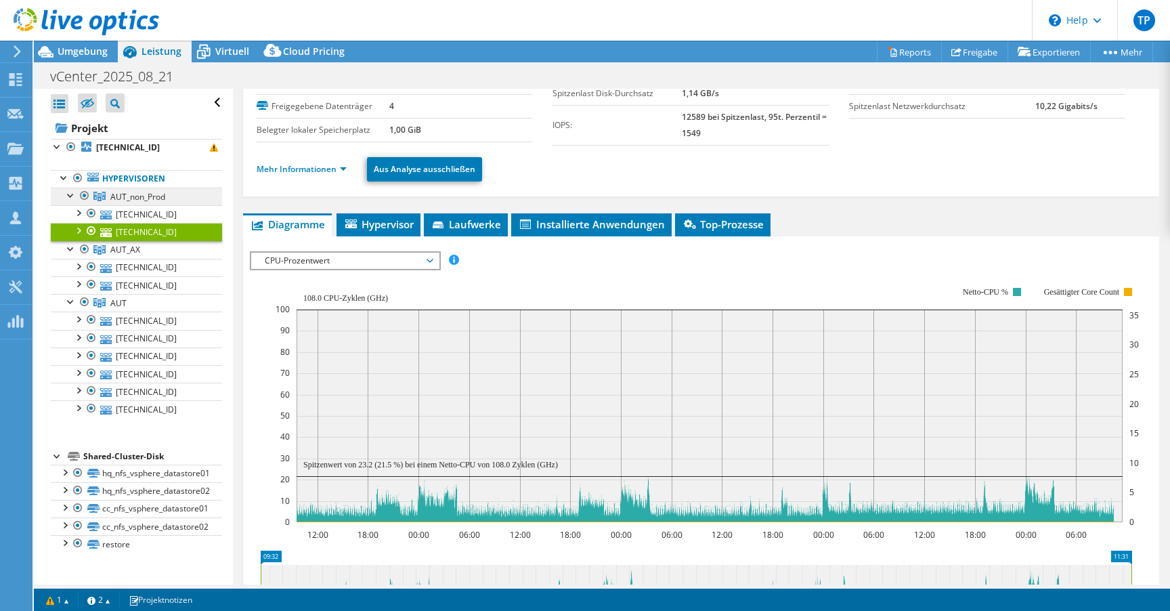
click at [158, 194] on span "AUT_non_Prod" at bounding box center [137, 197] width 55 height 12
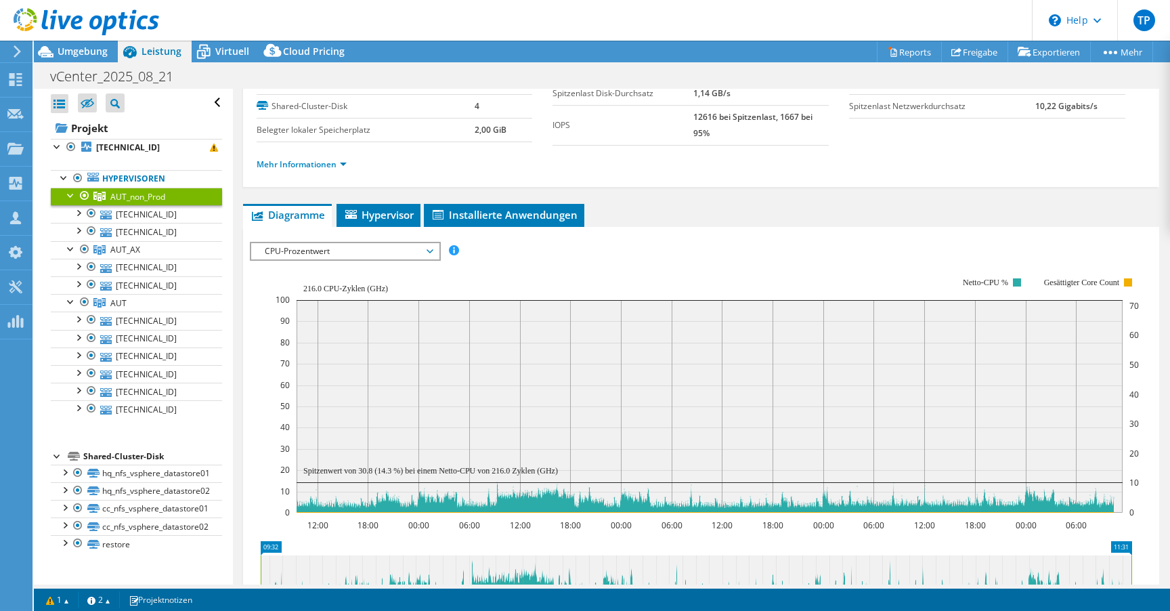
click at [369, 252] on span "CPU-Prozentwert" at bounding box center [345, 251] width 174 height 16
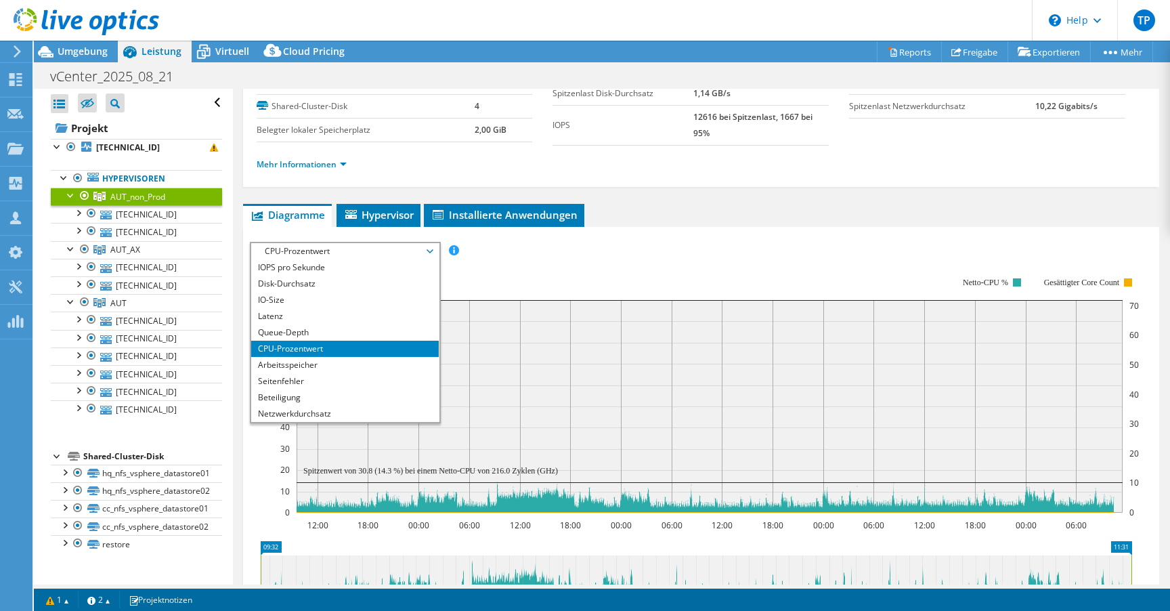
click at [319, 355] on li "CPU-Prozentwert" at bounding box center [345, 349] width 188 height 16
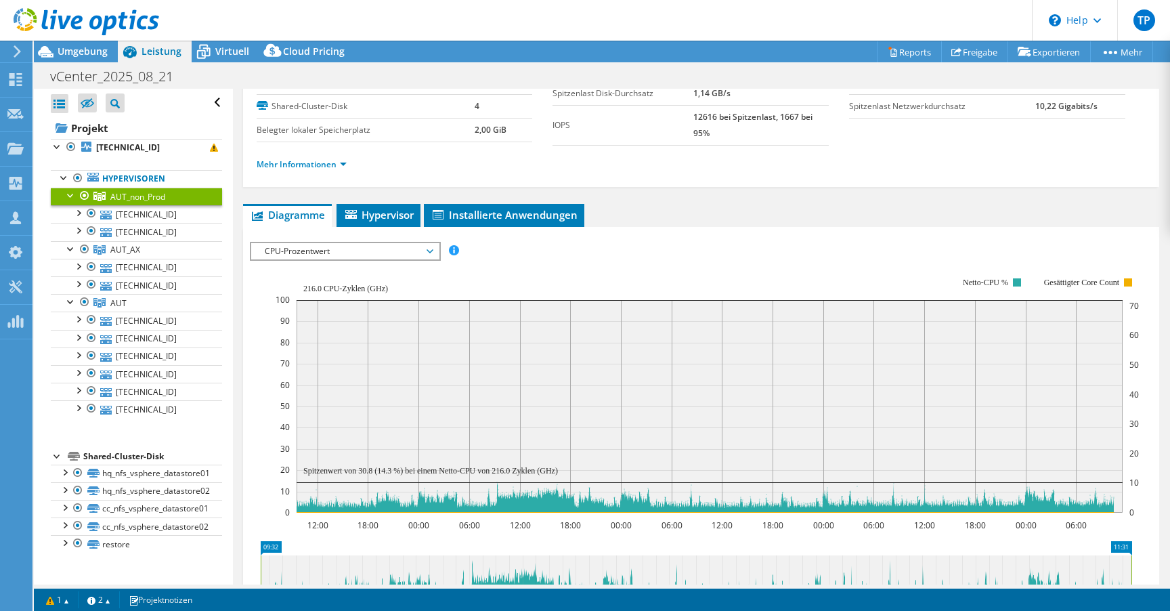
click at [314, 362] on rect at bounding box center [710, 406] width 826 height 213
click at [343, 256] on span "CPU-Prozentwert" at bounding box center [345, 251] width 174 height 16
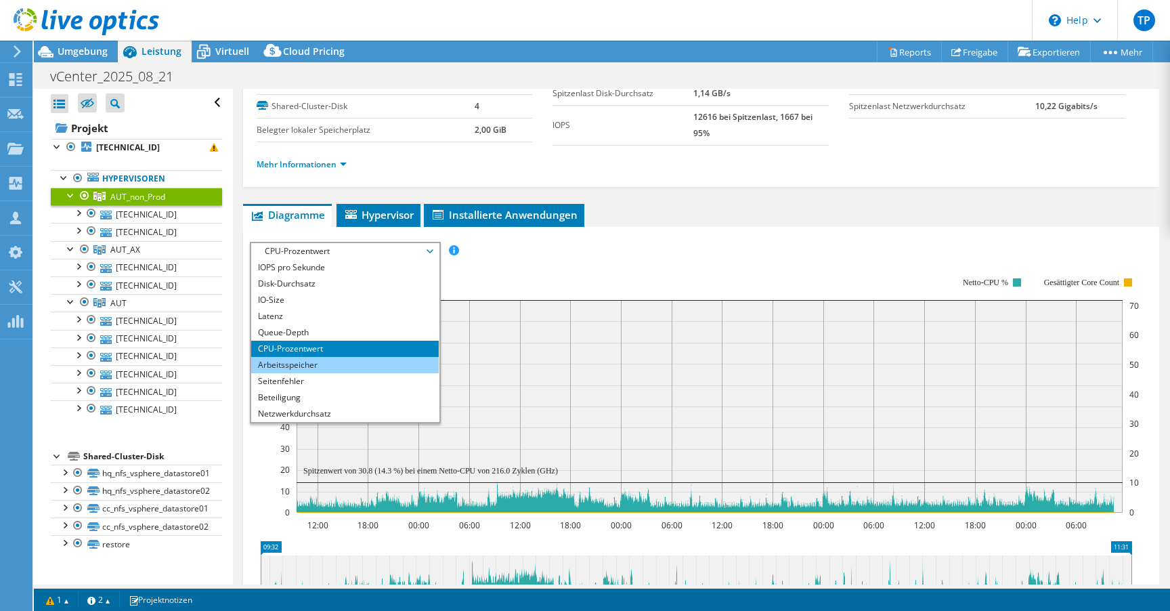
click at [316, 361] on li "Arbeitsspeicher" at bounding box center [345, 365] width 188 height 16
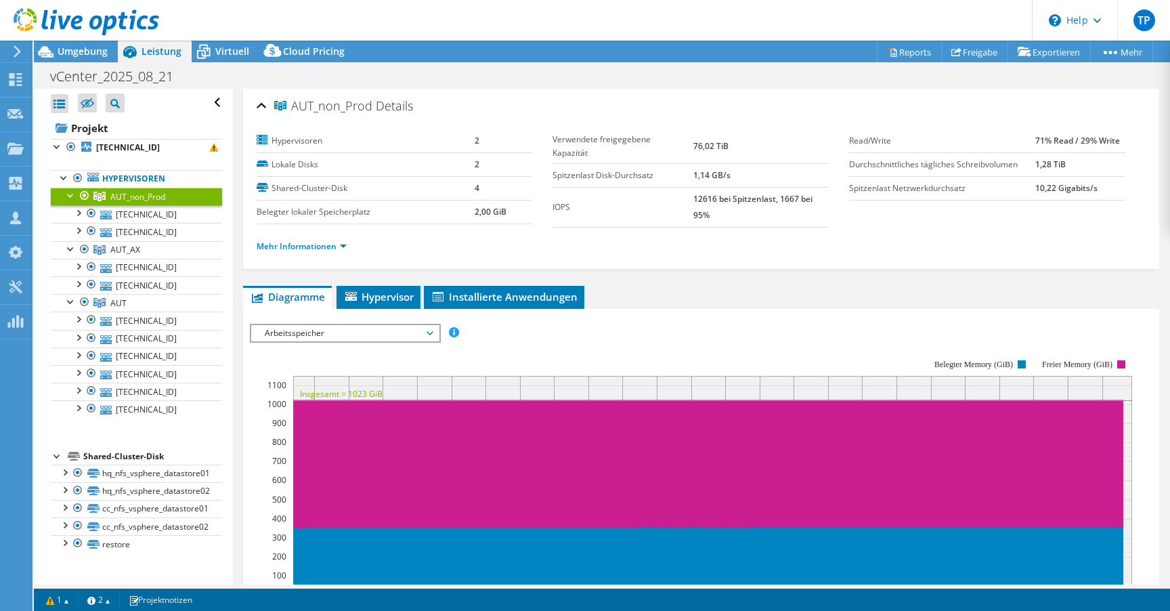
click at [331, 237] on ul "Mehr Informationen" at bounding box center [701, 245] width 889 height 18
click at [311, 253] on li "Mehr Informationen" at bounding box center [306, 246] width 98 height 15
click at [313, 249] on link "Mehr Informationen" at bounding box center [302, 246] width 90 height 12
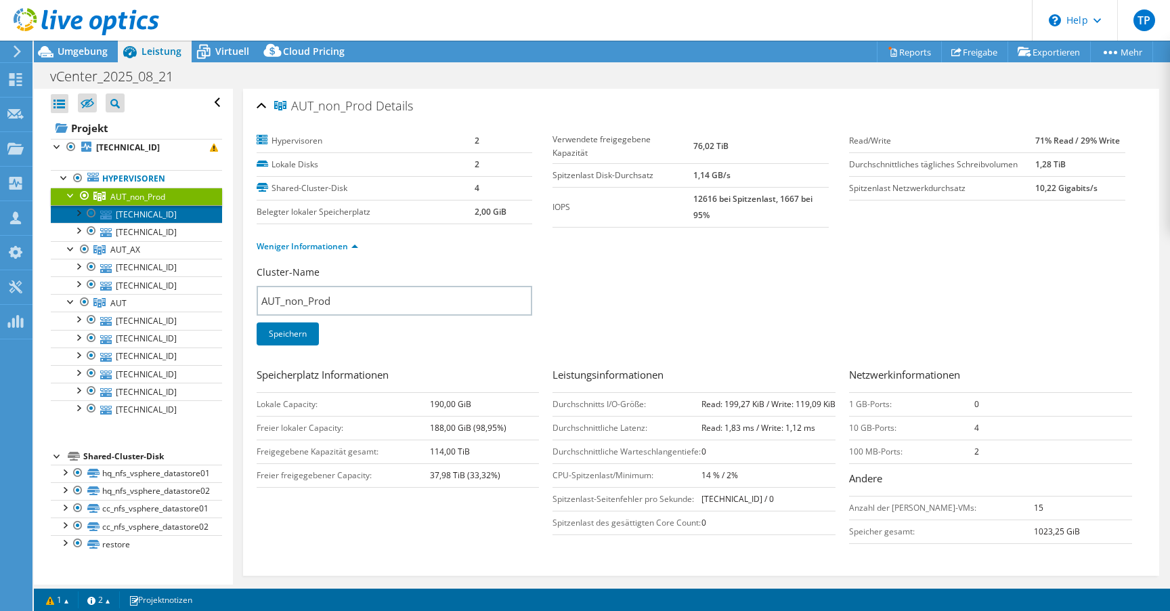
click at [163, 215] on link "[TECHNICAL_ID]" at bounding box center [136, 214] width 171 height 18
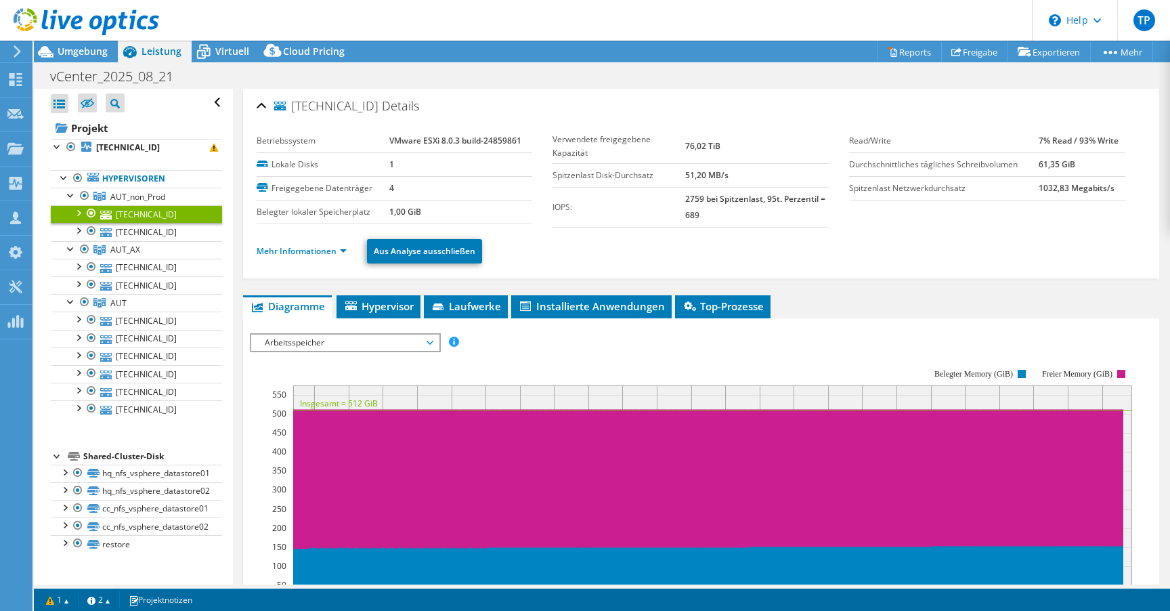
click at [304, 242] on ul "Mehr Informationen Aus Analyse ausschließen" at bounding box center [701, 250] width 889 height 28
click at [304, 251] on link "Mehr Informationen" at bounding box center [302, 251] width 90 height 12
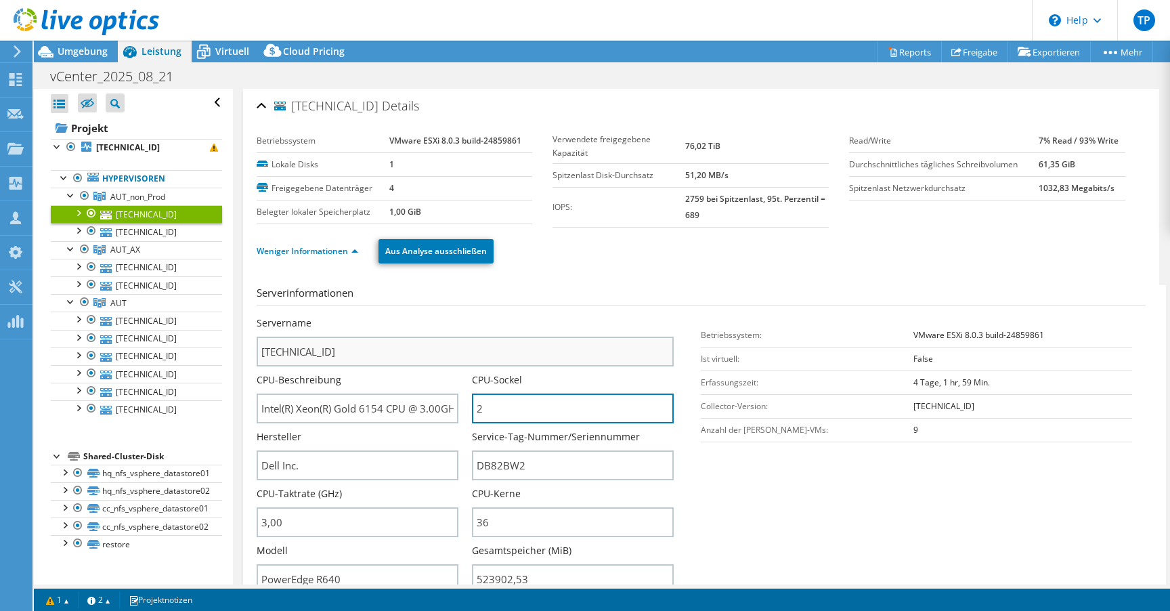
drag, startPoint x: 477, startPoint y: 410, endPoint x: 462, endPoint y: 361, distance: 51.4
click at [409, 316] on div "Servername 10.0.50.1 CPU-Beschreibung Intel(R) Xeon(R) Gold 6154 CPU @ 3.00GHz …" at bounding box center [472, 316] width 431 height 0
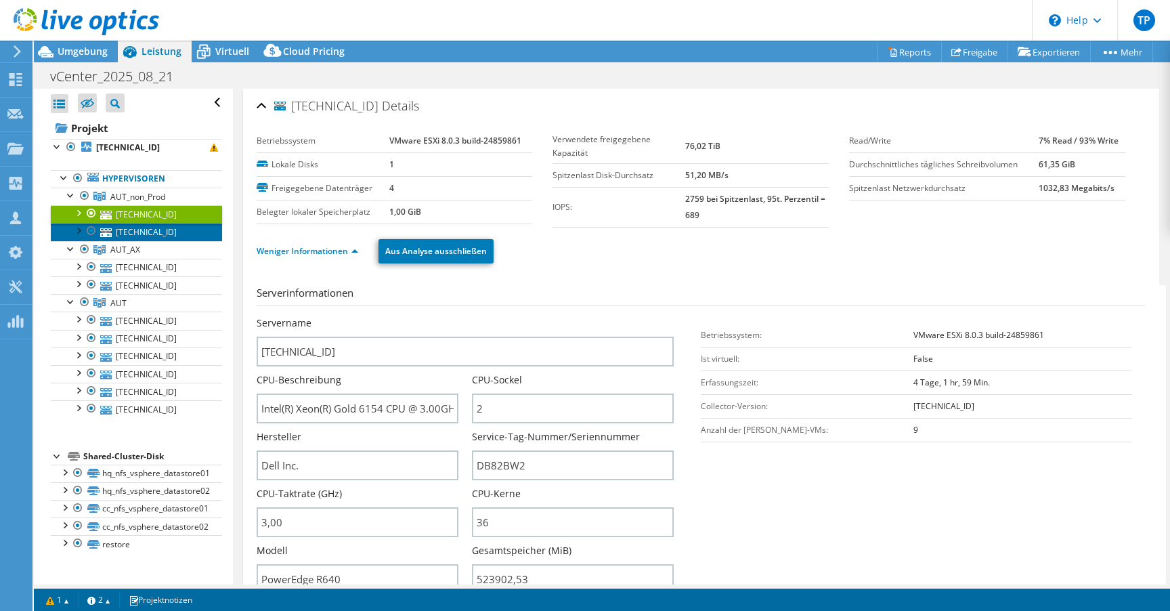
click at [114, 231] on link "[TECHNICAL_ID]" at bounding box center [136, 232] width 171 height 18
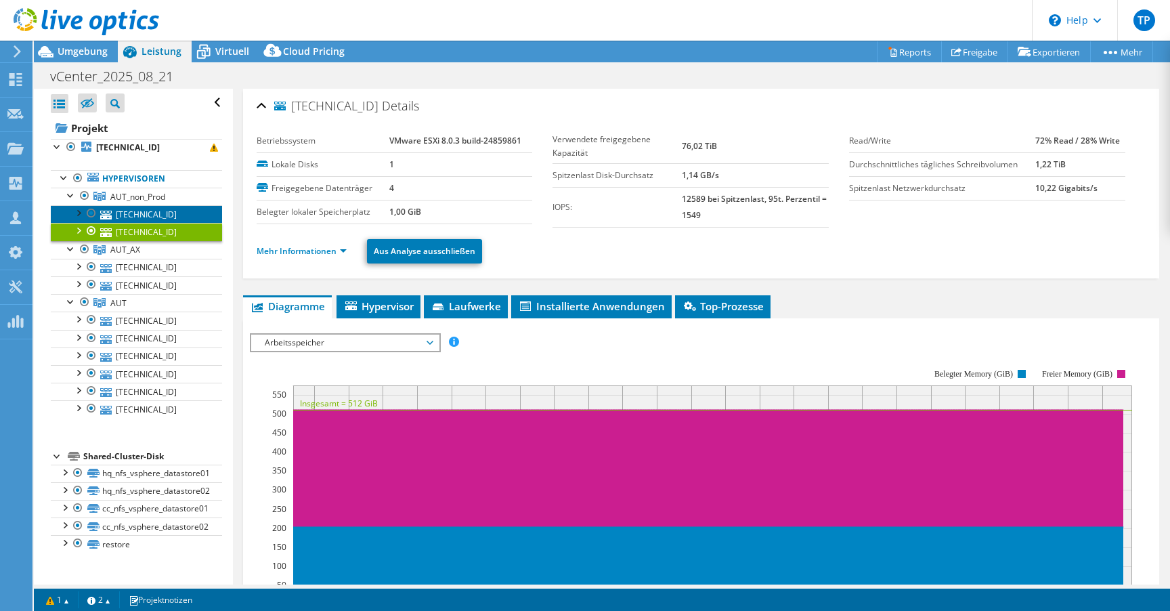
click at [121, 215] on link "[TECHNICAL_ID]" at bounding box center [136, 214] width 171 height 18
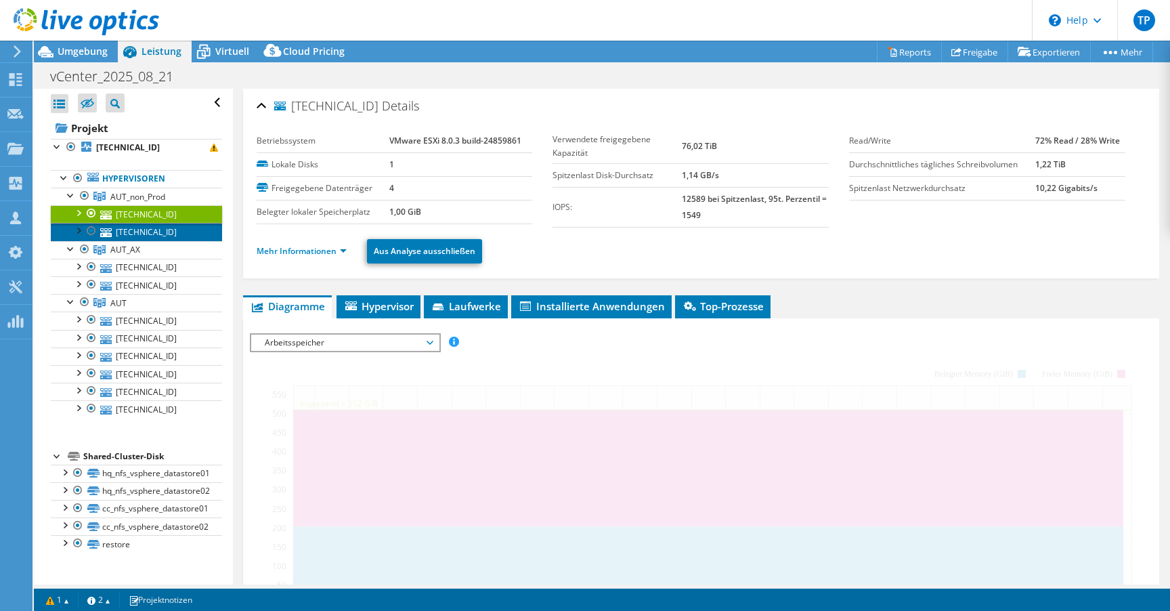
click at [163, 234] on link "[TECHNICAL_ID]" at bounding box center [136, 232] width 171 height 18
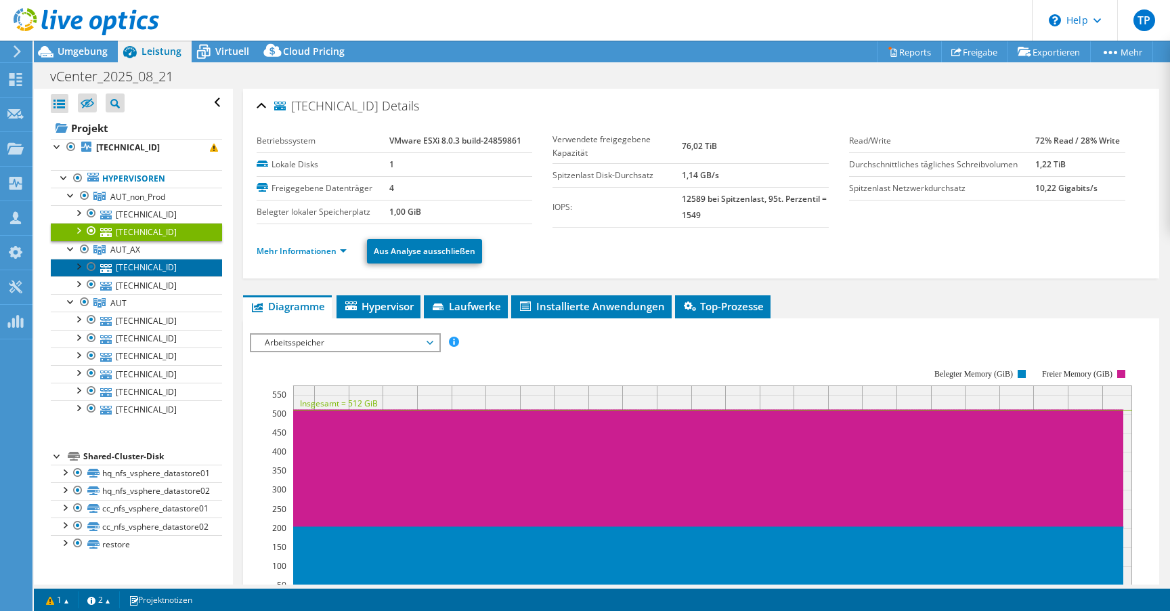
click at [152, 266] on link "[TECHNICAL_ID]" at bounding box center [136, 268] width 171 height 18
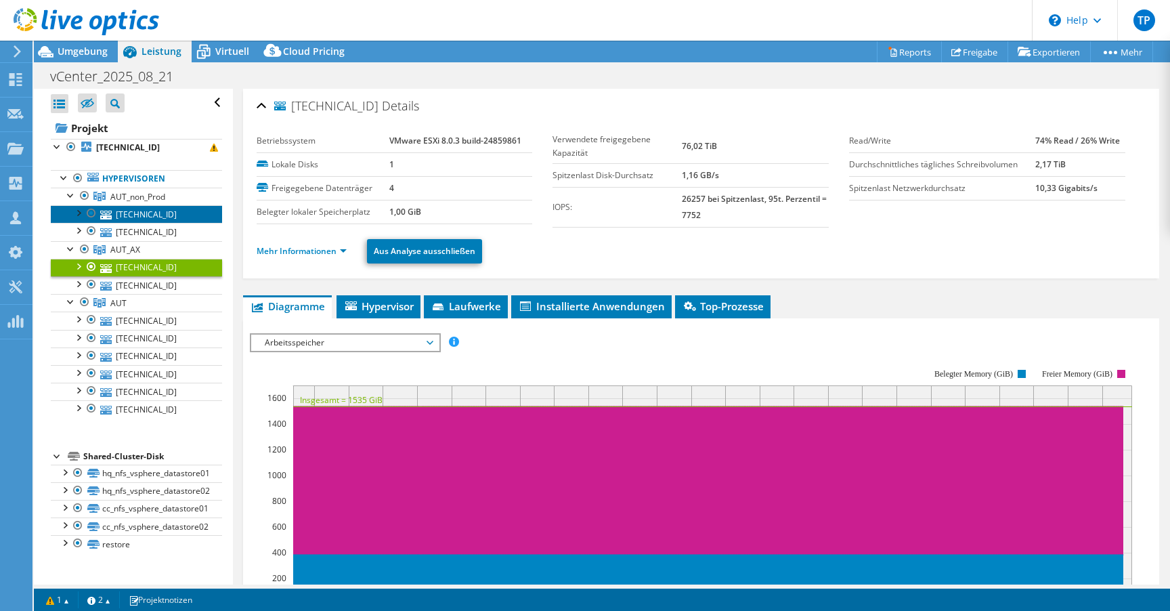
click at [175, 214] on link "[TECHNICAL_ID]" at bounding box center [136, 214] width 171 height 18
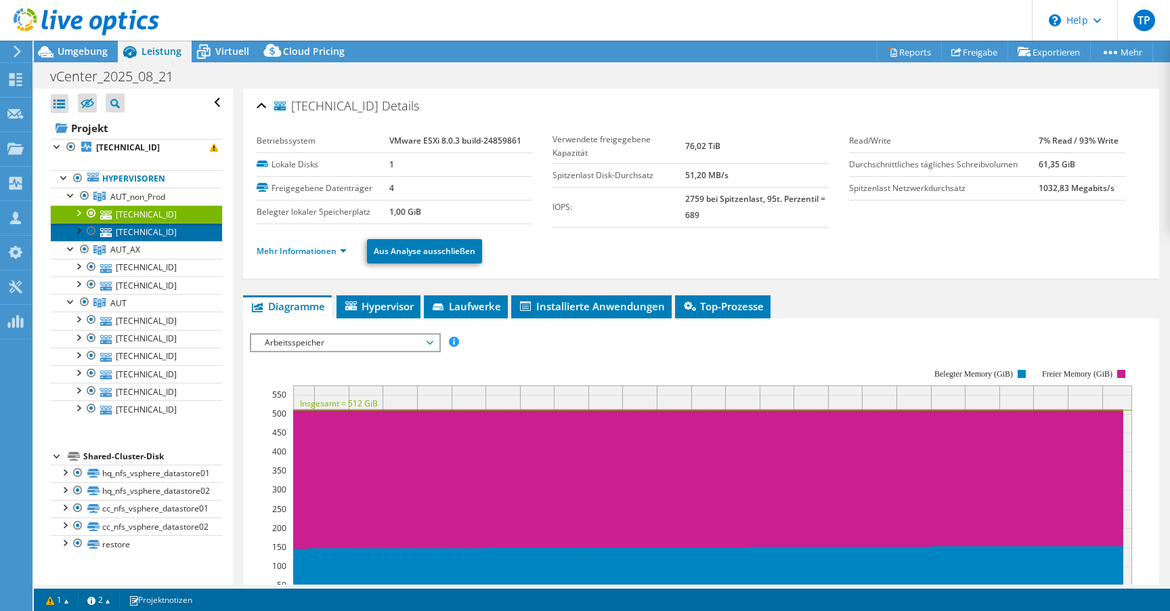
click at [167, 232] on link "[TECHNICAL_ID]" at bounding box center [136, 232] width 171 height 18
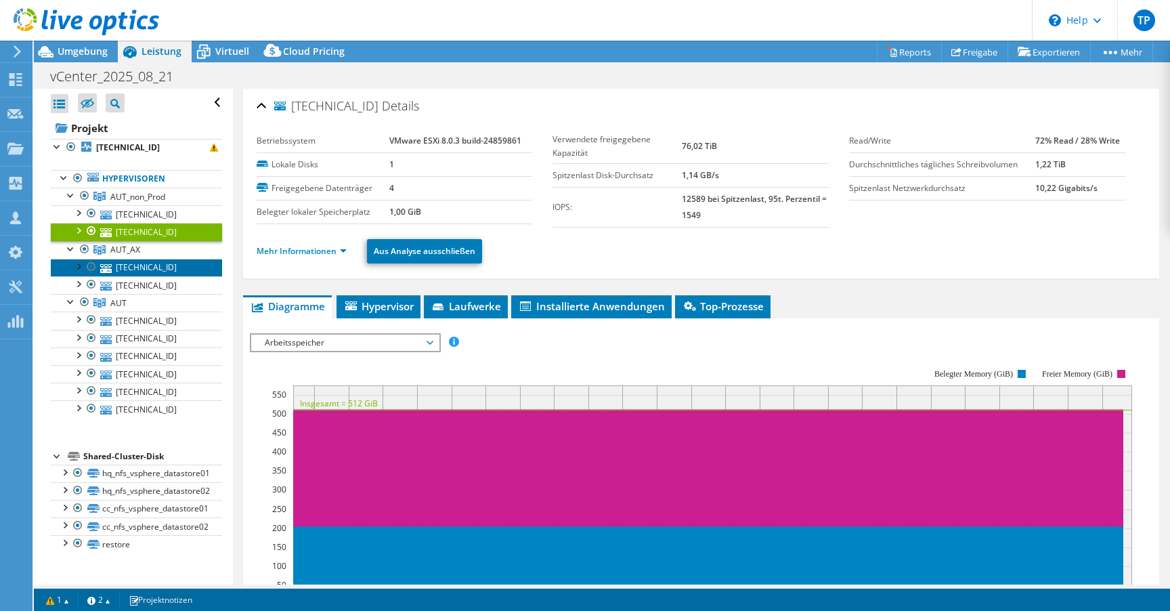
click at [155, 269] on link "[TECHNICAL_ID]" at bounding box center [136, 268] width 171 height 18
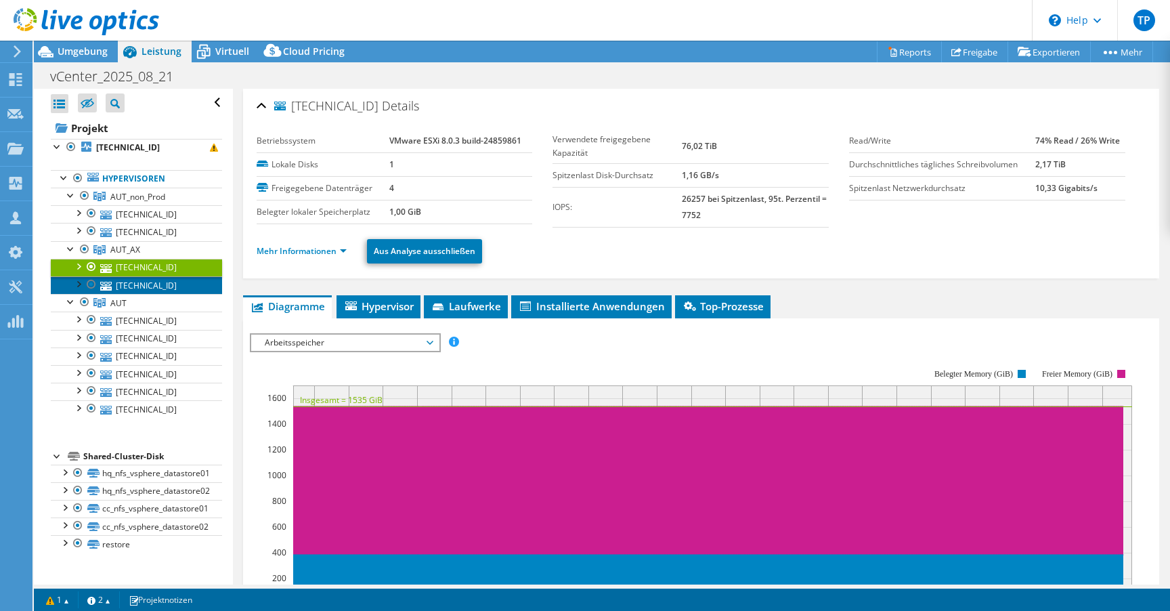
click at [150, 283] on link "[TECHNICAL_ID]" at bounding box center [136, 285] width 171 height 18
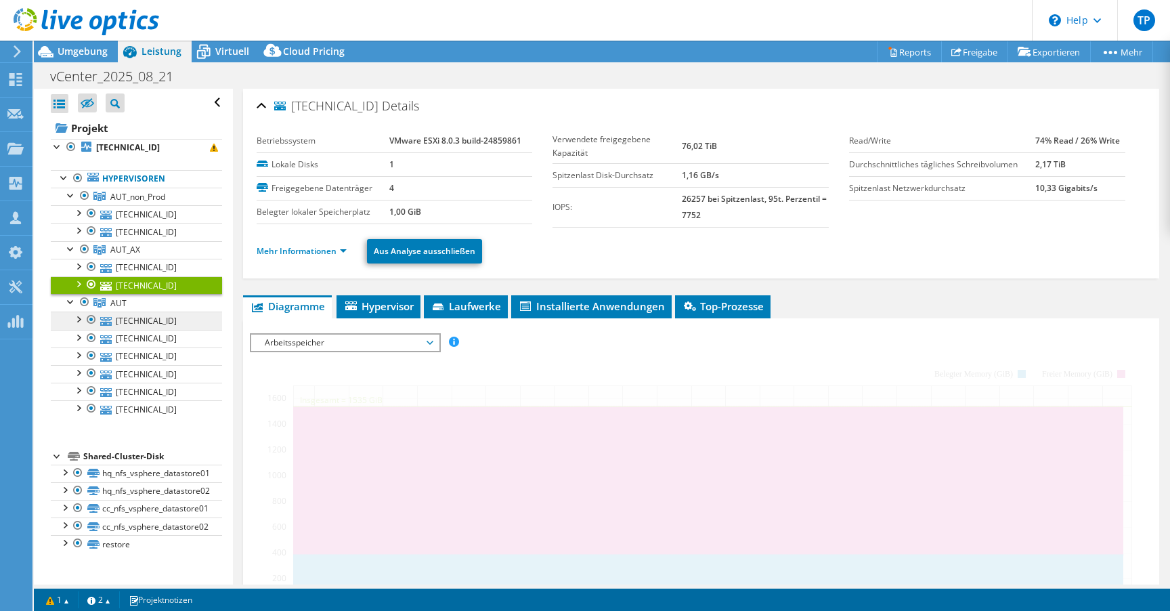
click at [151, 304] on link "AUT" at bounding box center [136, 303] width 171 height 18
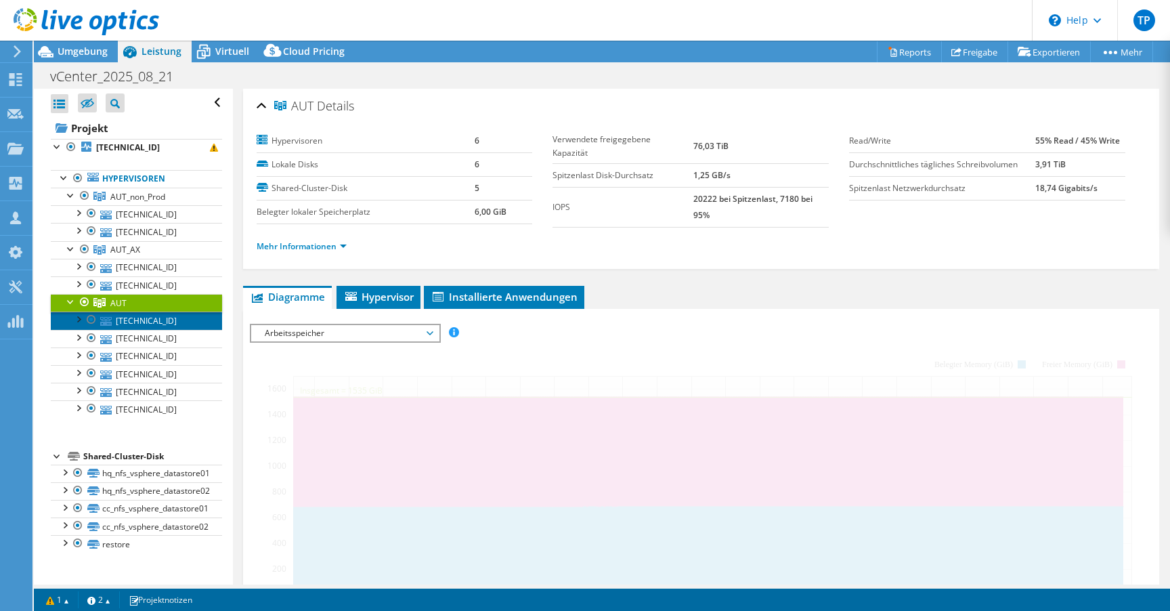
click at [152, 322] on link "[TECHNICAL_ID]" at bounding box center [136, 320] width 171 height 18
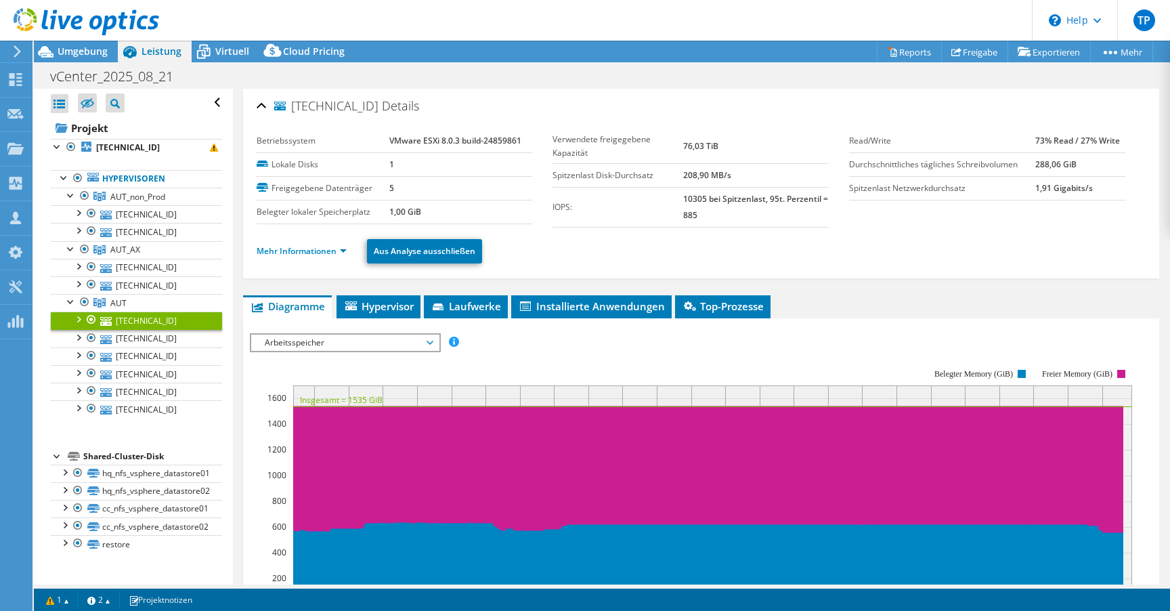
select select "USD"
click at [135, 194] on span "AUT_non_Prod" at bounding box center [137, 197] width 55 height 12
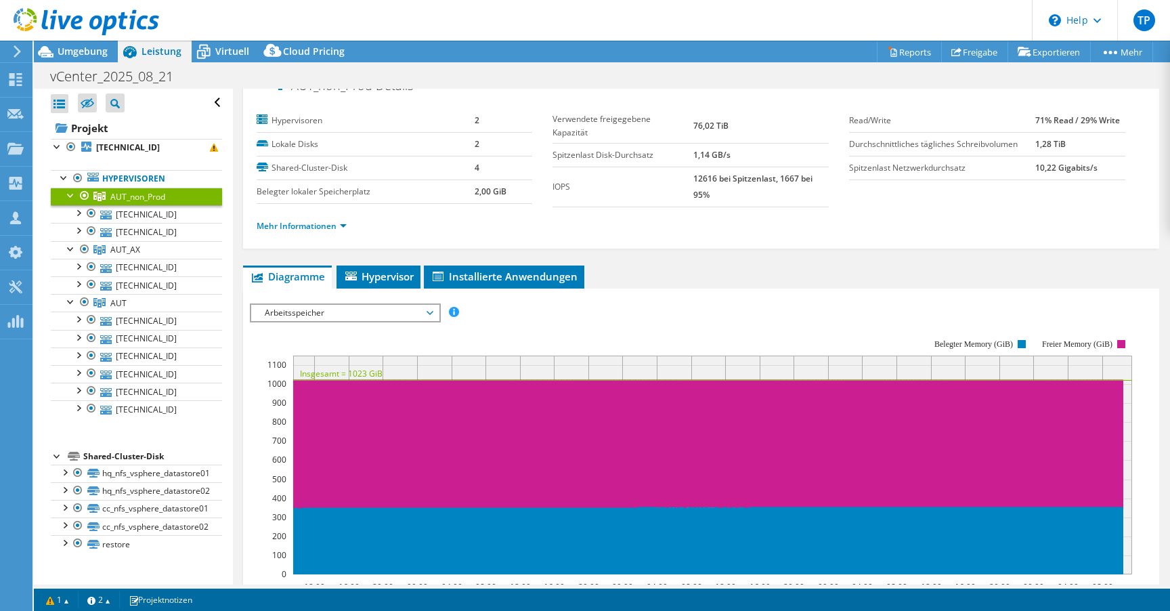
scroll to position [23, 0]
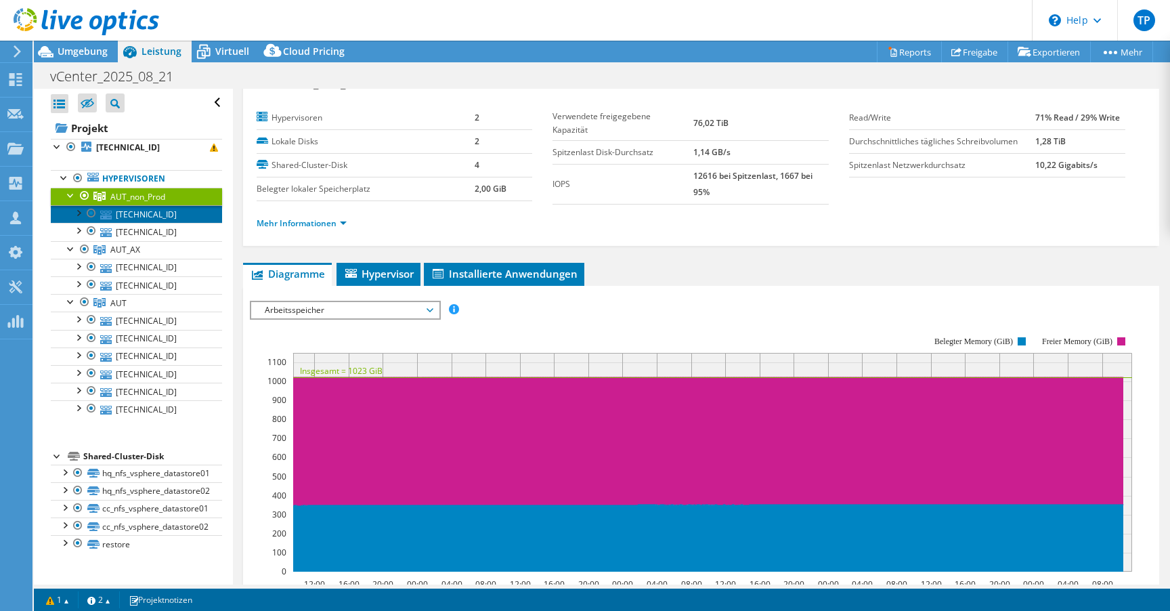
click at [188, 221] on link "[TECHNICAL_ID]" at bounding box center [136, 214] width 171 height 18
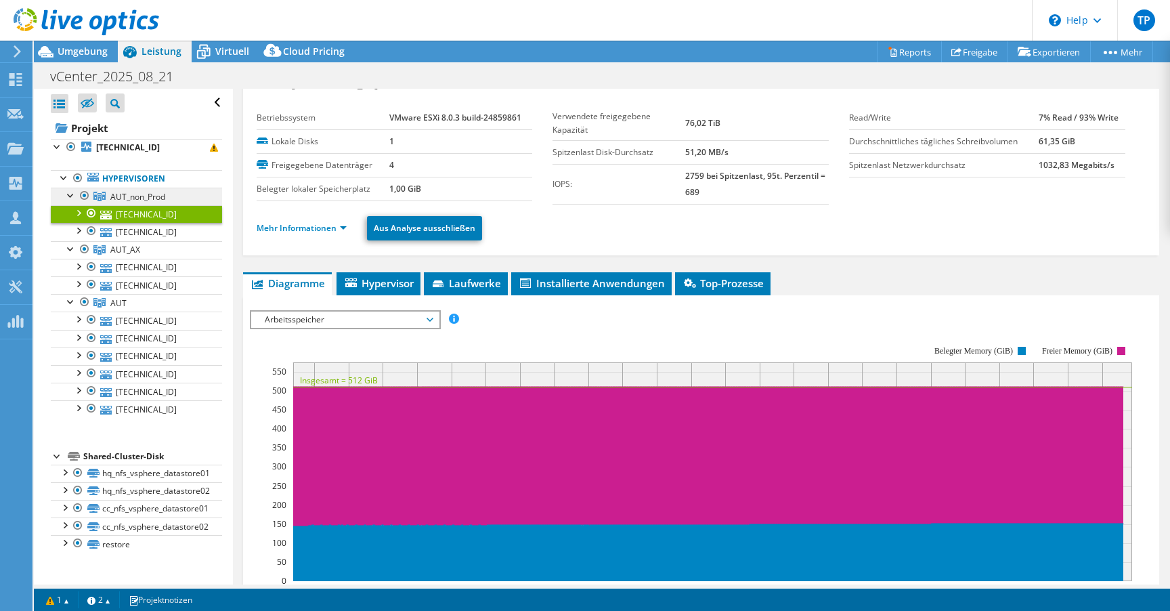
click at [156, 194] on span "AUT_non_Prod" at bounding box center [137, 197] width 55 height 12
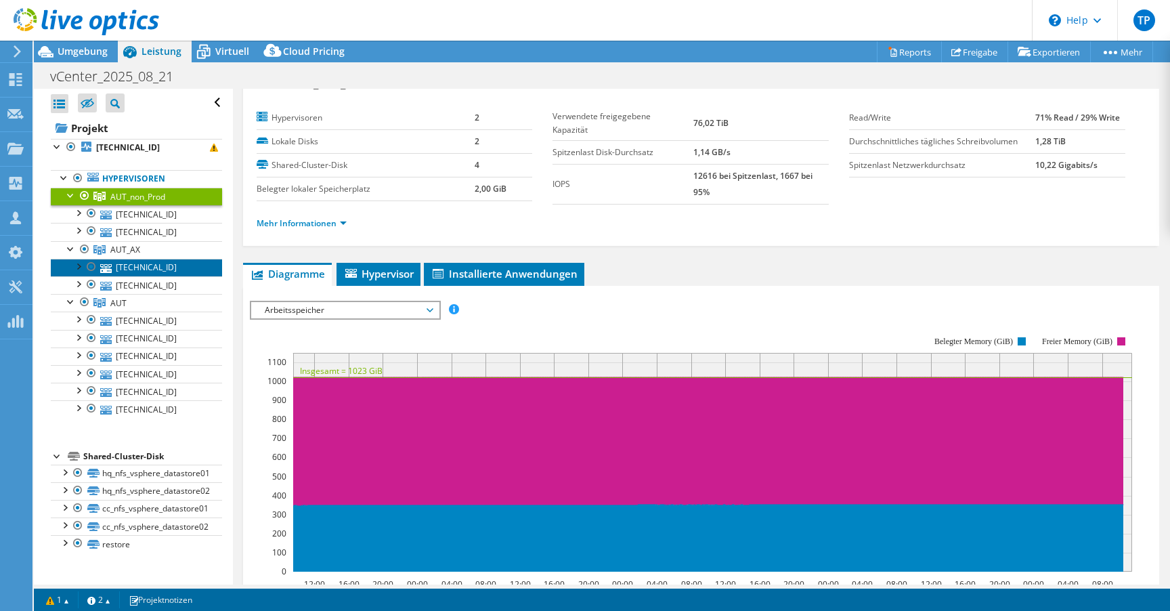
click at [153, 259] on link "[TECHNICAL_ID]" at bounding box center [136, 268] width 171 height 18
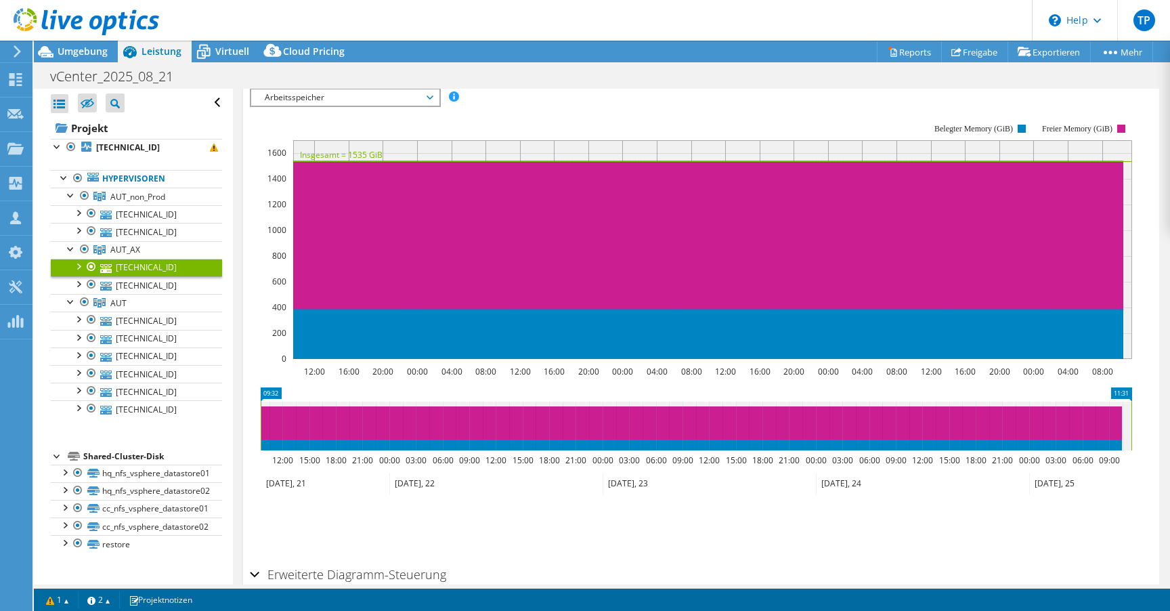
scroll to position [243, 0]
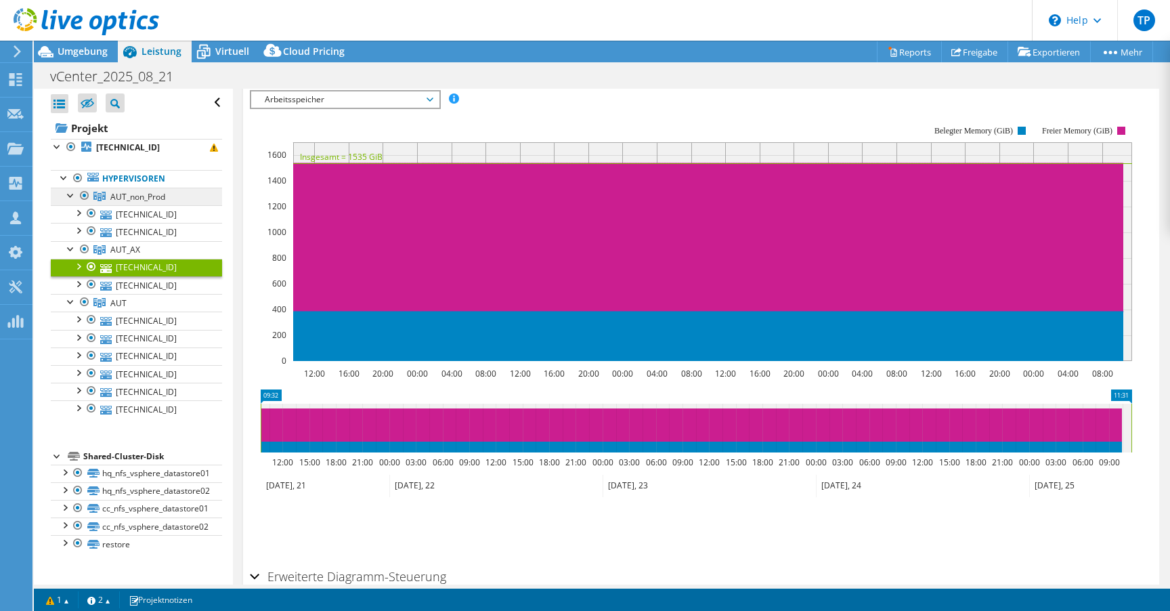
click at [155, 198] on span "AUT_non_Prod" at bounding box center [137, 197] width 55 height 12
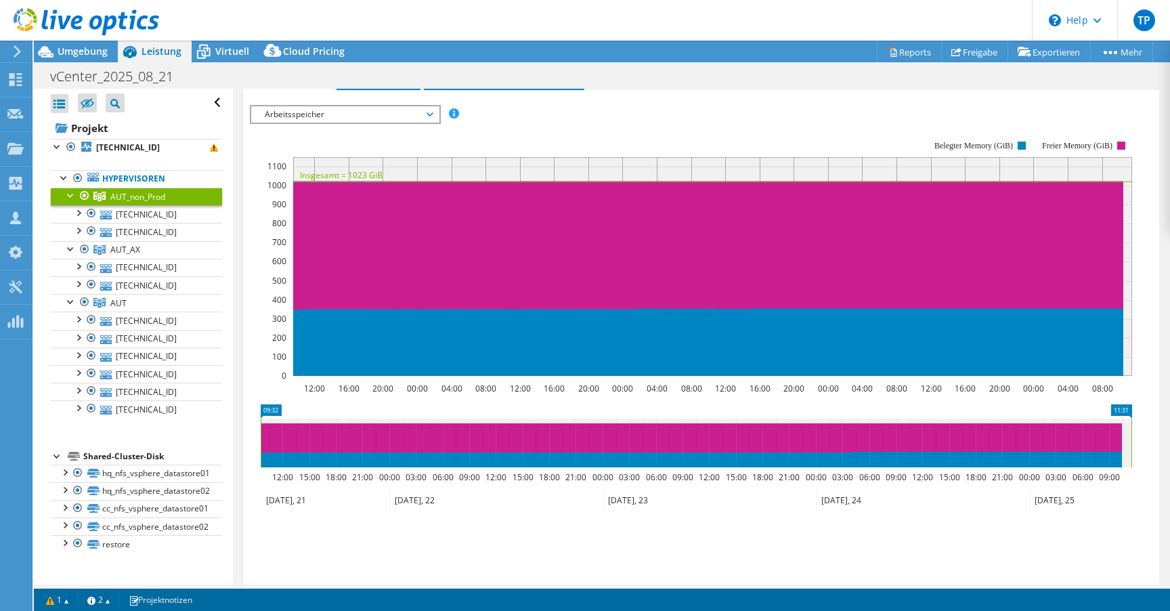
scroll to position [128, 0]
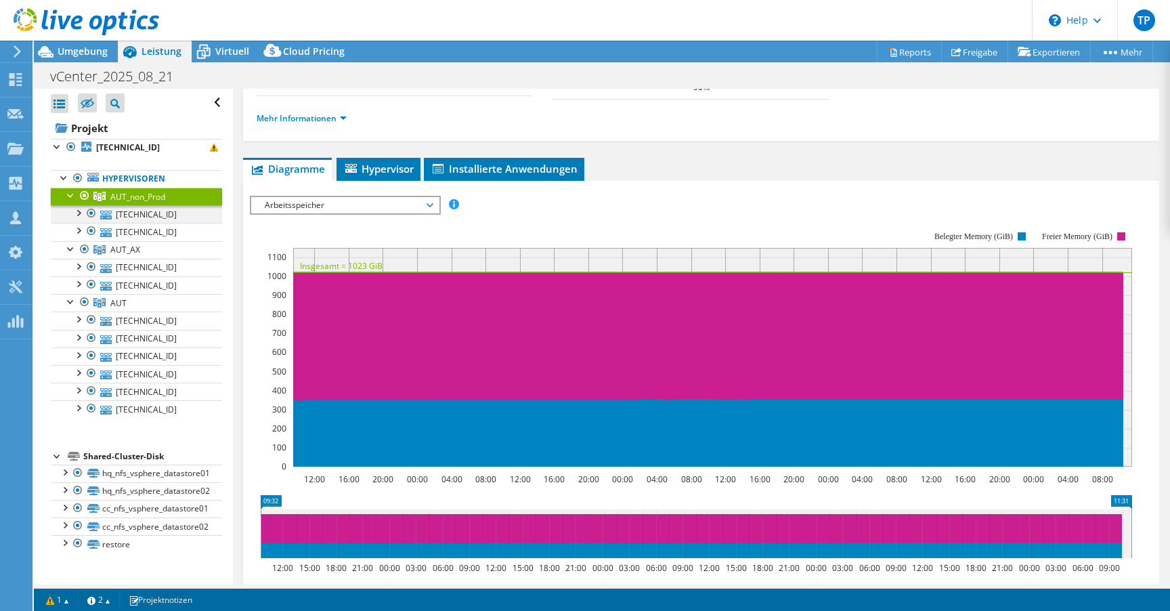
click at [74, 212] on div at bounding box center [78, 212] width 14 height 14
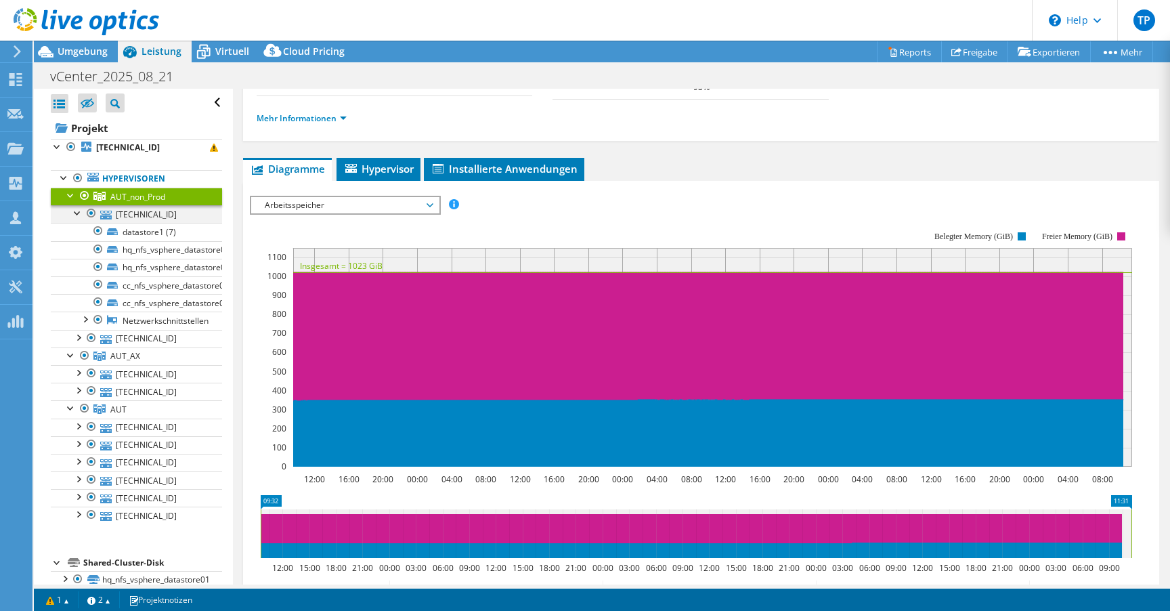
click at [80, 215] on div at bounding box center [78, 212] width 14 height 14
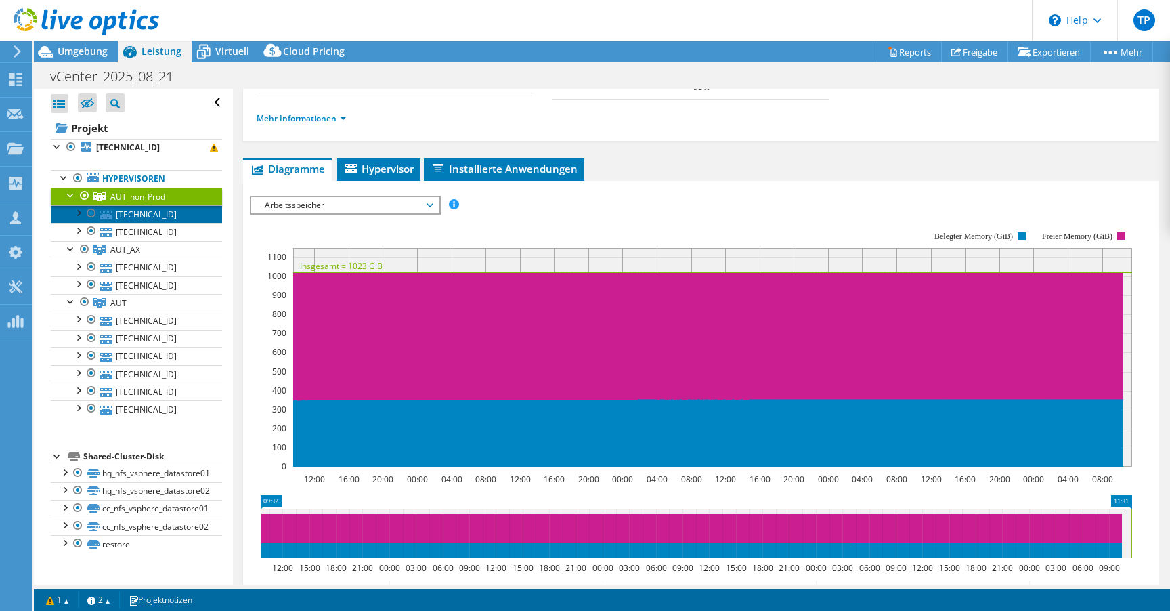
click at [141, 215] on link "[TECHNICAL_ID]" at bounding box center [136, 214] width 171 height 18
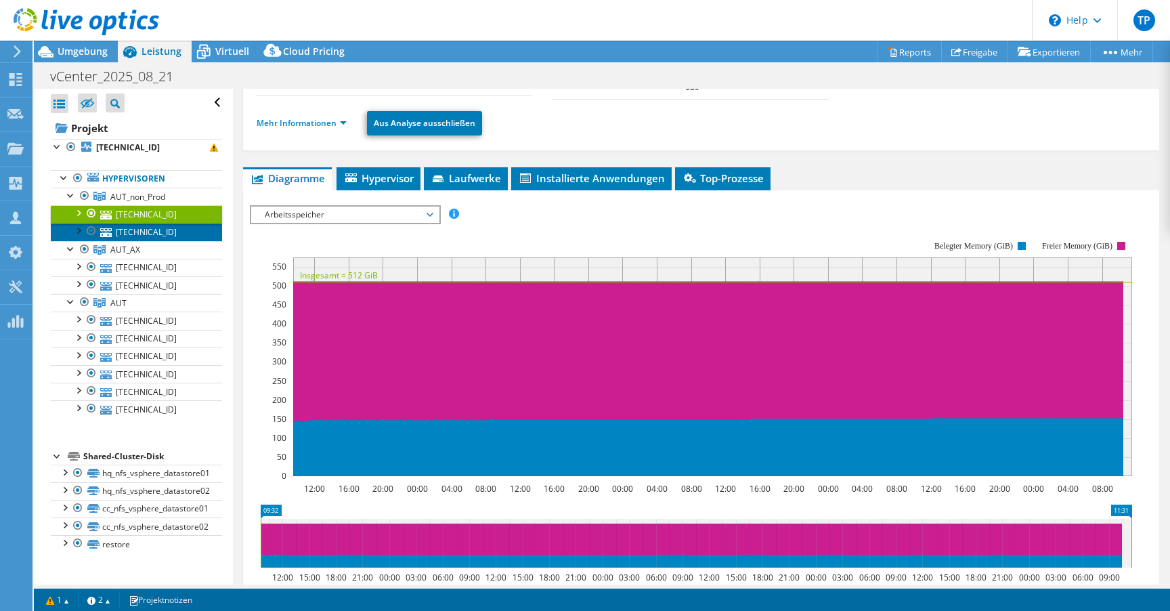
click at [156, 232] on link "[TECHNICAL_ID]" at bounding box center [136, 232] width 171 height 18
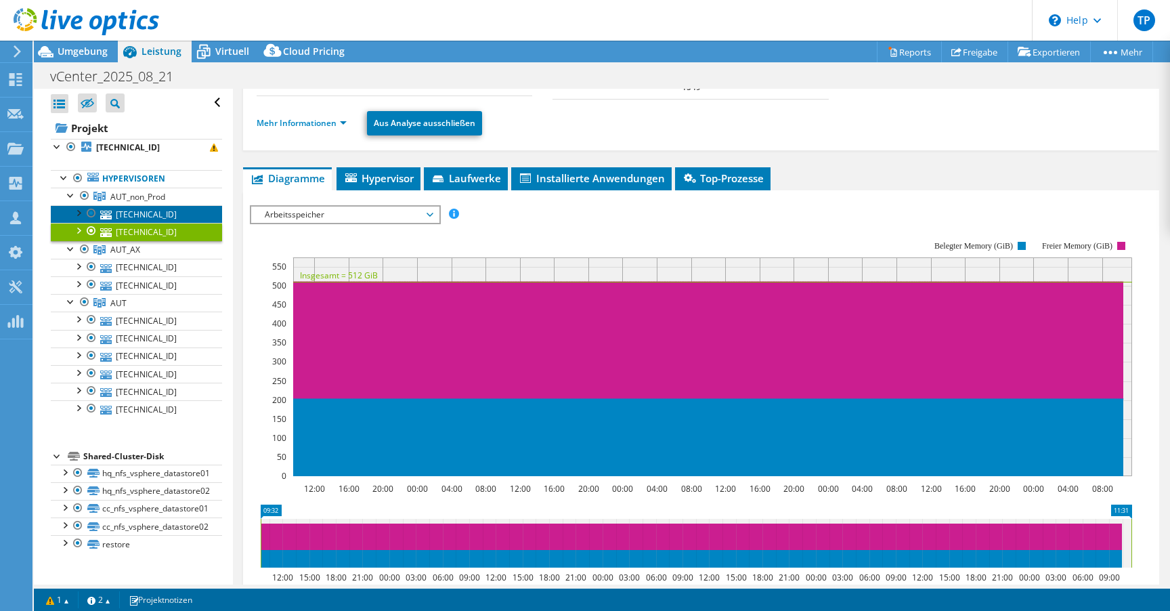
click at [167, 217] on link "[TECHNICAL_ID]" at bounding box center [136, 214] width 171 height 18
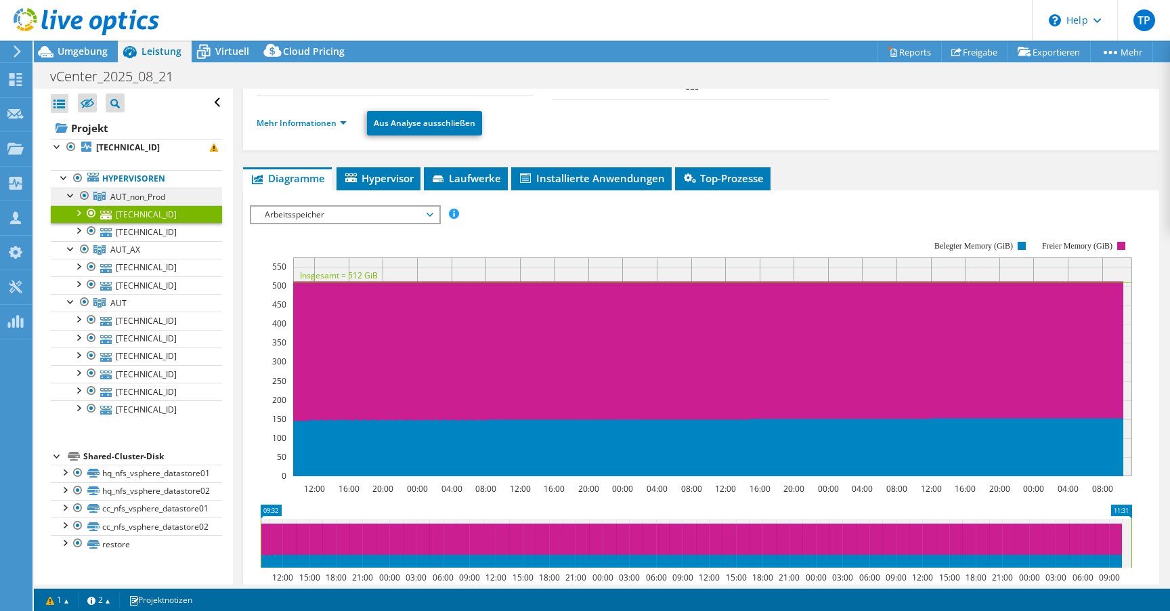
click at [160, 196] on span "AUT_non_Prod" at bounding box center [137, 197] width 55 height 12
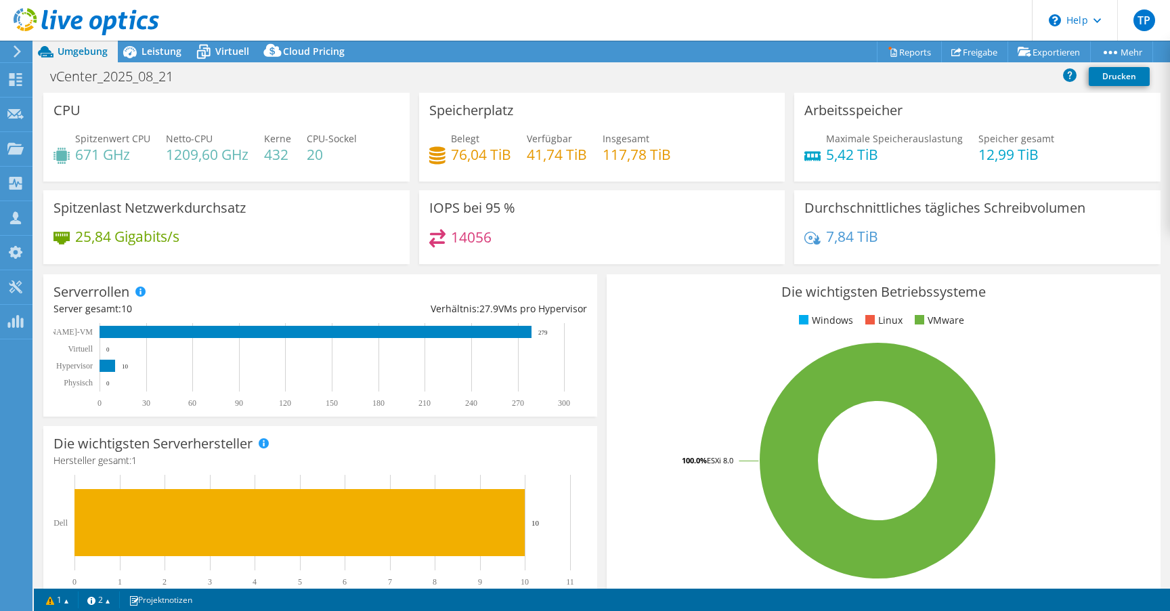
select select "USD"
